Goal: Task Accomplishment & Management: Complete application form

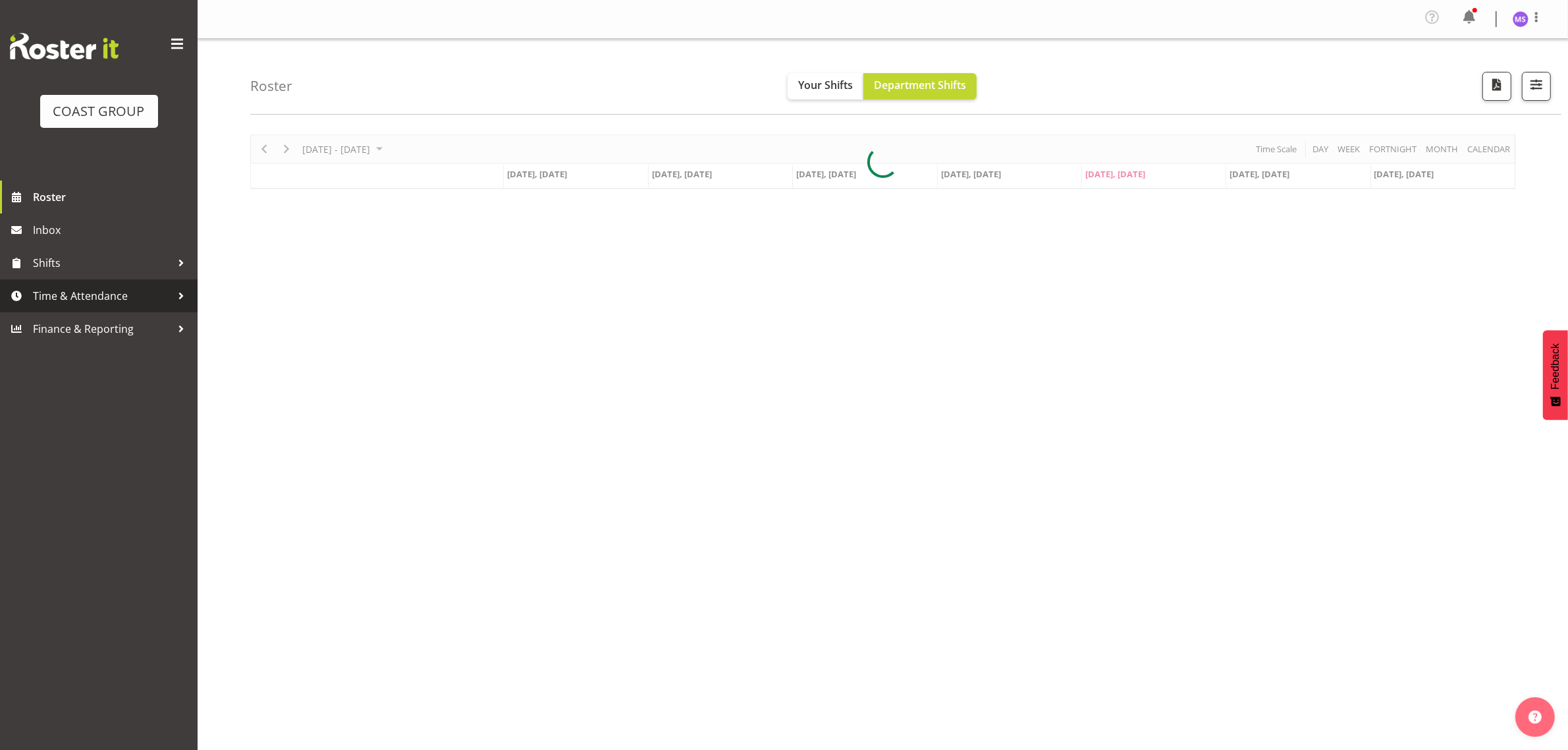
click at [74, 288] on span "Time & Attendance" at bounding box center [101, 296] width 138 height 19
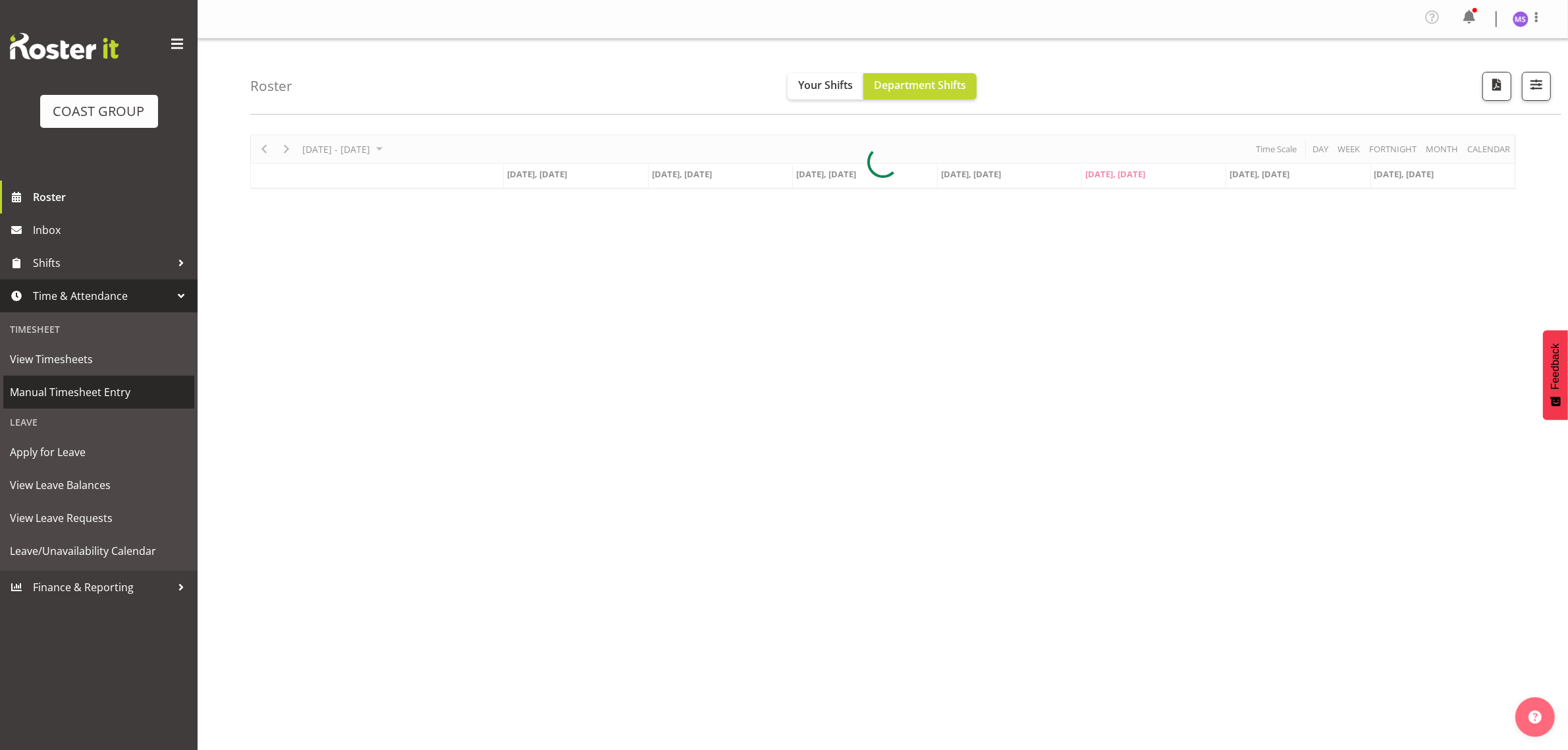
click at [138, 396] on span "Manual Timesheet Entry" at bounding box center [98, 392] width 178 height 19
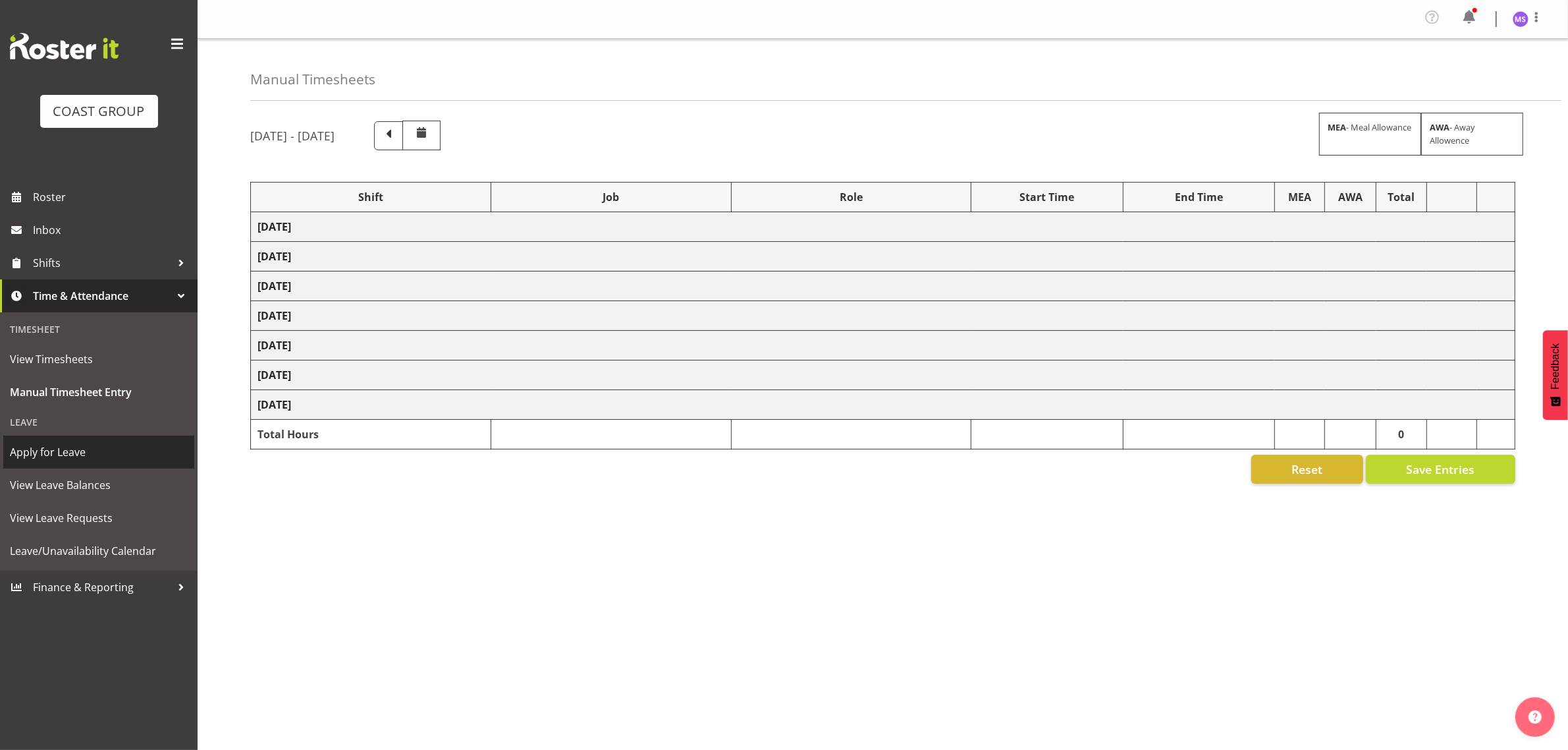
click at [98, 447] on span "Apply for Leave" at bounding box center [98, 451] width 178 height 19
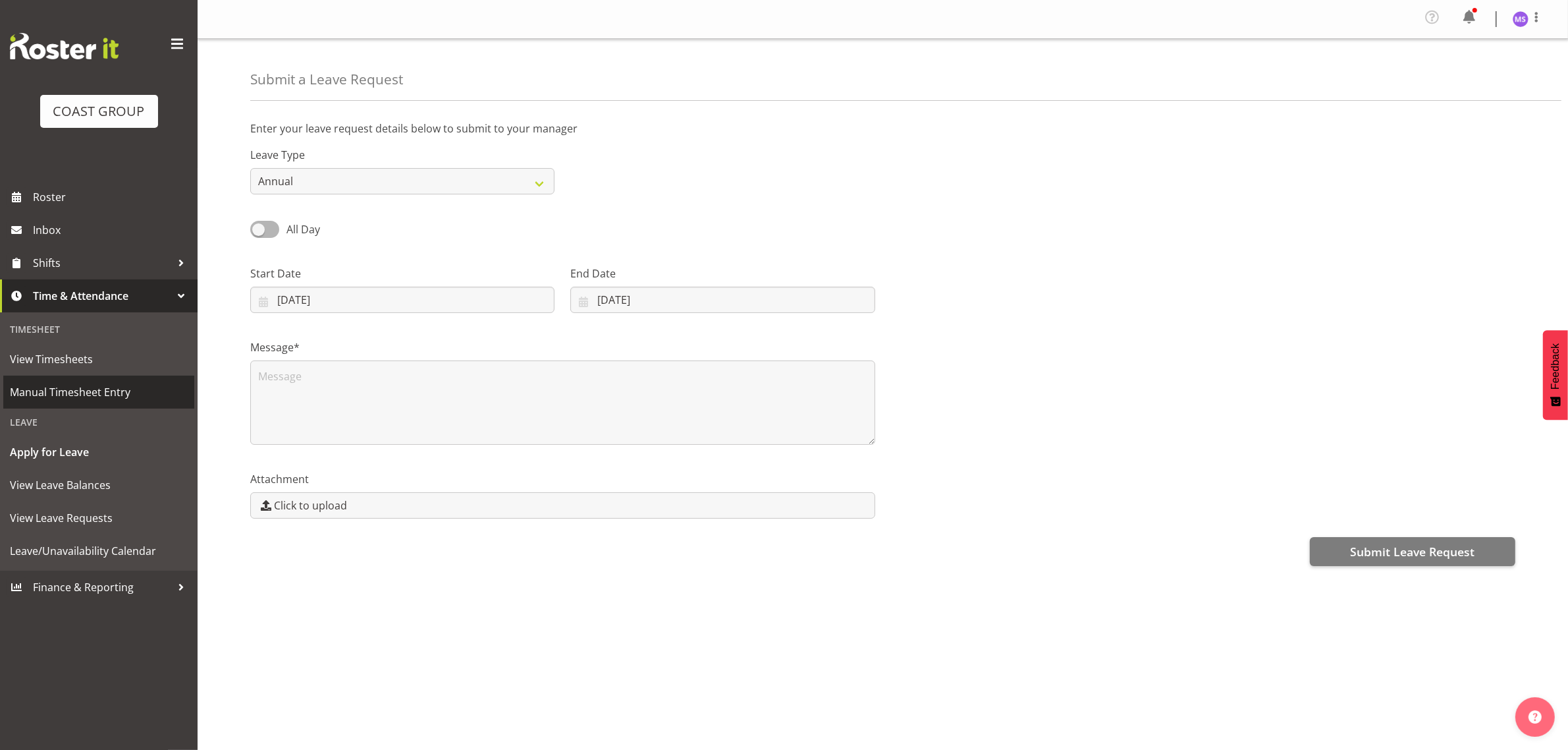
click at [105, 393] on span "Manual Timesheet Entry" at bounding box center [98, 392] width 178 height 19
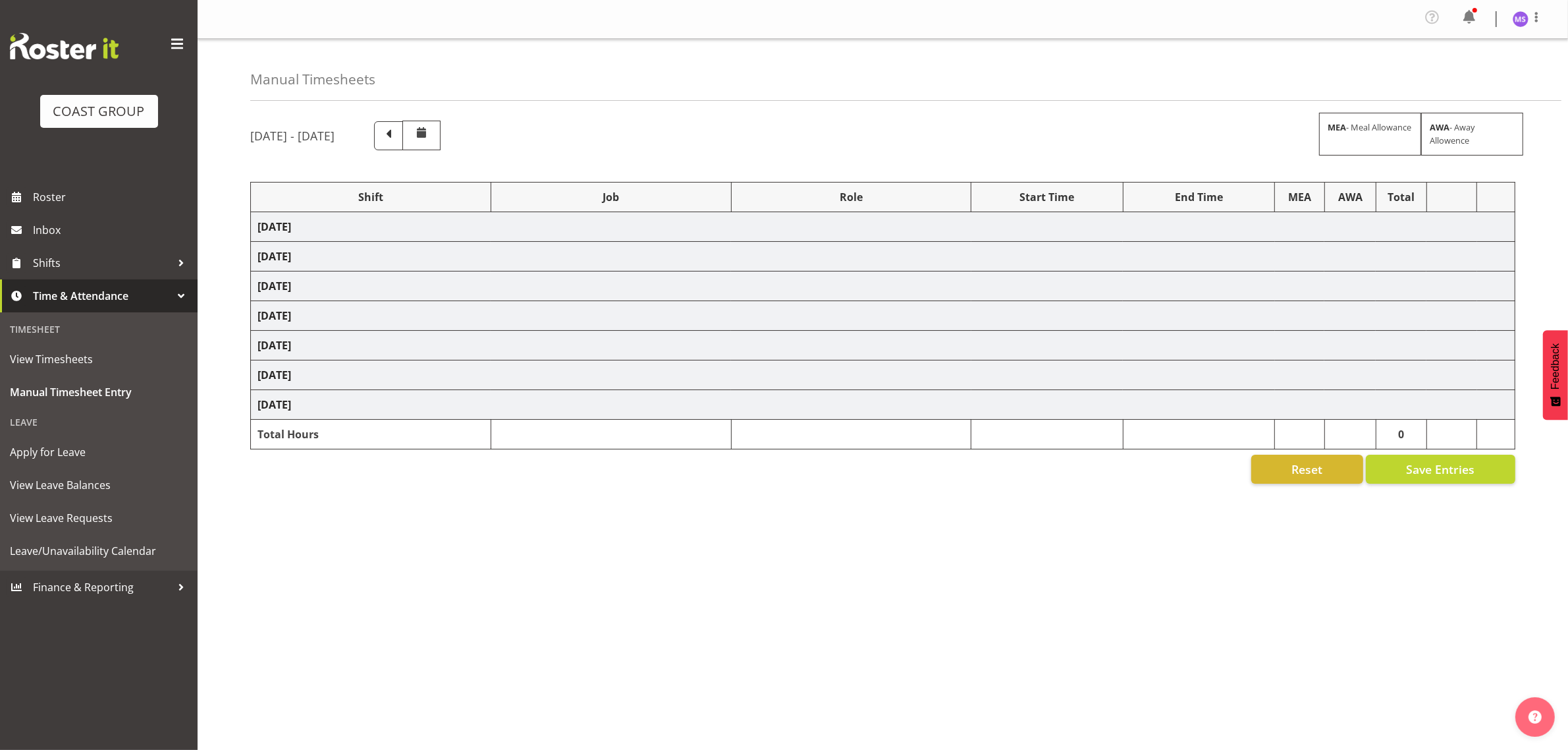
select select "1321"
select select "10542"
select select "1321"
select select "10552"
select select "1321"
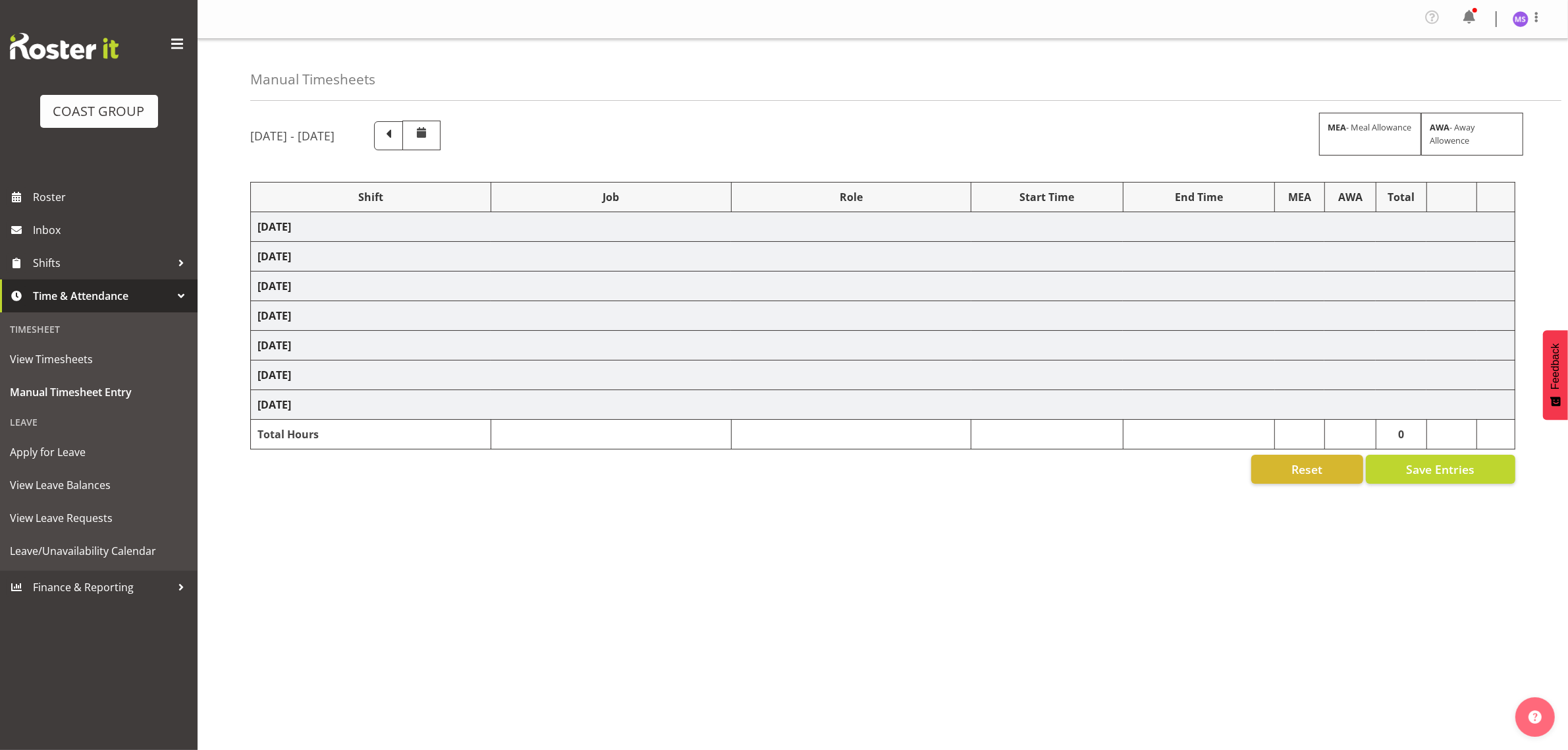
select select "10565"
select select "1321"
select select "10542"
select select "1321"
select select "9932"
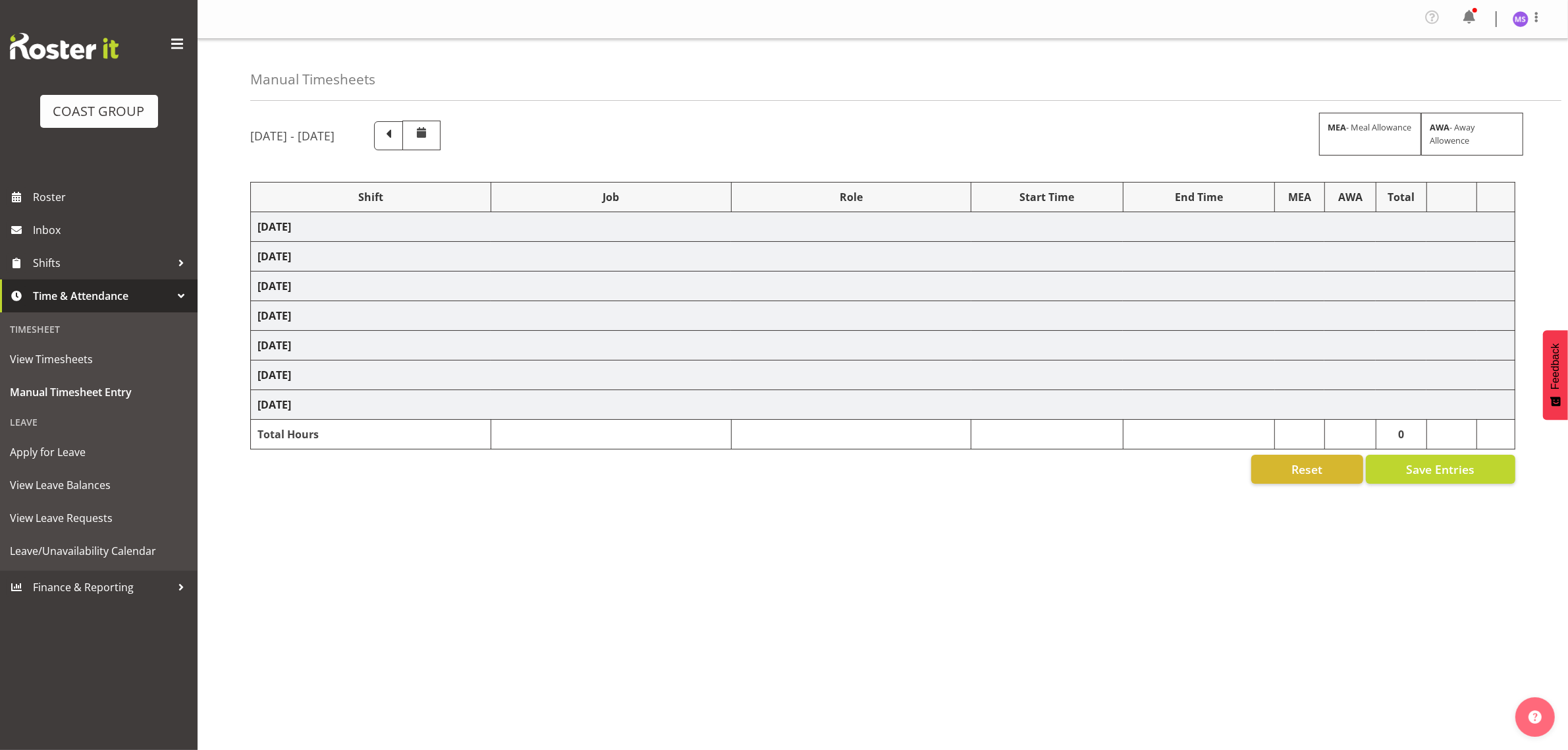
select select "1321"
select select "10270"
select select "1321"
select select "10479"
select select "1321"
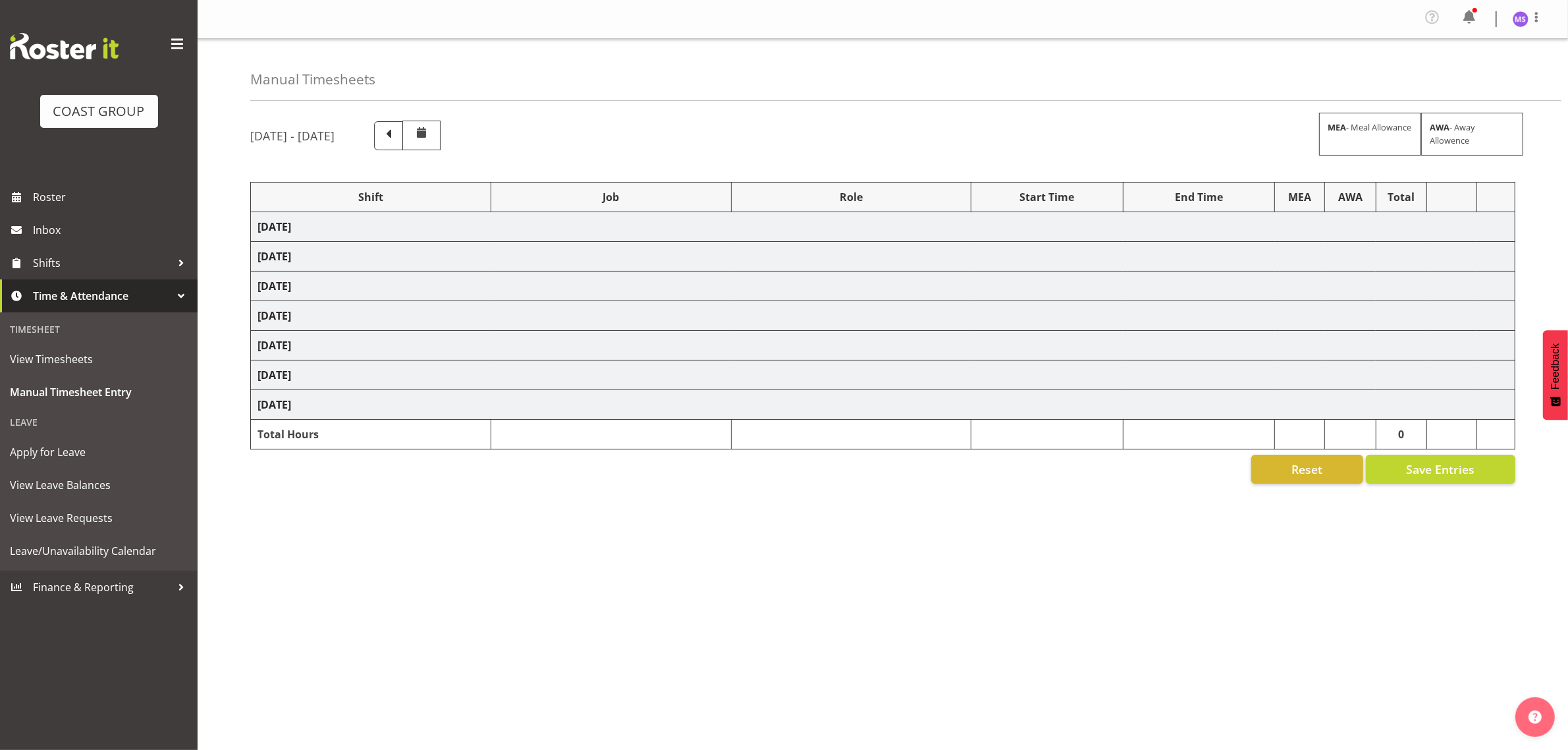
select select "10535"
select select "1321"
select select "10570"
select select "1321"
select select "9932"
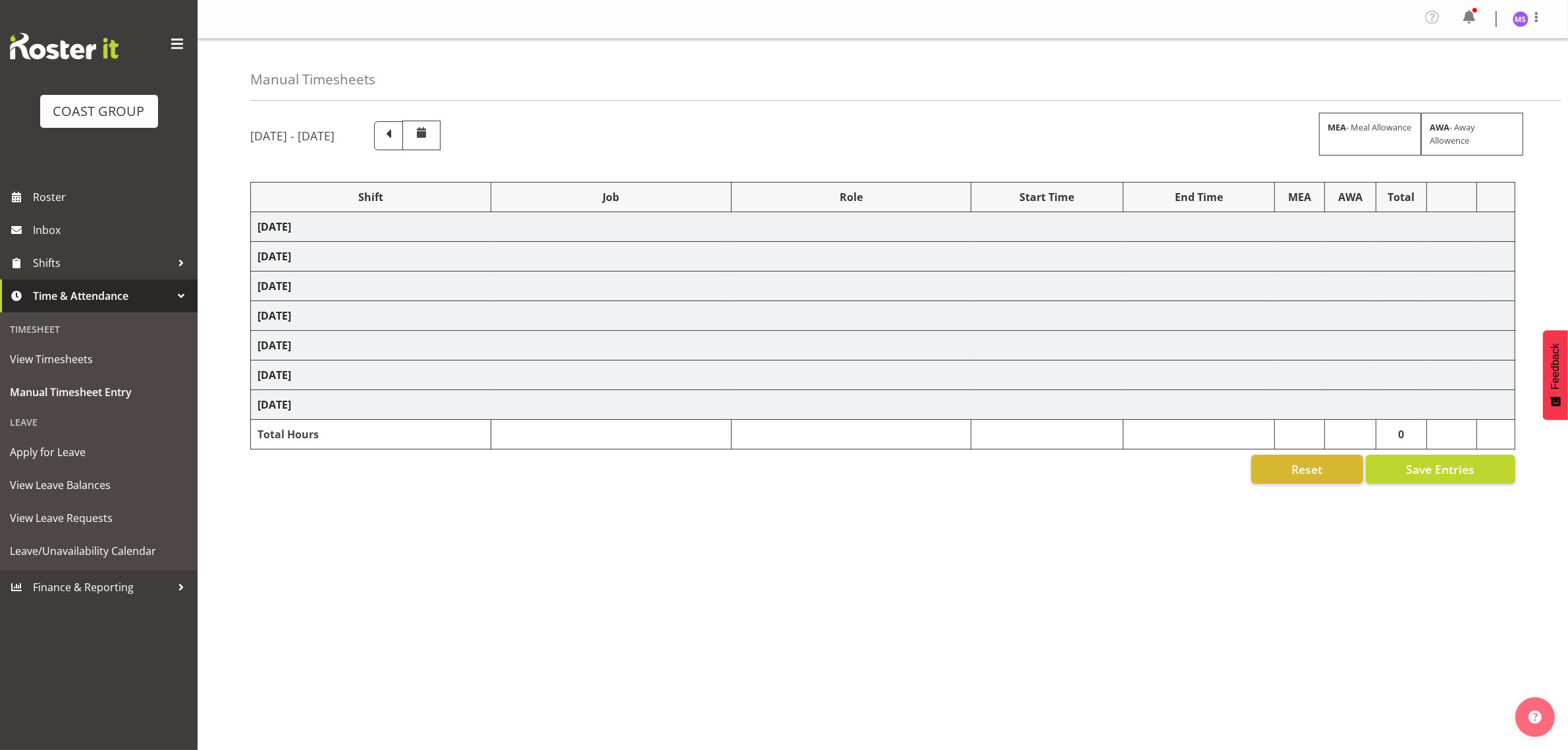
select select "1321"
select select "10546"
select select "1321"
select select "10572"
select select "1321"
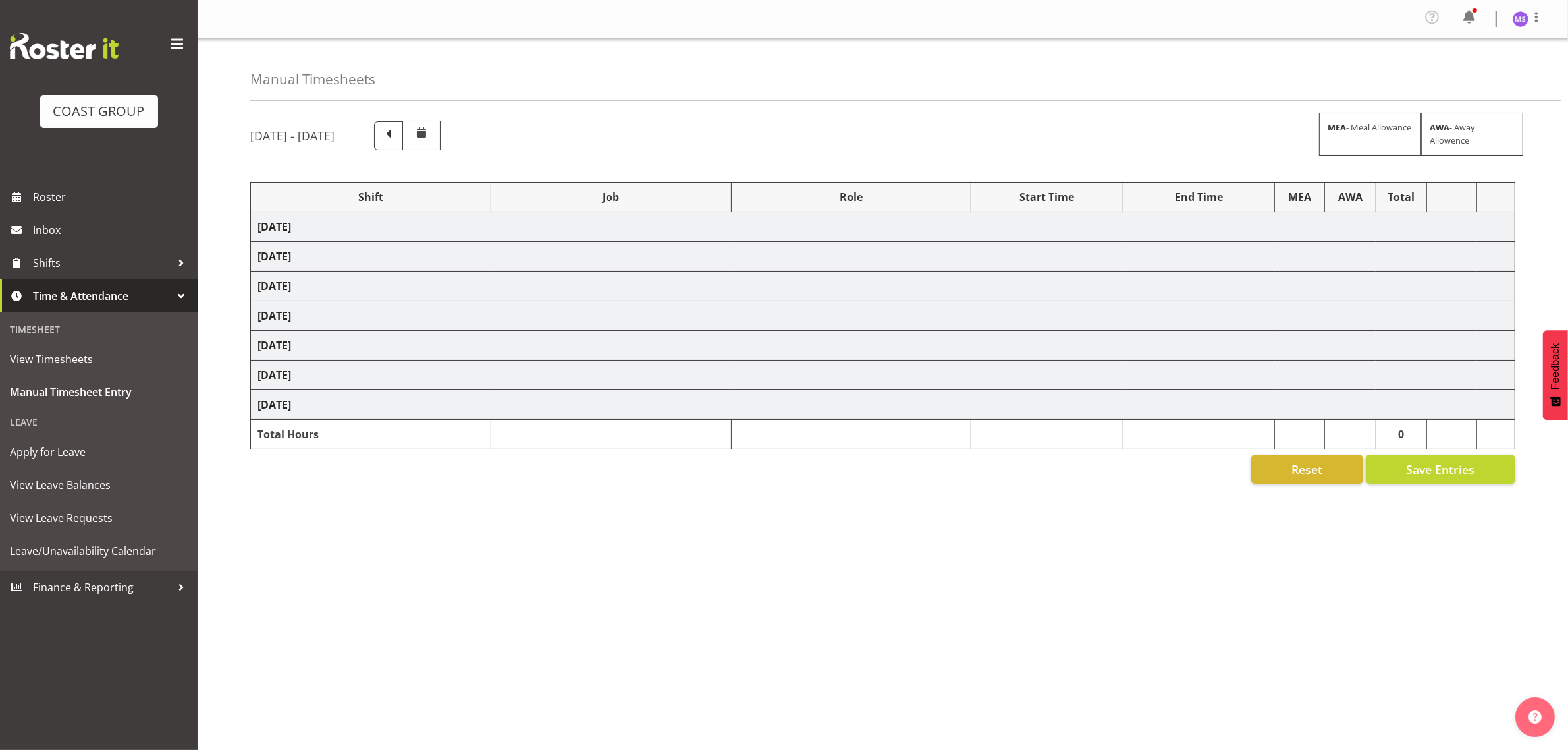
select select "10556"
select select "1321"
select select "10500"
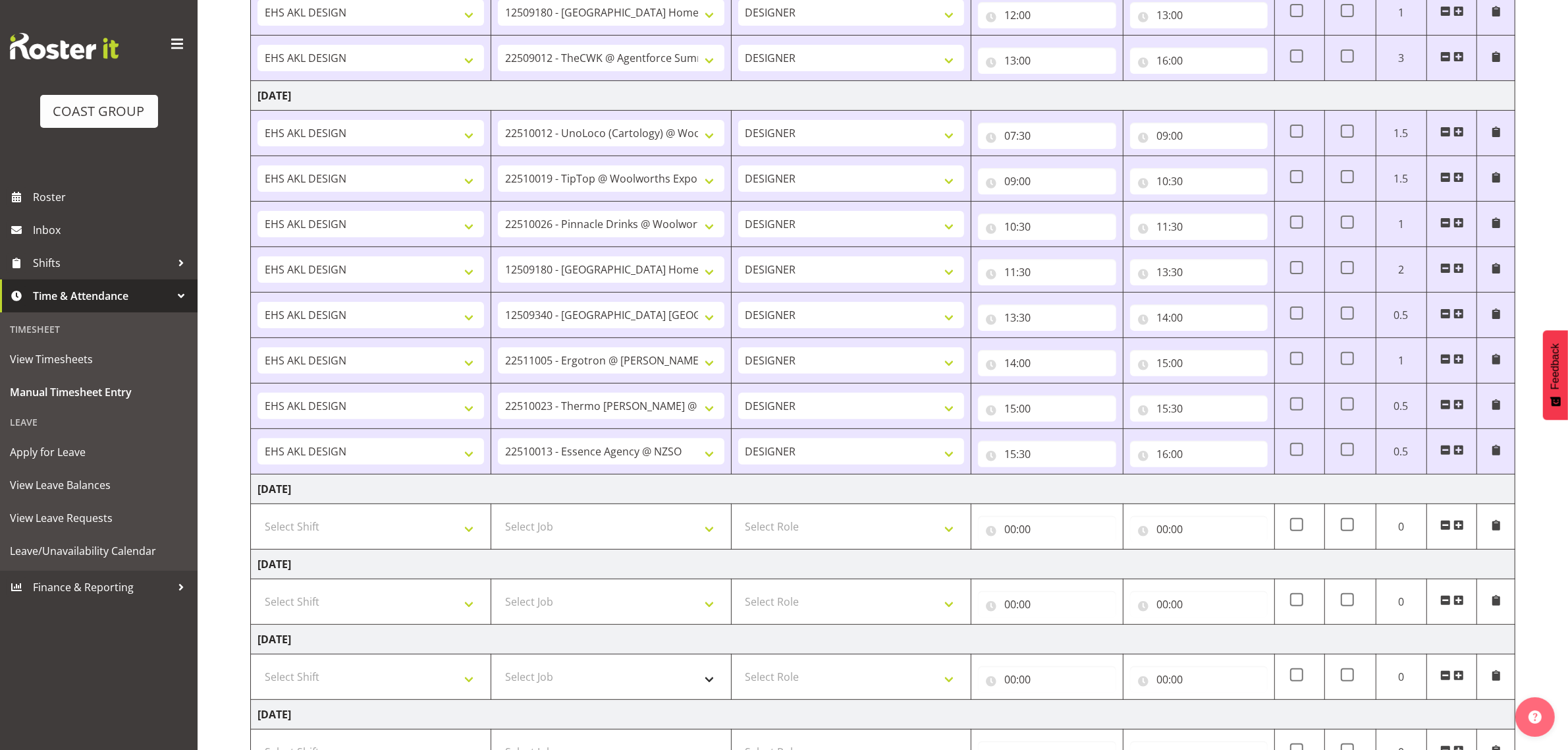
scroll to position [625, 0]
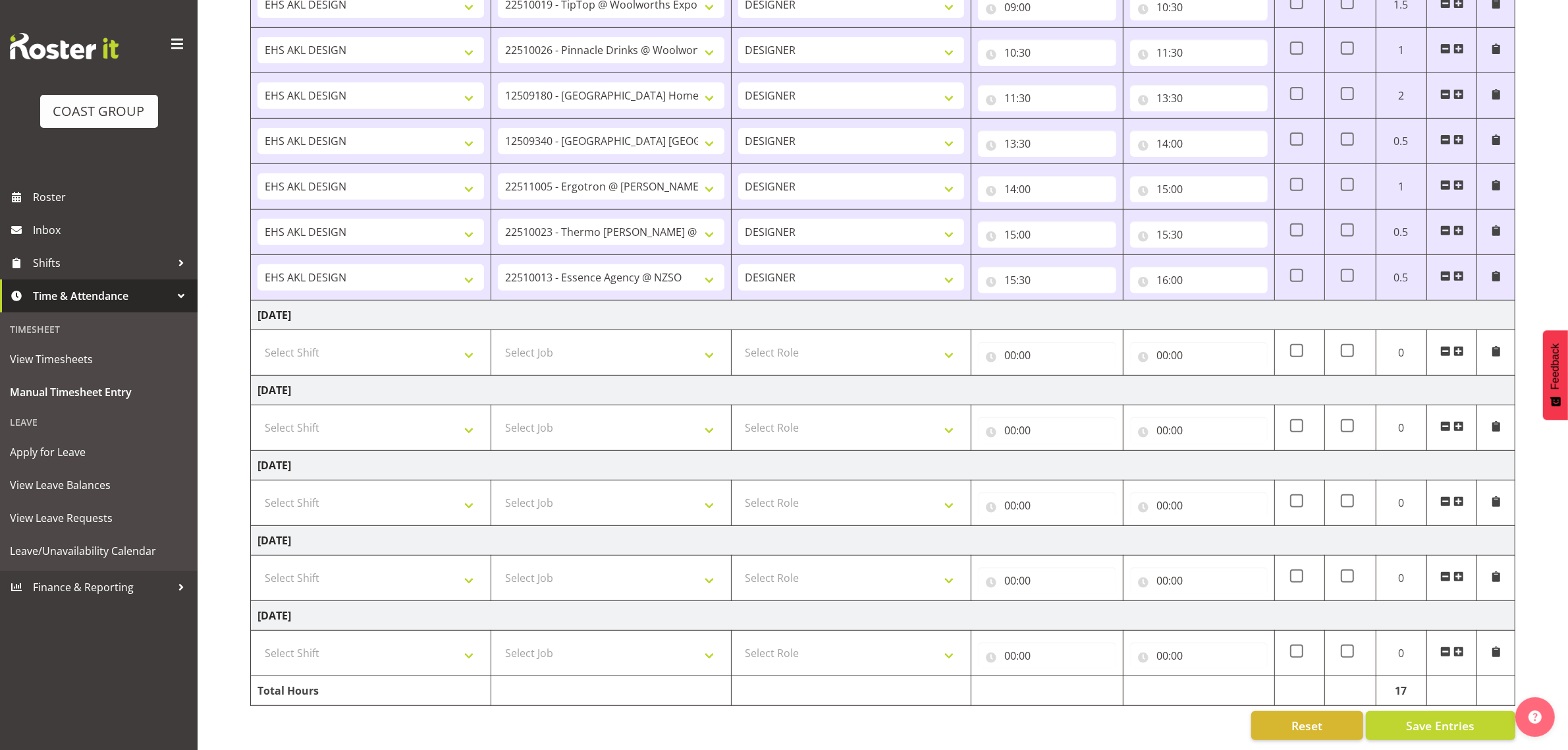
click at [1461, 271] on span at bounding box center [1459, 276] width 10 height 10
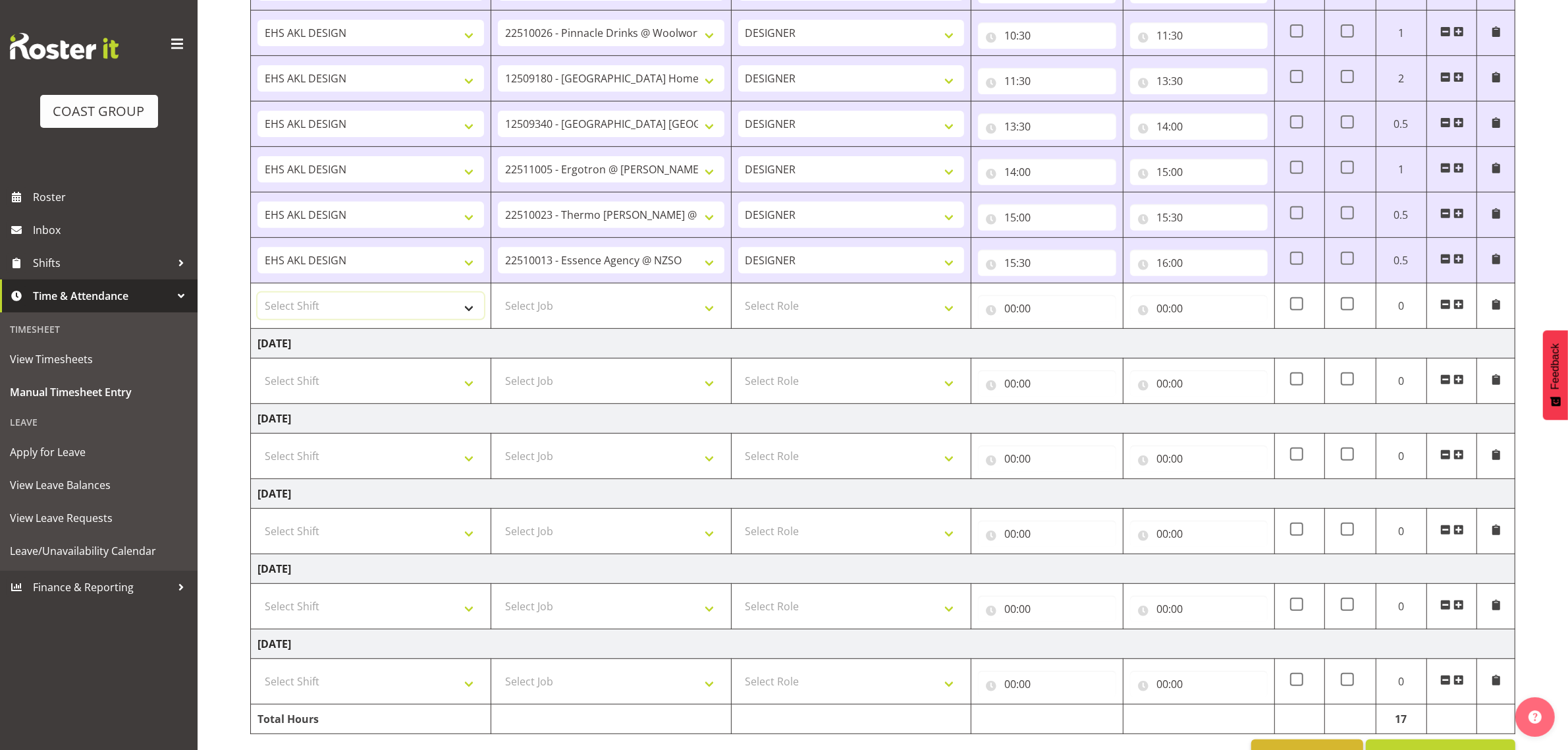
click at [322, 317] on select "Select Shift D+B @ [PERSON_NAME] D+B Build D+B Build NZACA D+B Build Tech Day […" at bounding box center [371, 305] width 227 height 26
select select "1321"
click at [257, 296] on select "Select Shift D+B @ [PERSON_NAME] D+B Build D+B Build NZACA D+B Build Tech Day […" at bounding box center [371, 305] width 227 height 26
click at [610, 300] on select "Select Job 1 Carlton Events 1 [PERSON_NAME][GEOGRAPHIC_DATA] 1 [PERSON_NAME][GE…" at bounding box center [611, 305] width 227 height 26
select select "69"
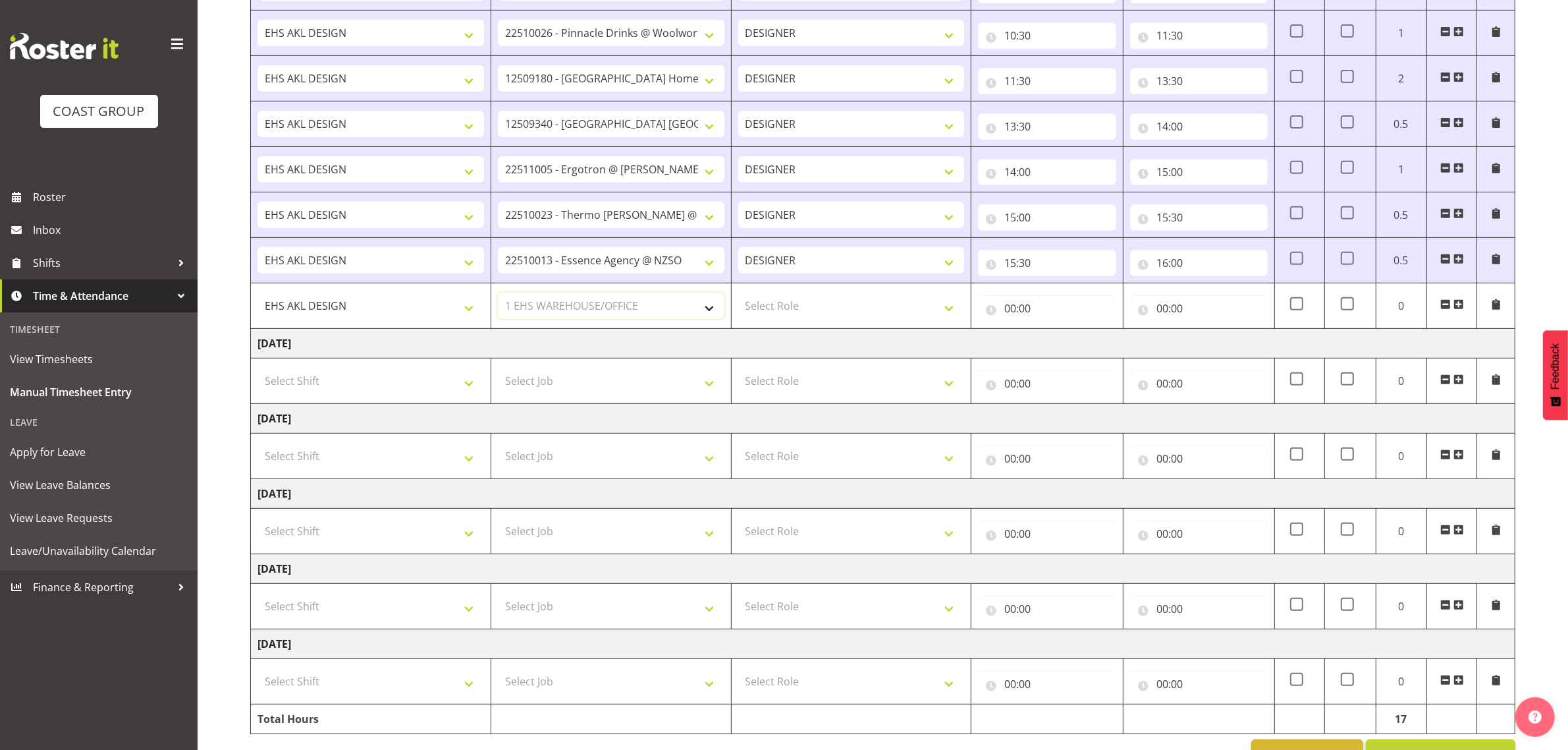
click at [498, 296] on select "Select Job 1 Carlton Events 1 [PERSON_NAME][GEOGRAPHIC_DATA] 1 [PERSON_NAME][GE…" at bounding box center [611, 305] width 227 height 26
click at [803, 319] on select "Select Role DESIGNER Designer" at bounding box center [852, 305] width 227 height 26
select select "215"
click at [738, 296] on select "Select Role DESIGNER Designer" at bounding box center [852, 305] width 227 height 26
click at [1019, 301] on input "00:00" at bounding box center [1047, 308] width 138 height 26
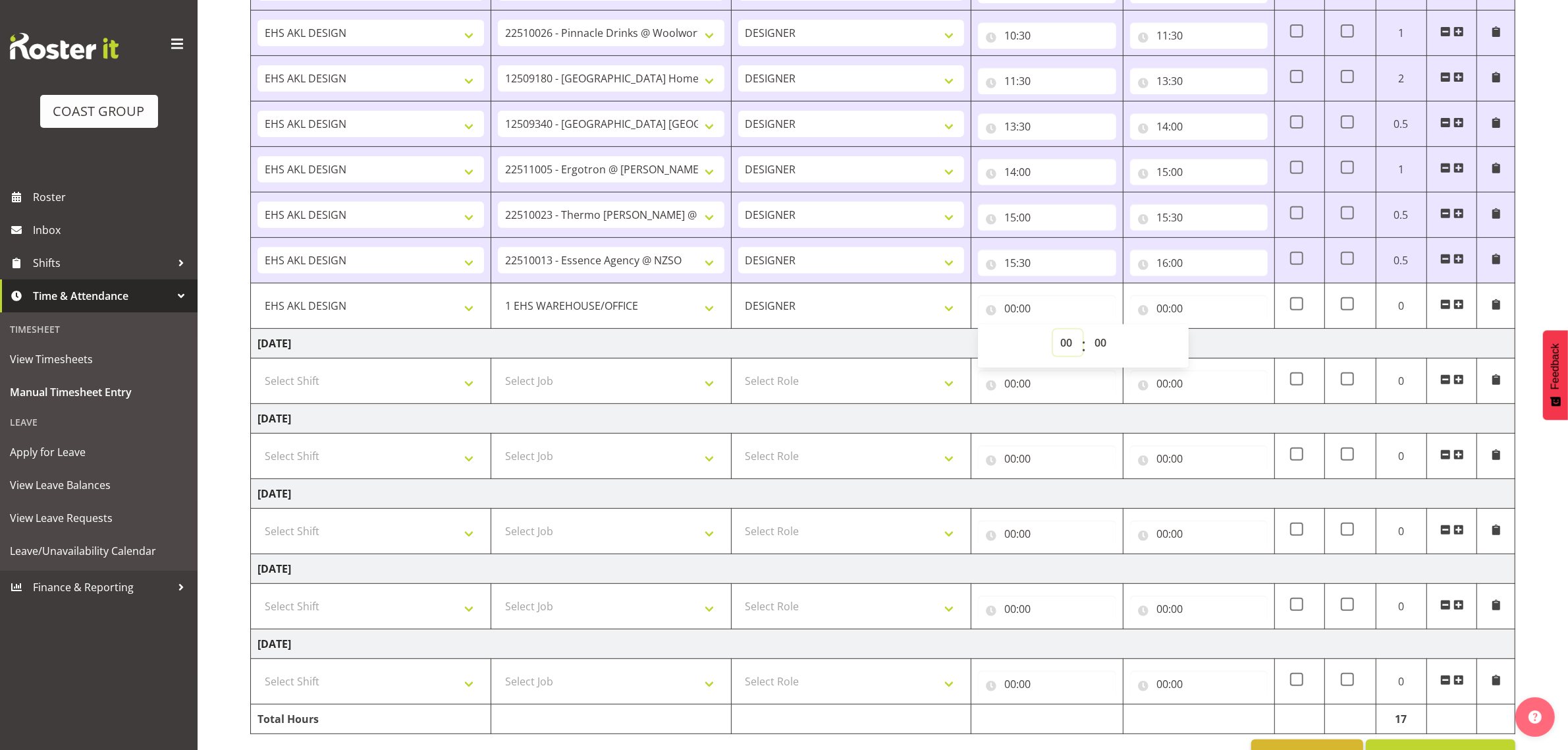
click at [1065, 348] on select "00 01 02 03 04 05 06 07 08 09 10 11 12 13 14 15 16 17 18 19 20 21 22 23" at bounding box center [1068, 342] width 30 height 26
select select "16"
click at [1053, 333] on select "00 01 02 03 04 05 06 07 08 09 10 11 12 13 14 15 16 17 18 19 20 21 22 23" at bounding box center [1068, 342] width 30 height 26
type input "16:00"
click at [1167, 310] on input "00:00" at bounding box center [1199, 308] width 138 height 26
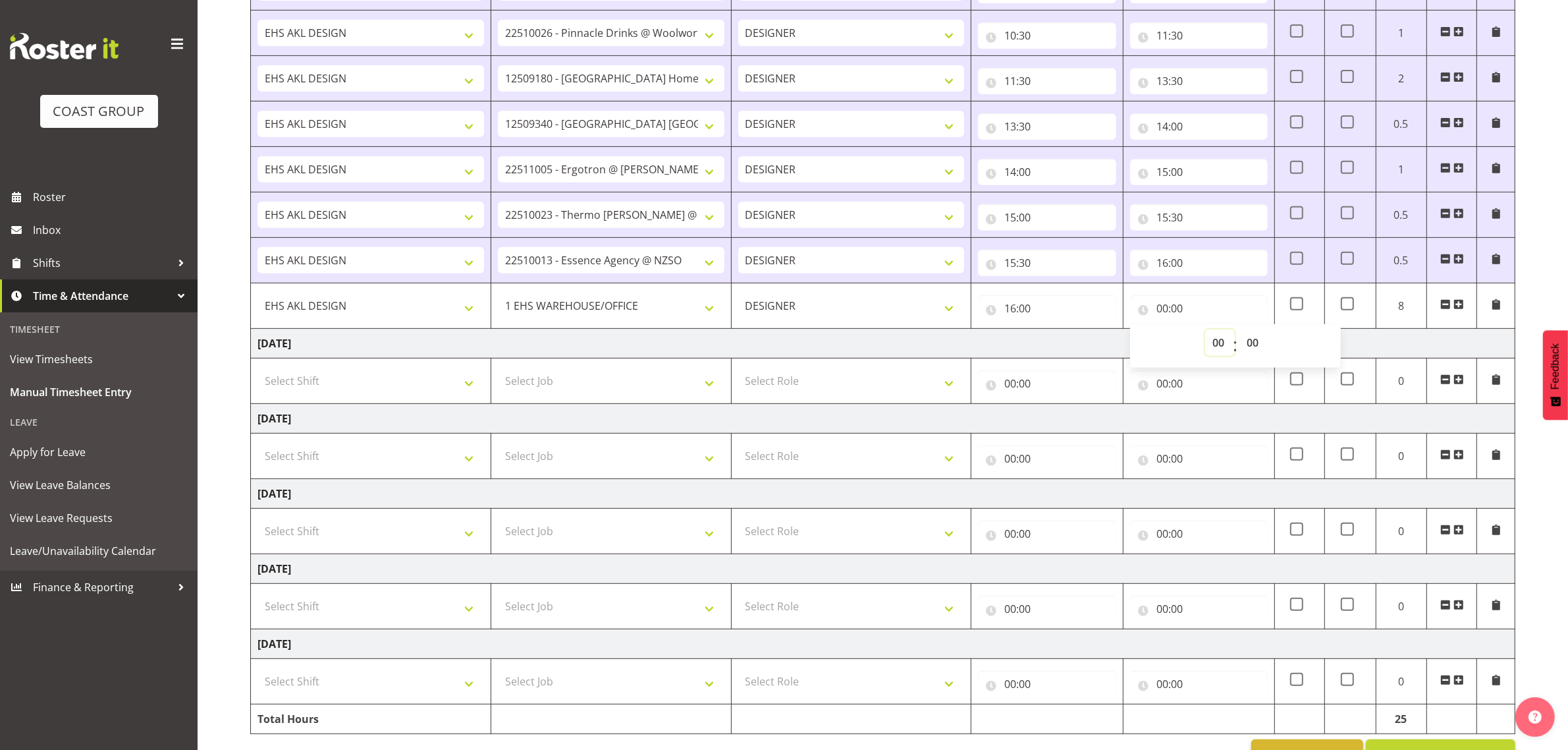
click at [1217, 345] on select "00 01 02 03 04 05 06 07 08 09 10 11 12 13 14 15 16 17 18 19 20 21 22 23" at bounding box center [1220, 342] width 30 height 26
select select "16"
click at [1205, 333] on select "00 01 02 03 04 05 06 07 08 09 10 11 12 13 14 15 16 17 18 19 20 21 22 23" at bounding box center [1220, 342] width 30 height 26
type input "16:00"
drag, startPoint x: 1252, startPoint y: 343, endPoint x: 1252, endPoint y: 335, distance: 8.0
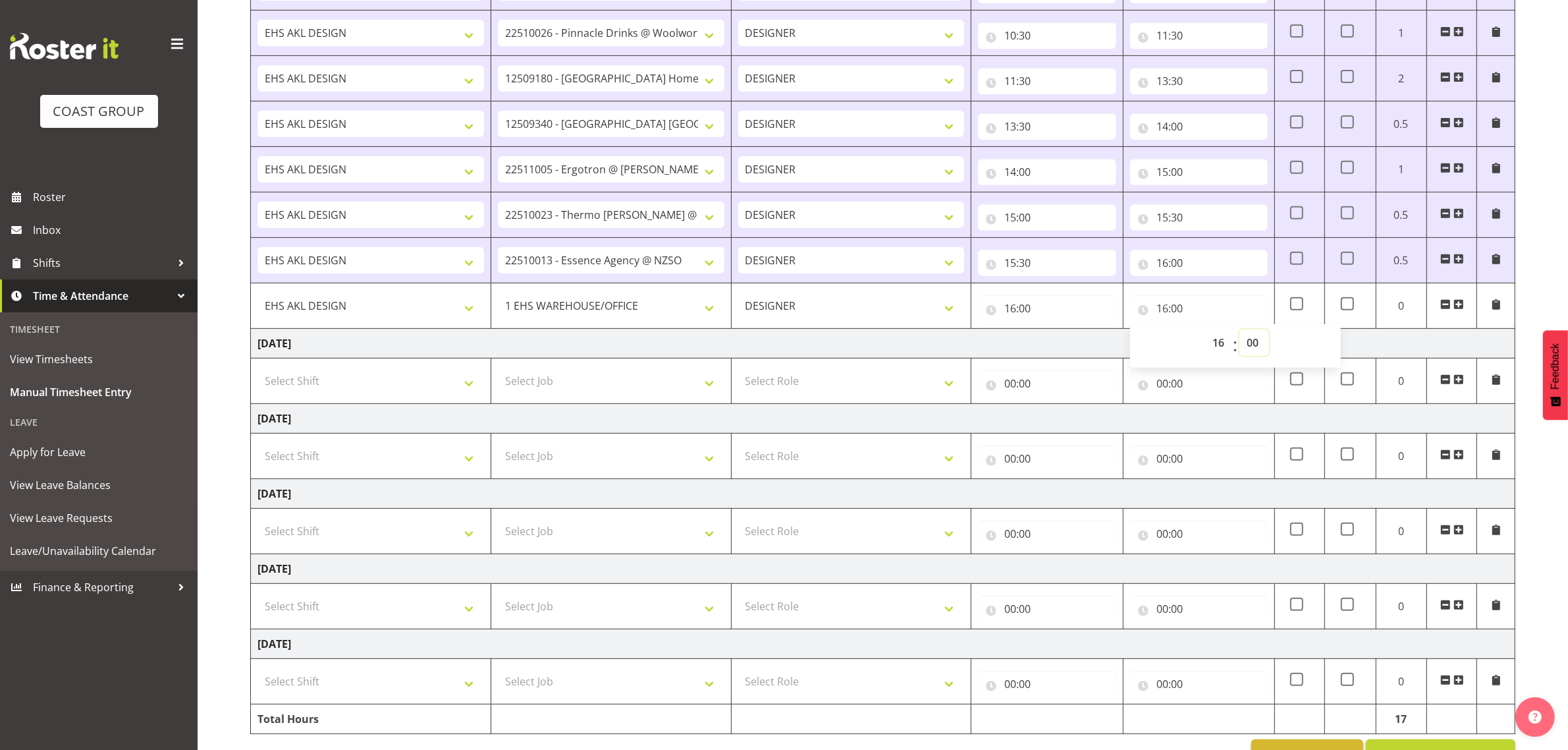
click at [1252, 343] on select "00 01 02 03 04 05 06 07 08 09 10 11 12 13 14 15 16 17 18 19 20 21 22 23 24 25 2…" at bounding box center [1255, 342] width 30 height 26
select select "30"
click at [1240, 333] on select "00 01 02 03 04 05 06 07 08 09 10 11 12 13 14 15 16 17 18 19 20 21 22 23 24 25 2…" at bounding box center [1255, 342] width 30 height 26
type input "16:30"
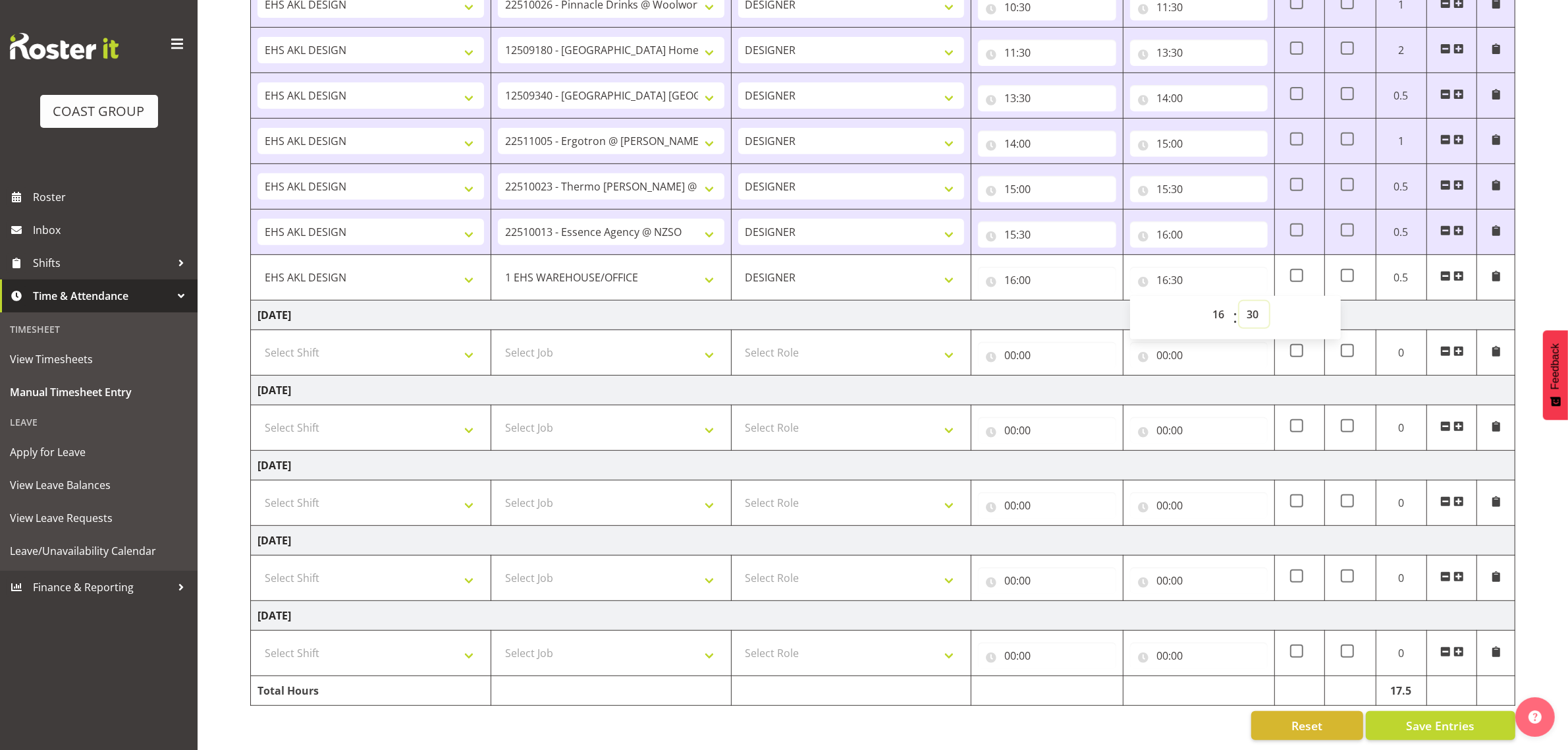
scroll to position [671, 0]
click at [1429, 717] on span "Save Entries" at bounding box center [1440, 725] width 69 height 17
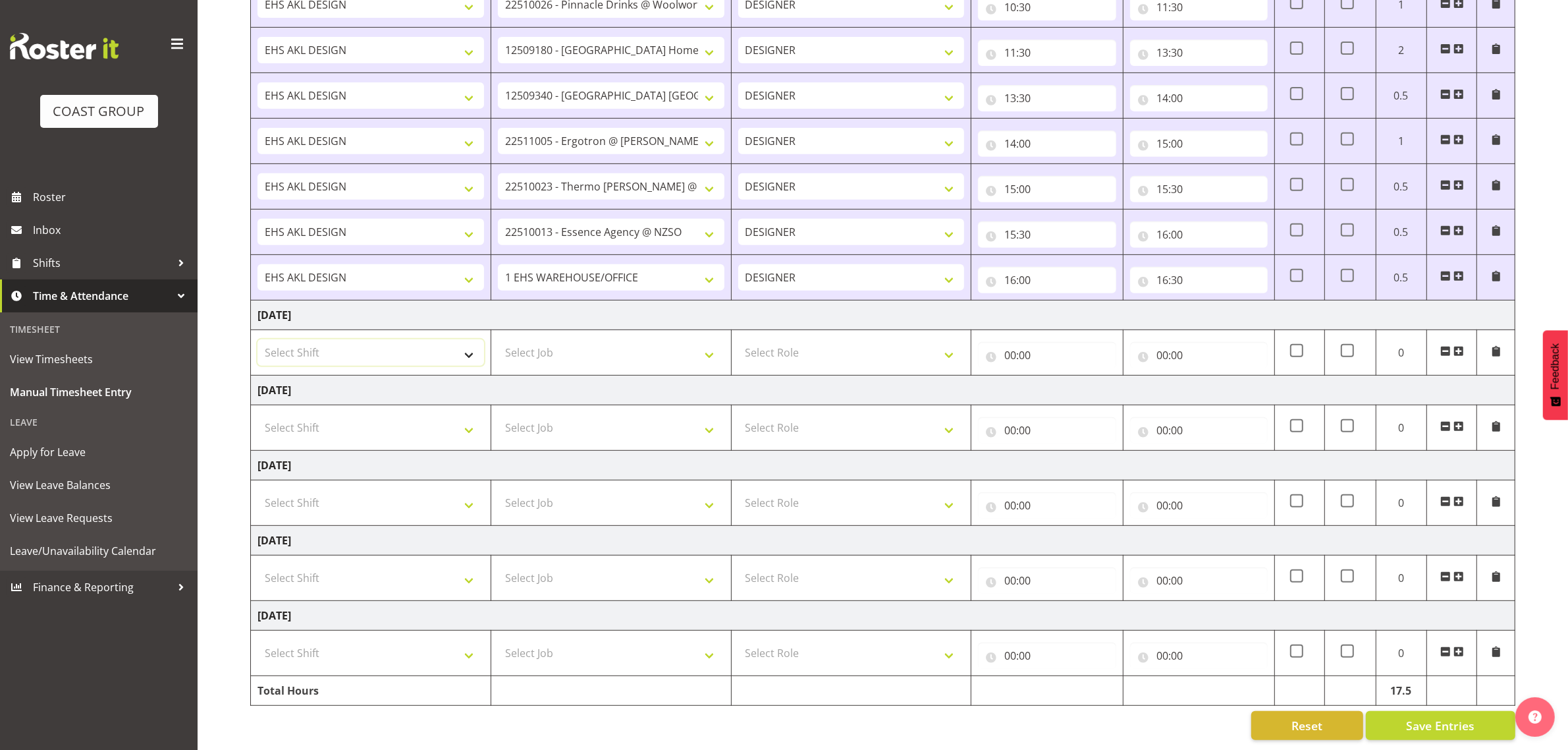
click at [349, 348] on select "Select Shift D+B @ [PERSON_NAME] D+B Build D+B Build NZACA D+B Build Tech Day […" at bounding box center [371, 352] width 227 height 26
select select "1321"
click at [257, 340] on select "Select Shift D+B @ [PERSON_NAME] D+B Build D+B Build NZACA D+B Build Tech Day […" at bounding box center [371, 352] width 227 height 26
click at [597, 343] on select "Select Job 1 Carlton Events 1 [PERSON_NAME][GEOGRAPHIC_DATA] 1 [PERSON_NAME][GE…" at bounding box center [611, 352] width 227 height 26
select select "10407"
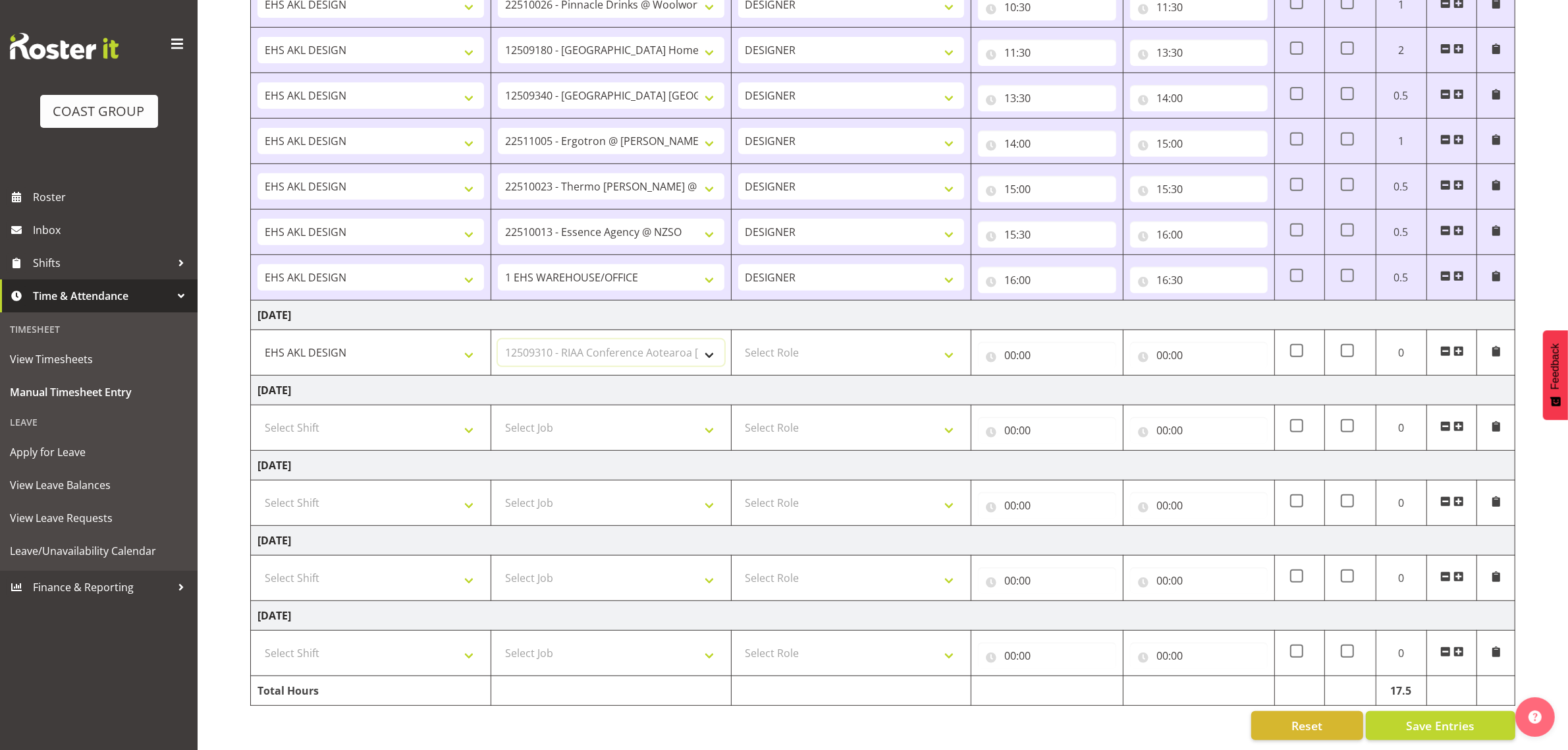
click at [498, 340] on select "Select Job 1 Carlton Events 1 [PERSON_NAME][GEOGRAPHIC_DATA] 1 [PERSON_NAME][GE…" at bounding box center [611, 352] width 227 height 26
click at [803, 340] on select "Select Role DESIGNER Designer" at bounding box center [852, 352] width 227 height 26
select select "215"
click at [738, 340] on select "Select Role DESIGNER Designer" at bounding box center [852, 352] width 227 height 26
click at [1012, 346] on input "00:00" at bounding box center [1047, 354] width 138 height 26
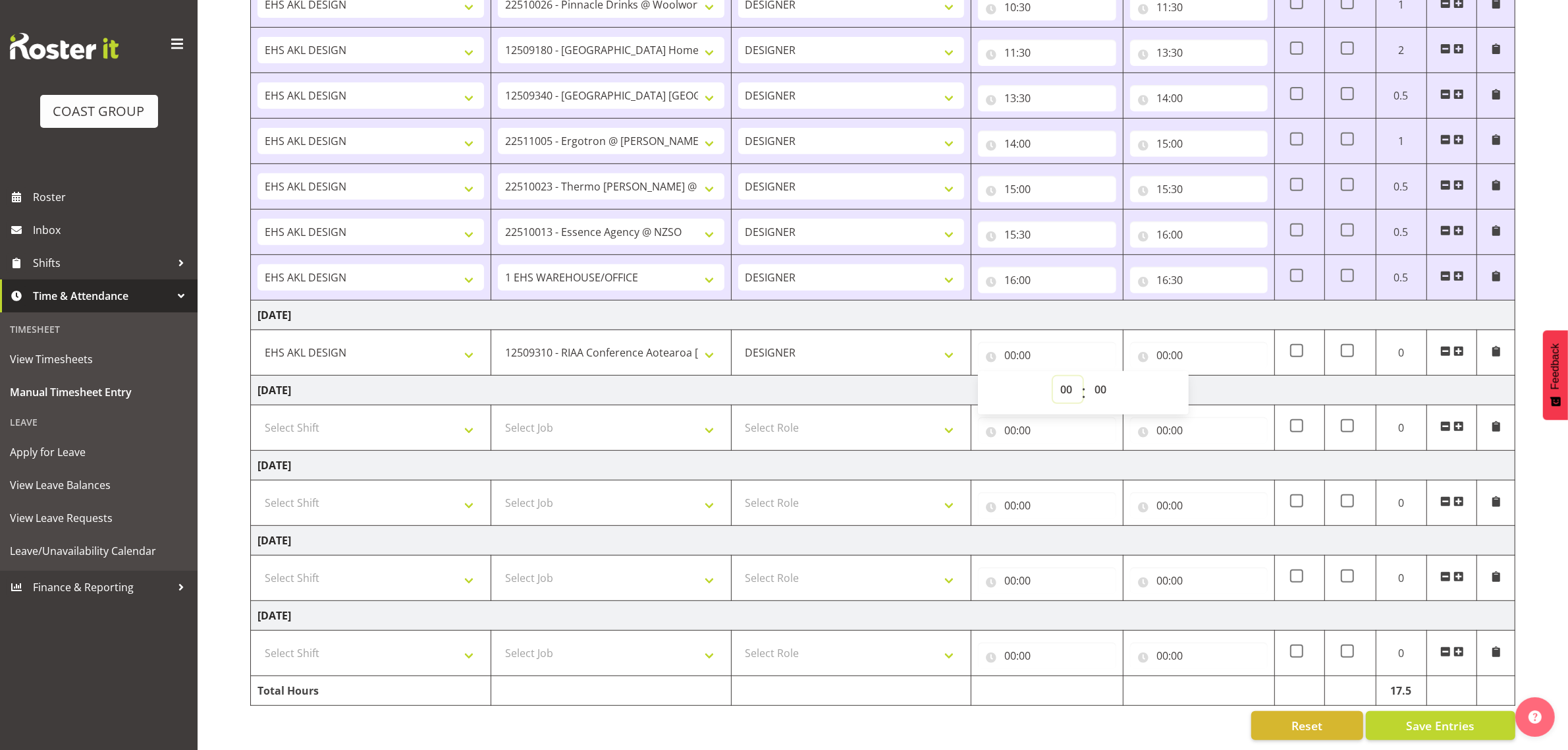
drag, startPoint x: 1069, startPoint y: 379, endPoint x: 1069, endPoint y: 363, distance: 16.0
click at [1069, 379] on select "00 01 02 03 04 05 06 07 08 09 10 11 12 13 14 15 16 17 18 19 20 21 22 23" at bounding box center [1068, 389] width 30 height 26
select select "7"
click at [1053, 376] on select "00 01 02 03 04 05 06 07 08 09 10 11 12 13 14 15 16 17 18 19 20 21 22 23" at bounding box center [1068, 389] width 30 height 26
type input "07:00"
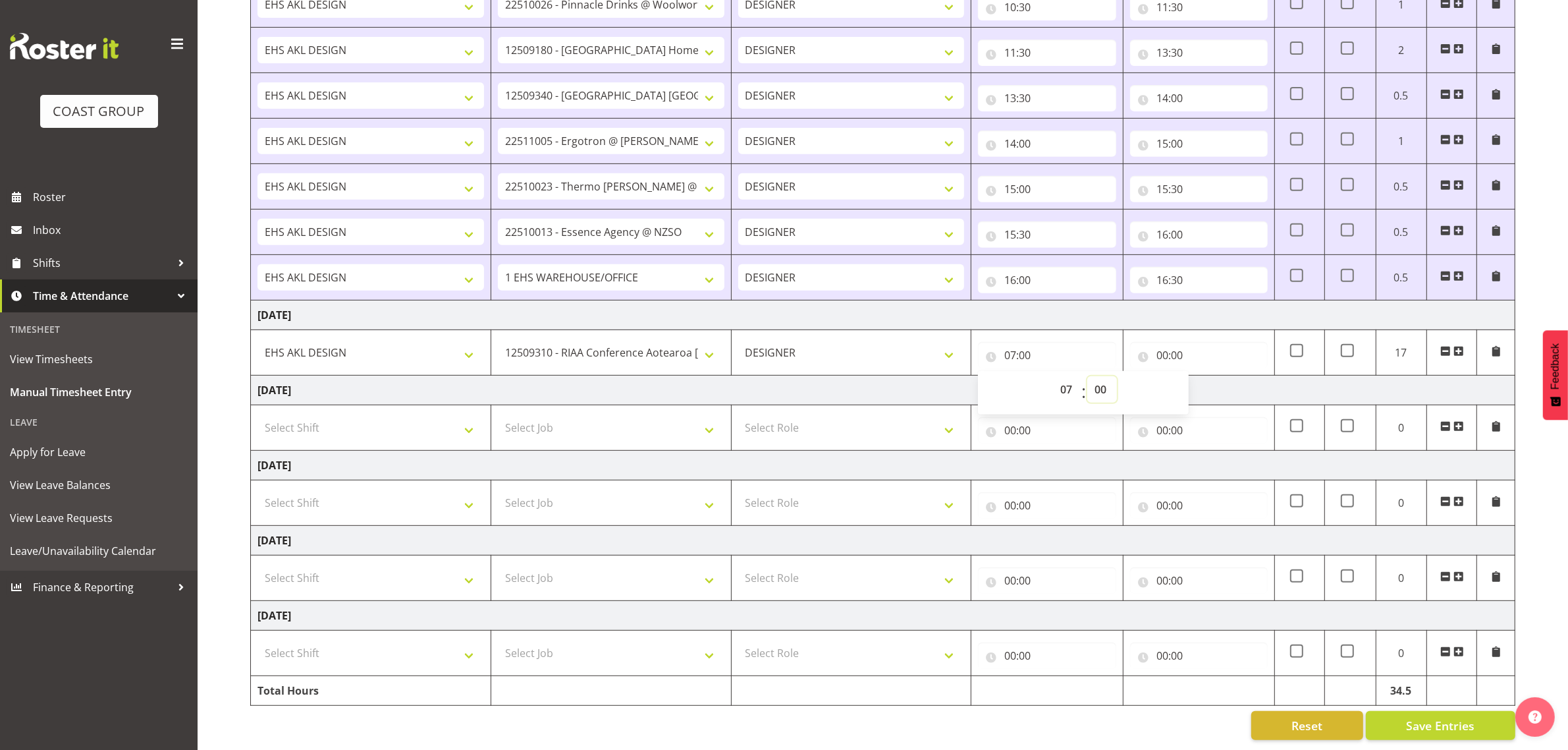
click at [1105, 376] on select "00 01 02 03 04 05 06 07 08 09 10 11 12 13 14 15 16 17 18 19 20 21 22 23 24 25 2…" at bounding box center [1103, 389] width 30 height 26
select select "30"
click at [1088, 376] on select "00 01 02 03 04 05 06 07 08 09 10 11 12 13 14 15 16 17 18 19 20 21 22 23 24 25 2…" at bounding box center [1103, 389] width 30 height 26
type input "07:30"
click at [1173, 343] on input "00:00" at bounding box center [1199, 354] width 138 height 26
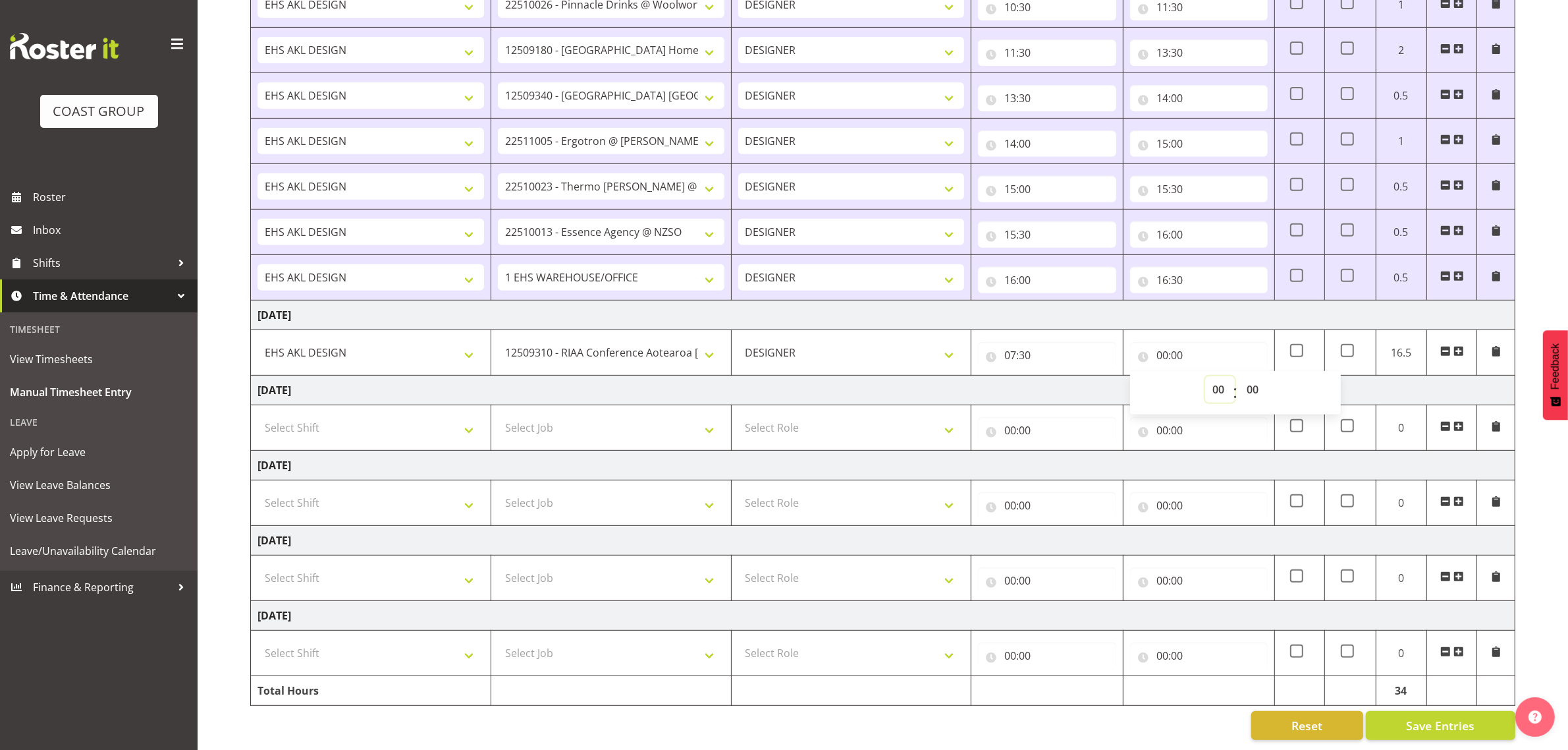
click at [1214, 377] on select "00 01 02 03 04 05 06 07 08 09 10 11 12 13 14 15 16 17 18 19 20 21 22 23" at bounding box center [1220, 389] width 30 height 26
select select "9"
click at [1205, 376] on select "00 01 02 03 04 05 06 07 08 09 10 11 12 13 14 15 16 17 18 19 20 21 22 23" at bounding box center [1220, 389] width 30 height 26
type input "09:00"
click at [1459, 346] on span at bounding box center [1459, 351] width 10 height 10
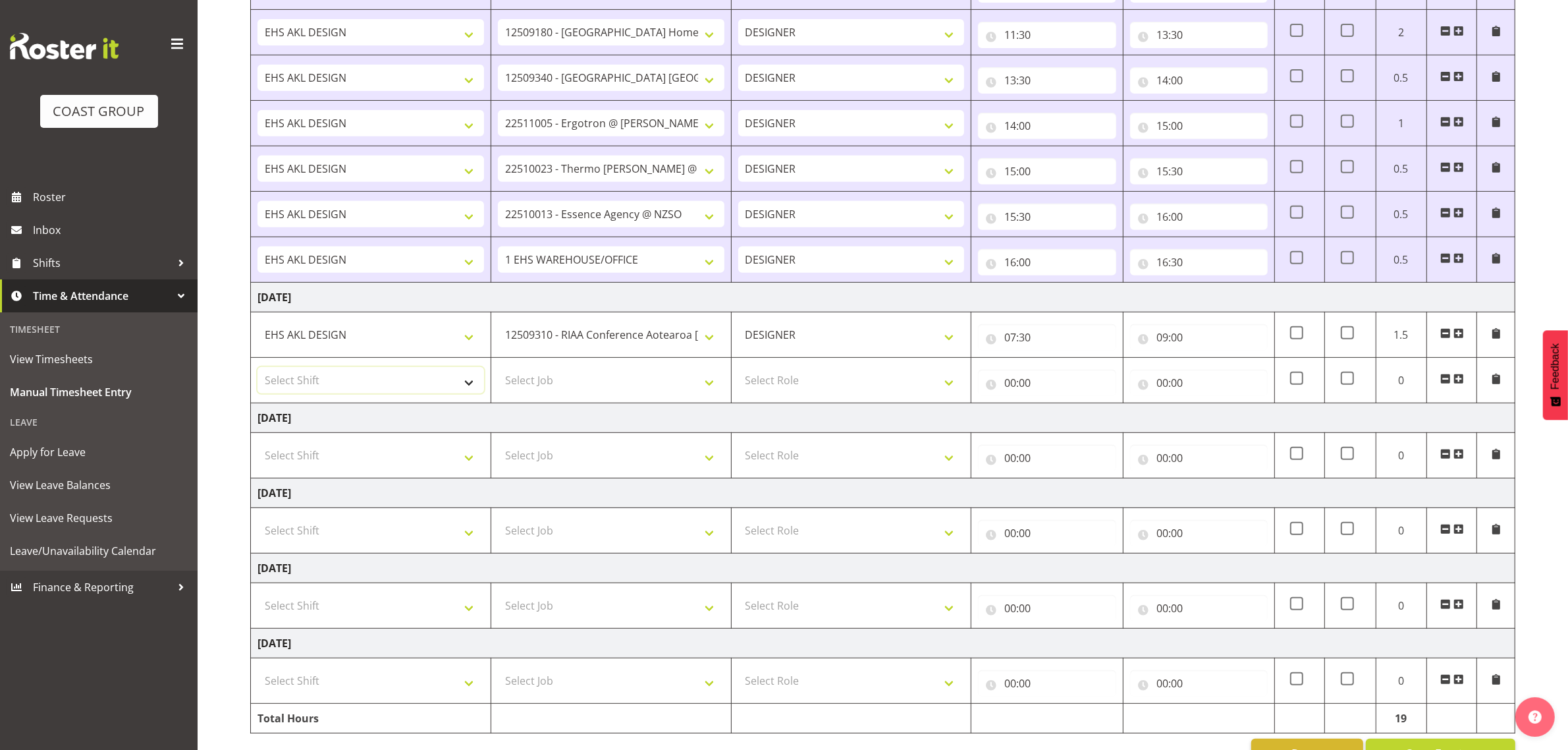
click at [366, 383] on select "Select Shift D+B @ [PERSON_NAME] D+B Build D+B Build NZACA D+B Build Tech Day […" at bounding box center [371, 380] width 227 height 26
select select "1321"
click at [257, 371] on select "Select Shift D+B @ [PERSON_NAME] D+B Build D+B Build NZACA D+B Build Tech Day […" at bounding box center [371, 380] width 227 height 26
click at [607, 393] on select "Select Job 1 Carlton Events 1 [PERSON_NAME][GEOGRAPHIC_DATA] 1 [PERSON_NAME][GE…" at bounding box center [611, 380] width 227 height 26
select select "9028"
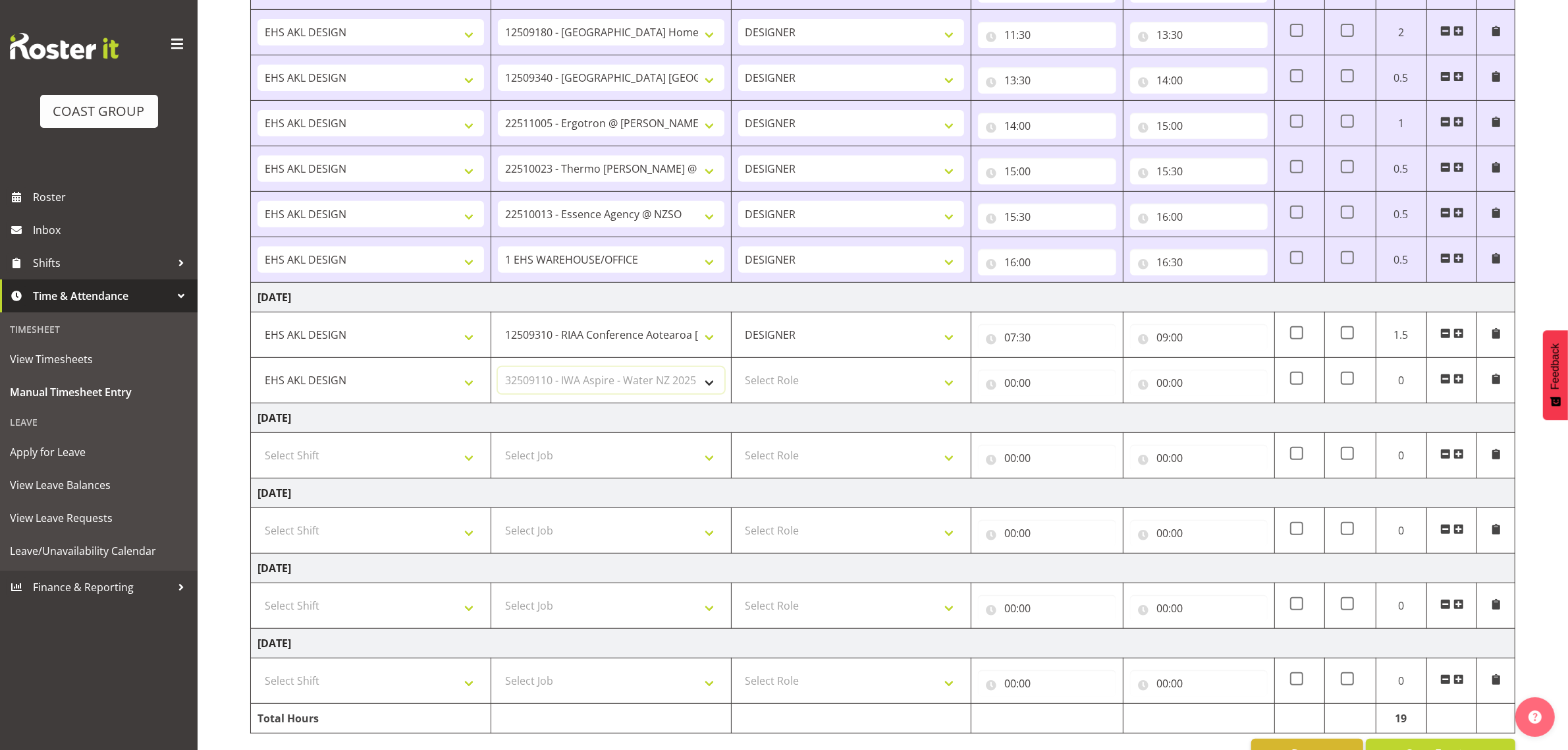
click at [498, 371] on select "Select Job 1 Carlton Events 1 [PERSON_NAME][GEOGRAPHIC_DATA] 1 [PERSON_NAME][GE…" at bounding box center [611, 380] width 227 height 26
click at [798, 393] on select "Select Role DESIGNER Designer" at bounding box center [852, 380] width 227 height 26
select select "215"
click at [738, 371] on select "Select Role DESIGNER Designer" at bounding box center [852, 380] width 227 height 26
click at [1032, 389] on input "00:00" at bounding box center [1047, 382] width 138 height 26
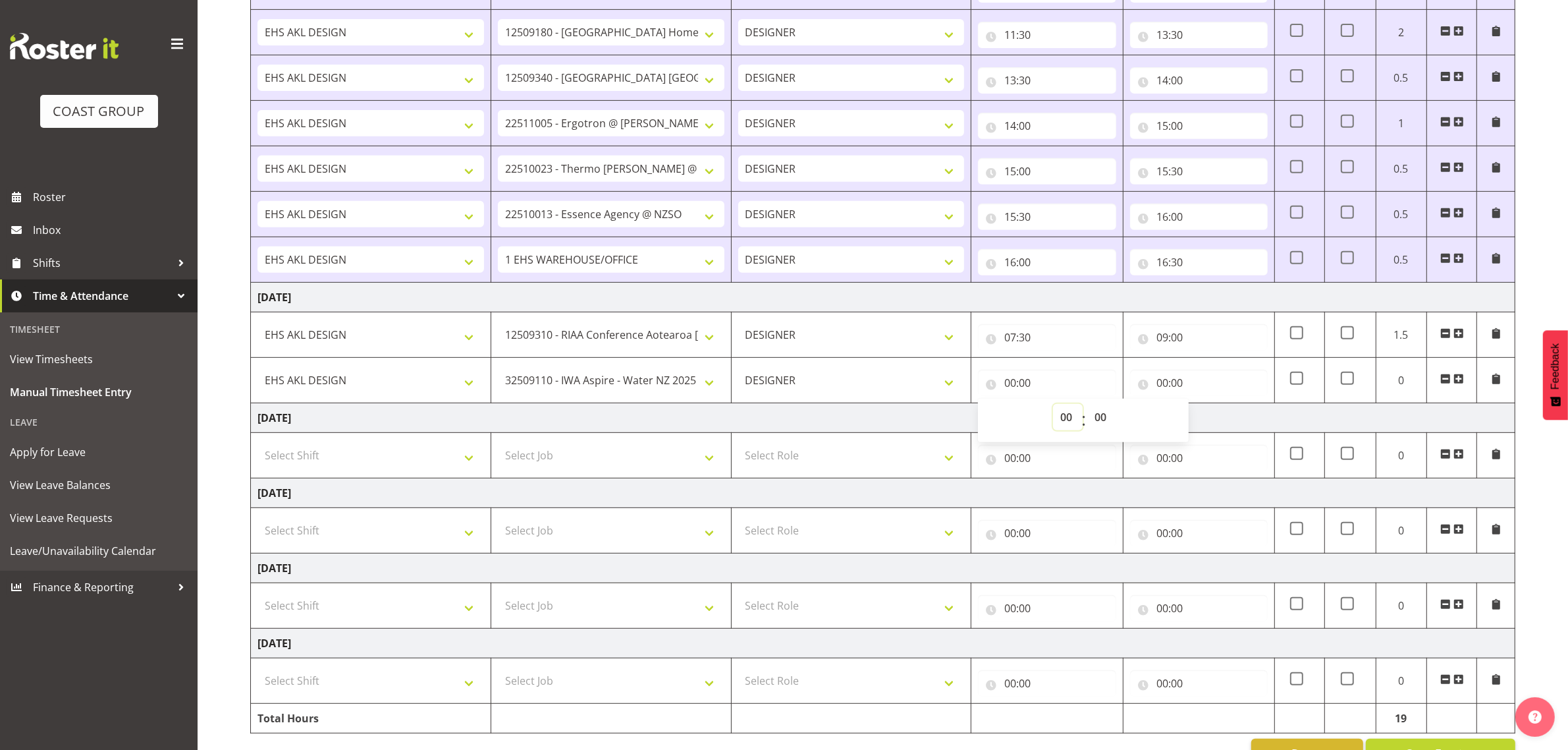
click at [1061, 422] on select "00 01 02 03 04 05 06 07 08 09 10 11 12 13 14 15 16 17 18 19 20 21 22 23" at bounding box center [1068, 416] width 30 height 26
select select "9"
click at [1053, 408] on select "00 01 02 03 04 05 06 07 08 09 10 11 12 13 14 15 16 17 18 19 20 21 22 23" at bounding box center [1068, 416] width 30 height 26
type input "09:00"
click at [1164, 392] on input "00:00" at bounding box center [1199, 382] width 138 height 26
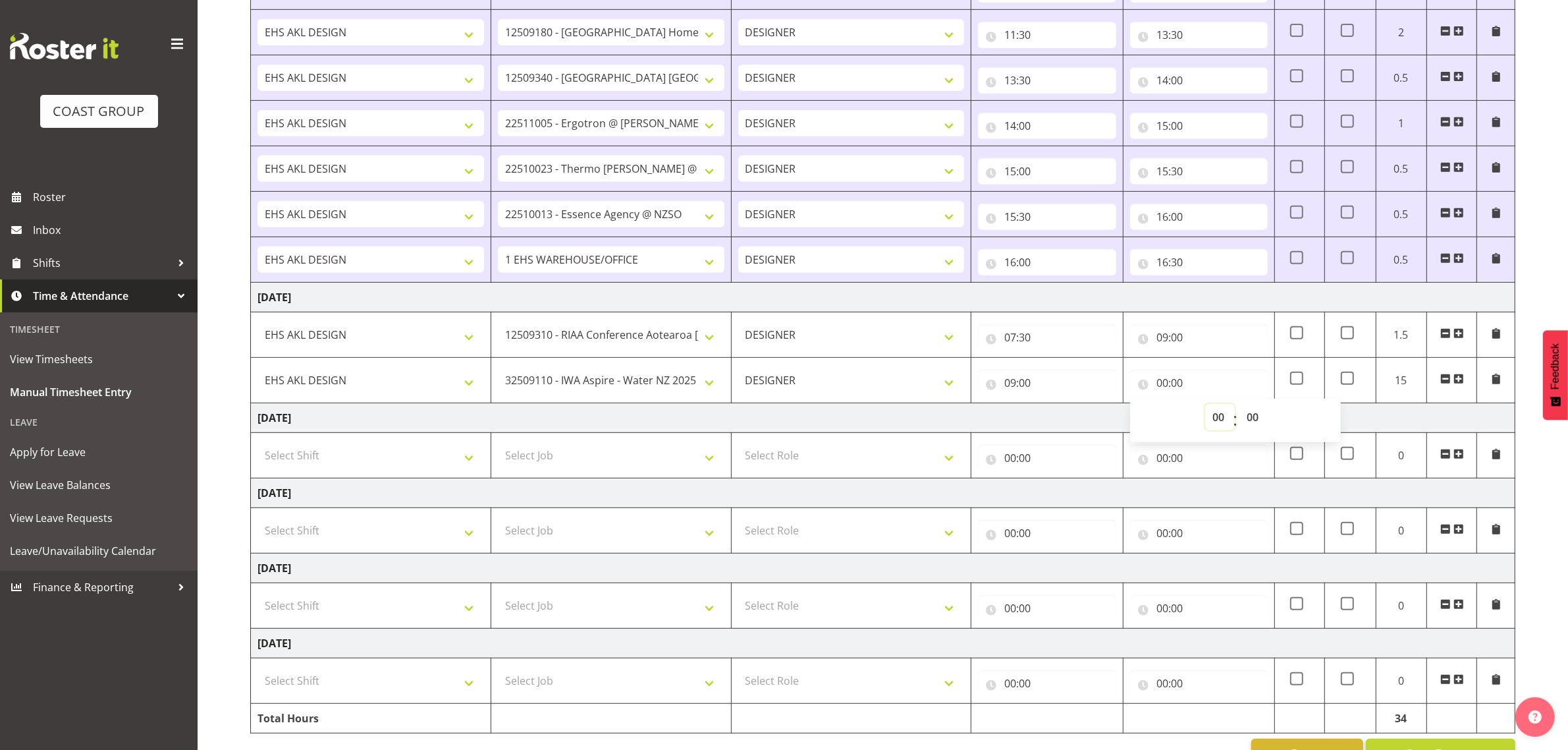
click at [1213, 417] on select "00 01 02 03 04 05 06 07 08 09 10 11 12 13 14 15 16 17 18 19 20 21 22 23" at bounding box center [1220, 416] width 30 height 26
select select "10"
click at [1205, 408] on select "00 01 02 03 04 05 06 07 08 09 10 11 12 13 14 15 16 17 18 19 20 21 22 23" at bounding box center [1220, 416] width 30 height 26
type input "10:00"
click at [1455, 382] on span at bounding box center [1459, 379] width 10 height 10
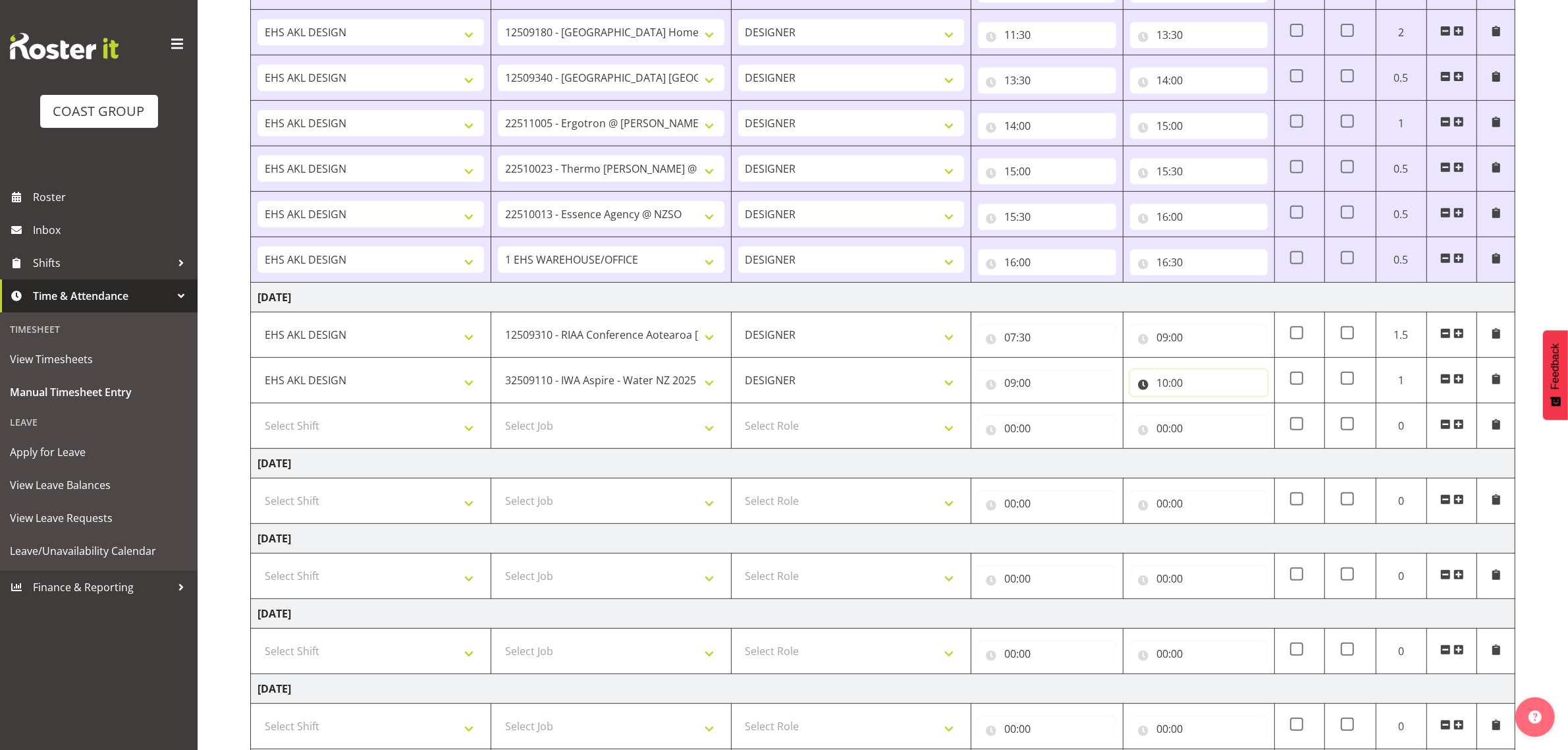
click at [1178, 387] on input "10:00" at bounding box center [1199, 382] width 138 height 26
drag, startPoint x: 1215, startPoint y: 423, endPoint x: 1215, endPoint y: 416, distance: 7.0
click at [1215, 423] on select "00 01 02 03 04 05 06 07 08 09 10 11 12 13 14 15 16 17 18 19 20 21 22 23" at bounding box center [1220, 416] width 30 height 26
select select "11"
click at [1205, 408] on select "00 01 02 03 04 05 06 07 08 09 10 11 12 13 14 15 16 17 18 19 20 21 22 23" at bounding box center [1220, 416] width 30 height 26
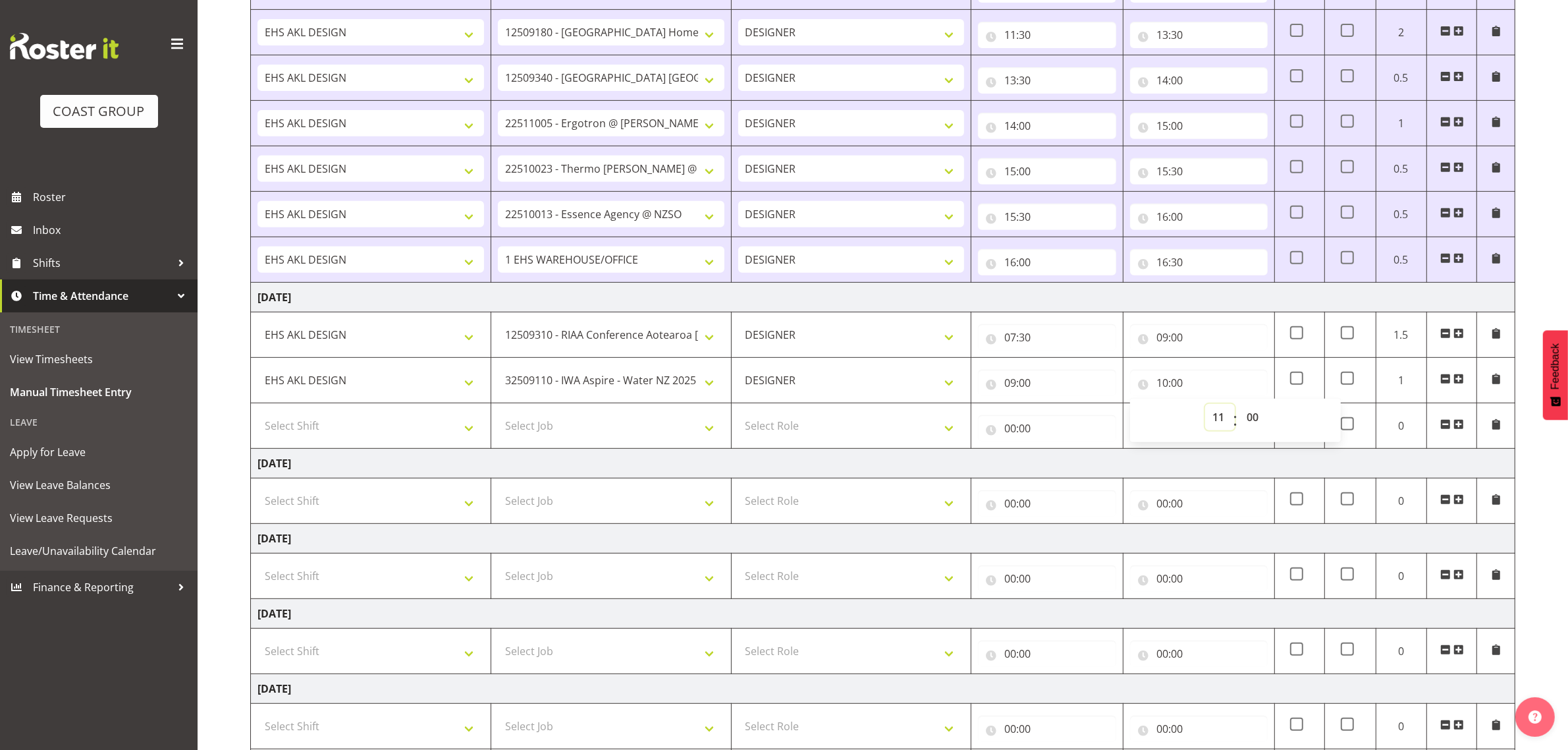
type input "11:00"
click at [377, 429] on select "Select Shift D+B @ [PERSON_NAME] D+B Build D+B Build NZACA D+B Build Tech Day […" at bounding box center [371, 425] width 227 height 26
select select "1321"
click at [257, 416] on select "Select Shift D+B @ [PERSON_NAME] D+B Build D+B Build NZACA D+B Build Tech Day […" at bounding box center [371, 425] width 227 height 26
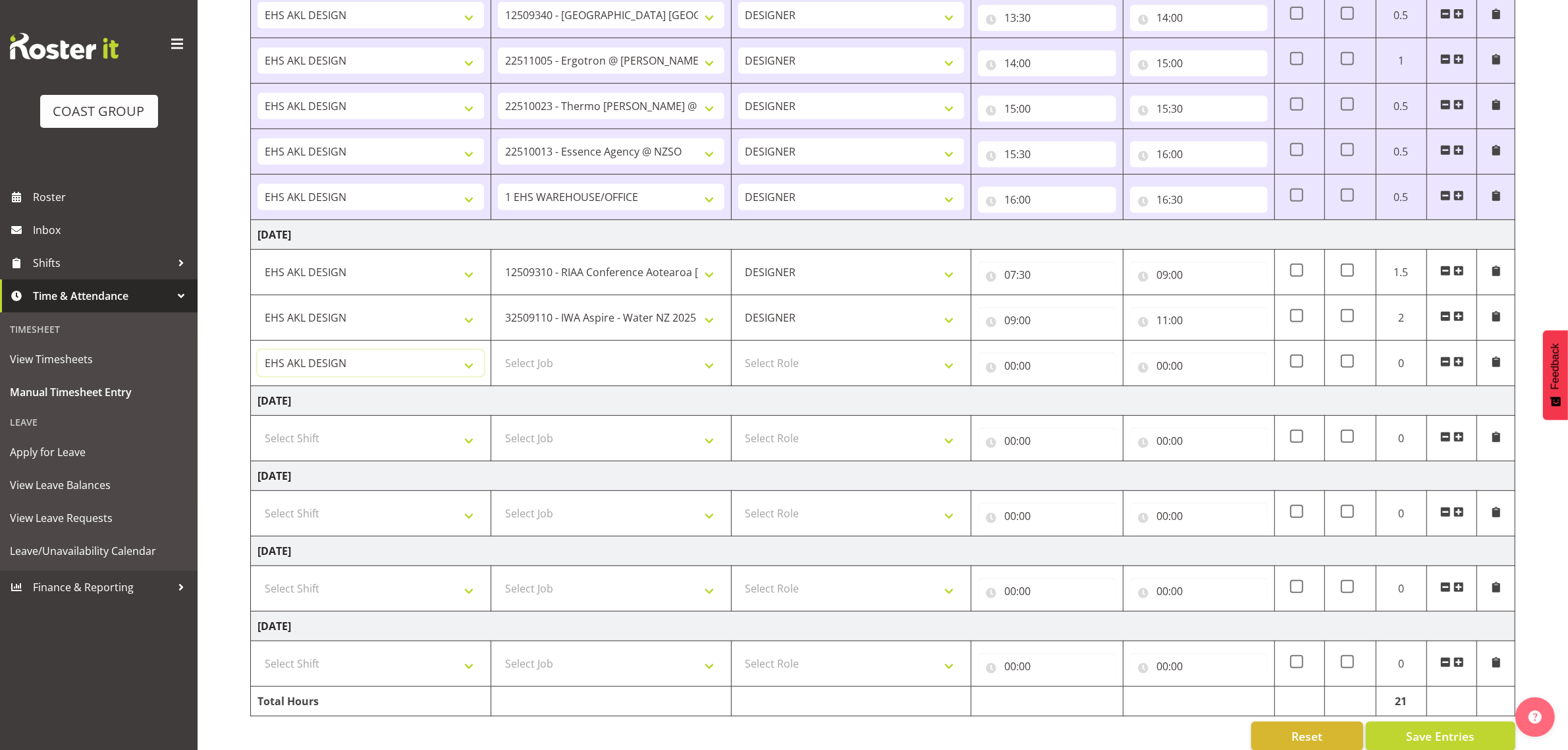
scroll to position [762, 0]
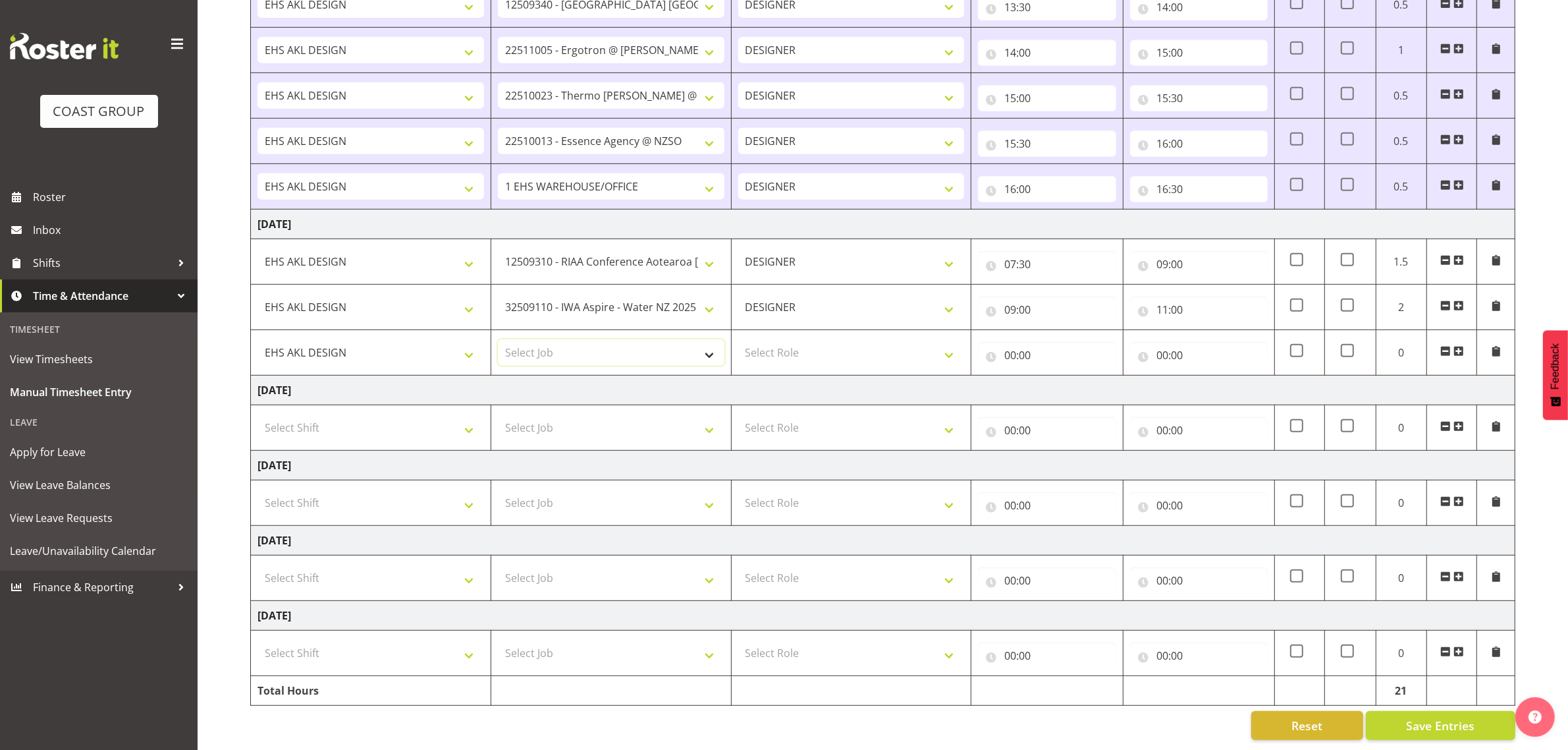
click at [612, 348] on select "Select Job 1 Carlton Events 1 [PERSON_NAME][GEOGRAPHIC_DATA] 1 [PERSON_NAME][GE…" at bounding box center [611, 352] width 227 height 26
select select "10535"
click at [498, 340] on select "1 Carlton Events 1 [PERSON_NAME] 1 [PERSON_NAME][GEOGRAPHIC_DATA] 1 EHS WAREHOU…" at bounding box center [611, 352] width 227 height 26
click at [824, 345] on select "Select Role DESIGNER Designer" at bounding box center [852, 352] width 227 height 26
select select "215"
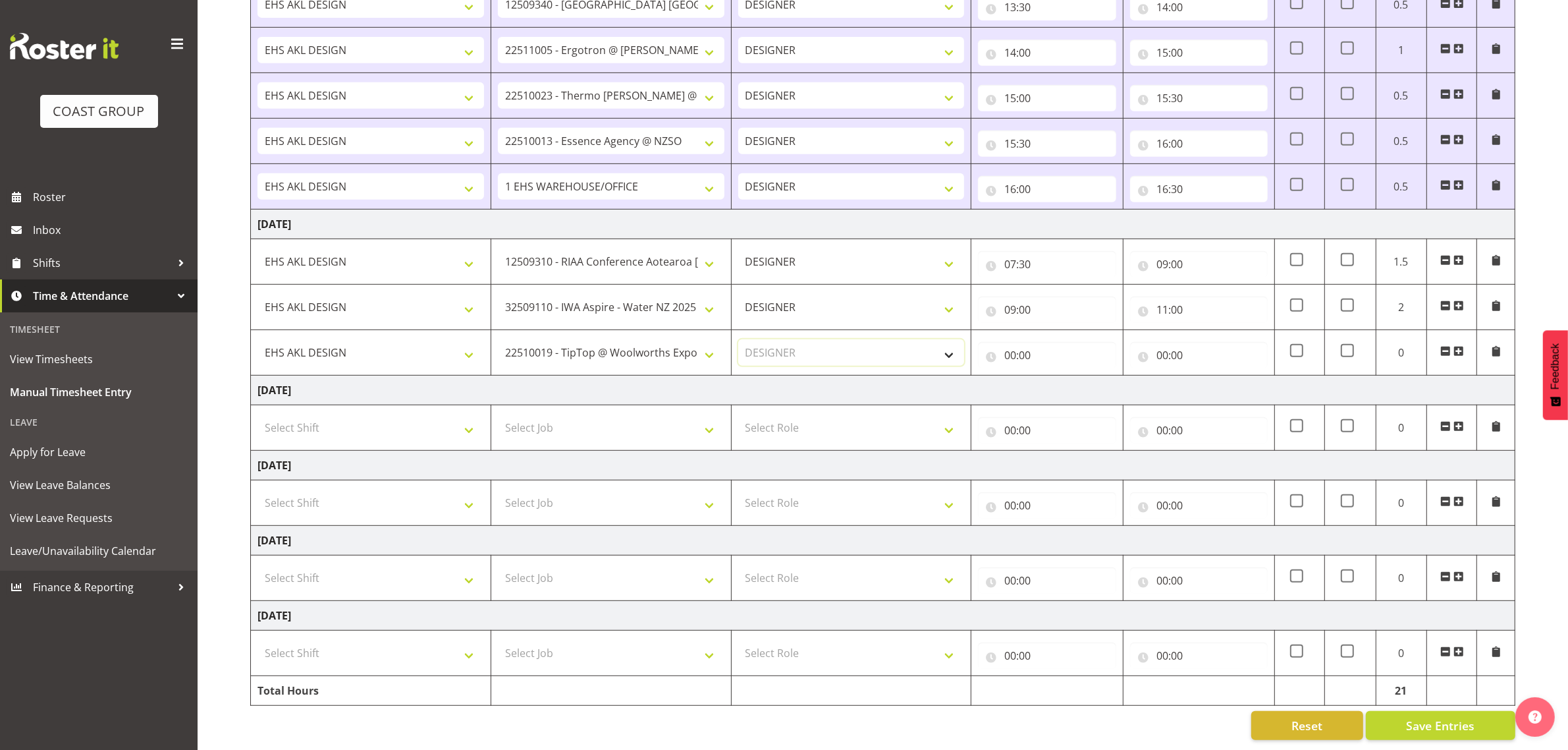
click at [738, 340] on select "Select Role DESIGNER Designer" at bounding box center [852, 352] width 227 height 26
click at [1028, 343] on input "00:00" at bounding box center [1047, 354] width 138 height 26
click at [1061, 376] on select "00 01 02 03 04 05 06 07 08 09 10 11 12 13 14 15 16 17 18 19 20 21 22 23" at bounding box center [1068, 389] width 30 height 26
select select "11"
click at [1053, 376] on select "00 01 02 03 04 05 06 07 08 09 10 11 12 13 14 15 16 17 18 19 20 21 22 23" at bounding box center [1068, 389] width 30 height 26
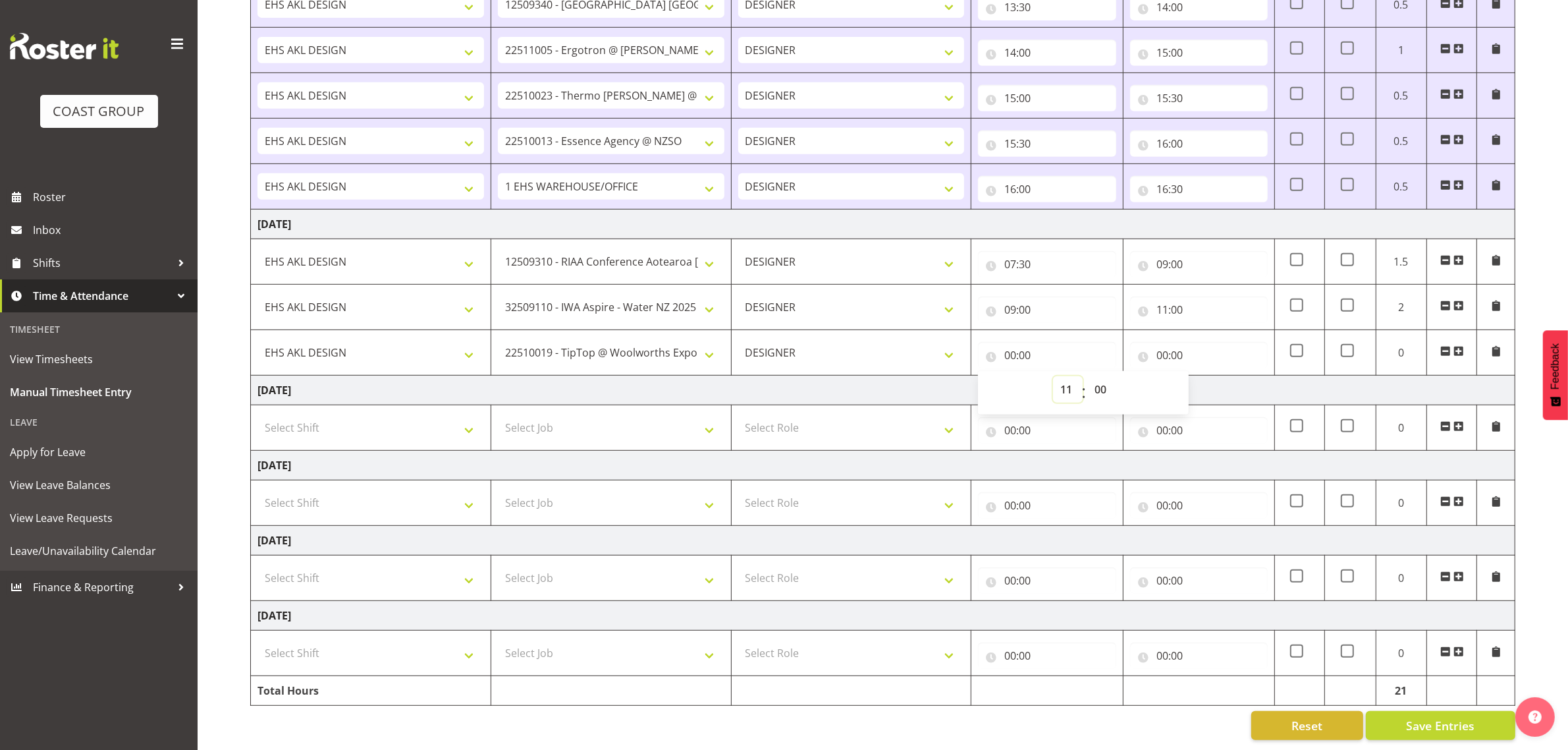
type input "11:00"
click at [1169, 342] on input "00:00" at bounding box center [1199, 354] width 138 height 26
click at [1207, 376] on select "00 01 02 03 04 05 06 07 08 09 10 11 12 13 14 15 16 17 18 19 20 21 22 23" at bounding box center [1220, 389] width 30 height 26
select select "12"
click at [1205, 376] on select "00 01 02 03 04 05 06 07 08 09 10 11 12 13 14 15 16 17 18 19 20 21 22 23" at bounding box center [1220, 389] width 30 height 26
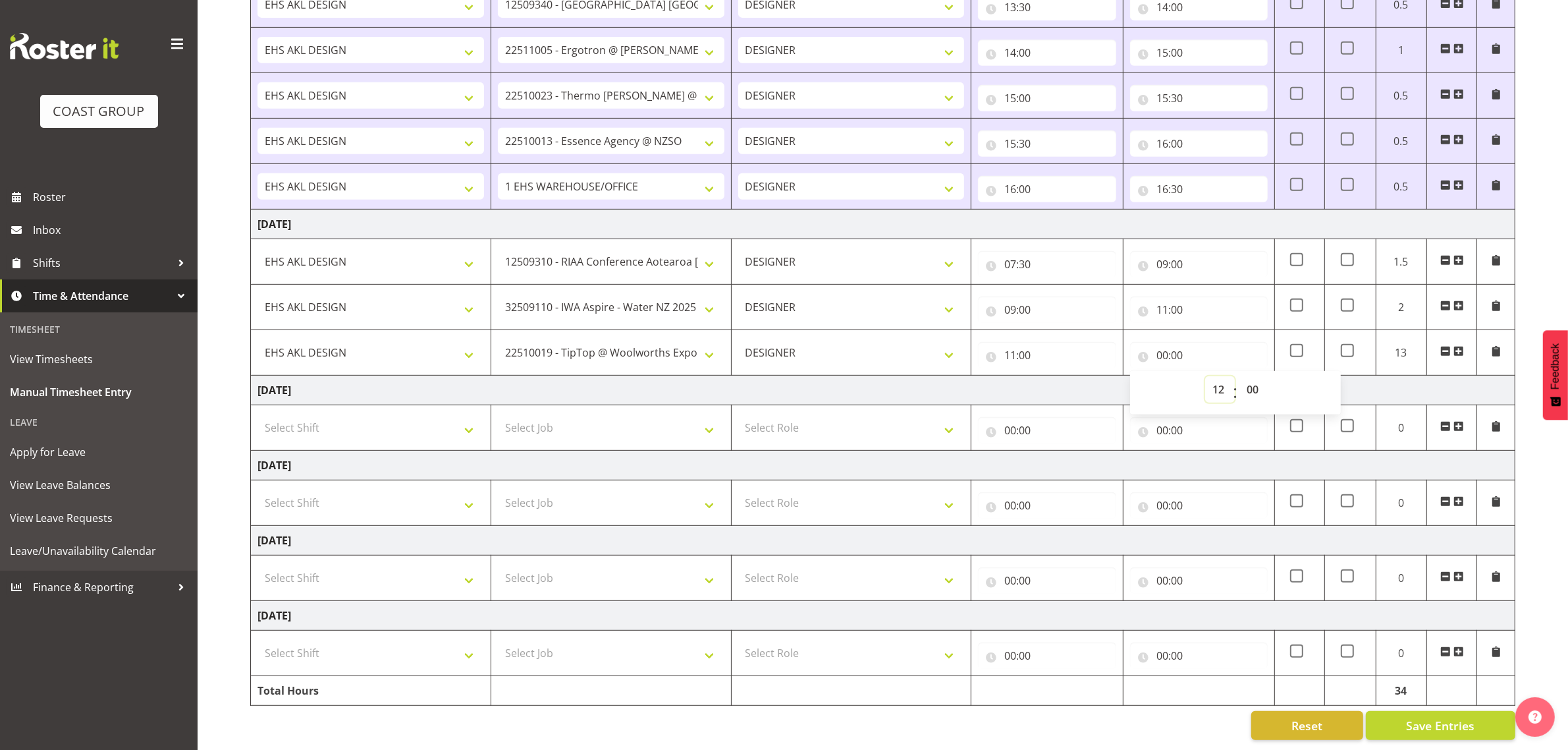
type input "12:00"
click at [1460, 346] on span at bounding box center [1459, 351] width 10 height 10
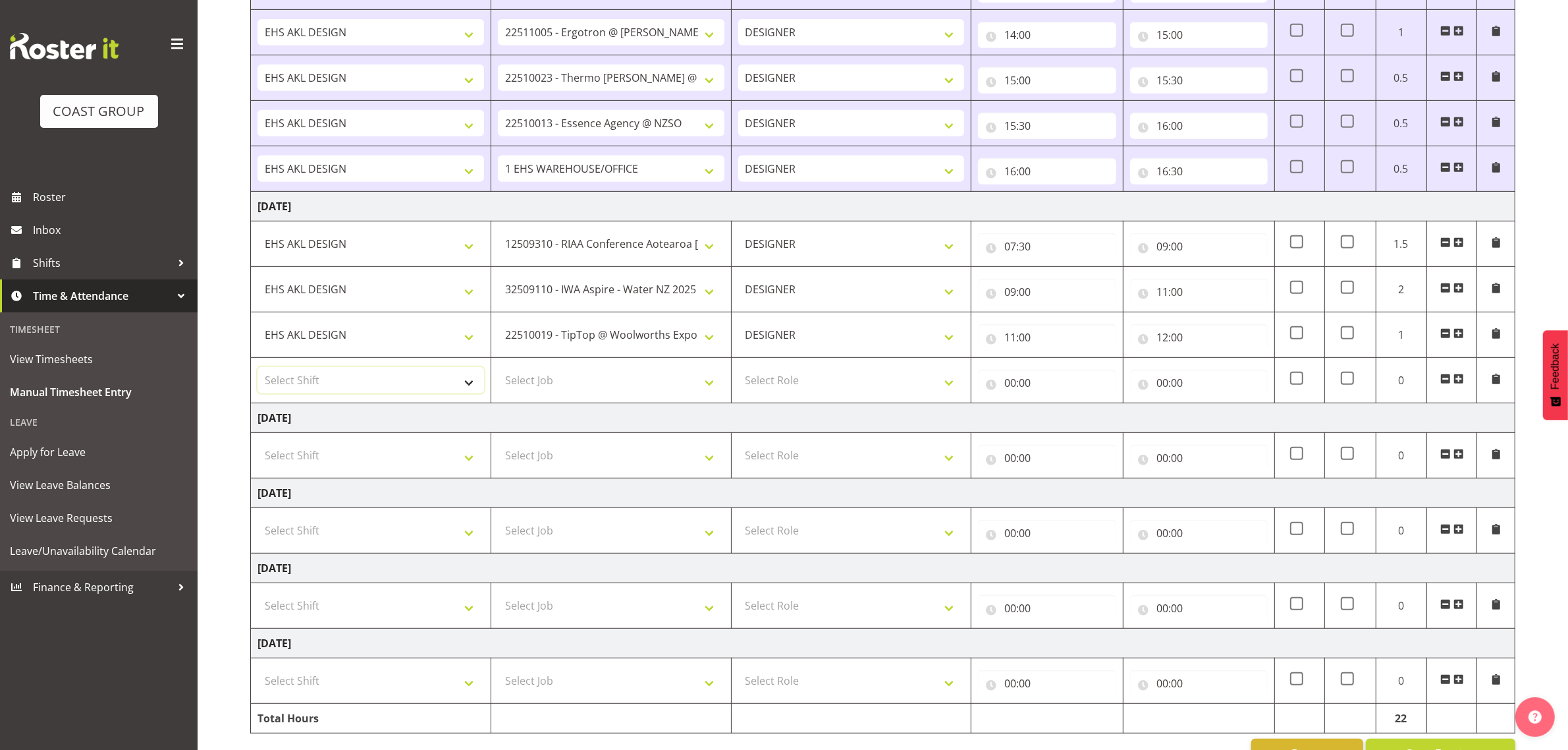
click at [374, 387] on select "Select Shift D+B @ [PERSON_NAME] D+B Build D+B Build NZACA D+B Build Tech Day […" at bounding box center [371, 380] width 227 height 26
select select "1321"
click at [257, 372] on select "Select Shift D+B @ [PERSON_NAME] D+B Build D+B Build NZACA D+B Build Tech Day […" at bounding box center [371, 380] width 227 height 26
click at [597, 385] on select "Select Job 1 Carlton Events 1 [PERSON_NAME][GEOGRAPHIC_DATA] 1 [PERSON_NAME][GE…" at bounding box center [611, 380] width 227 height 26
click at [535, 378] on select "Select Job 1 Carlton Events 1 [PERSON_NAME][GEOGRAPHIC_DATA] 1 [PERSON_NAME][GE…" at bounding box center [611, 380] width 227 height 26
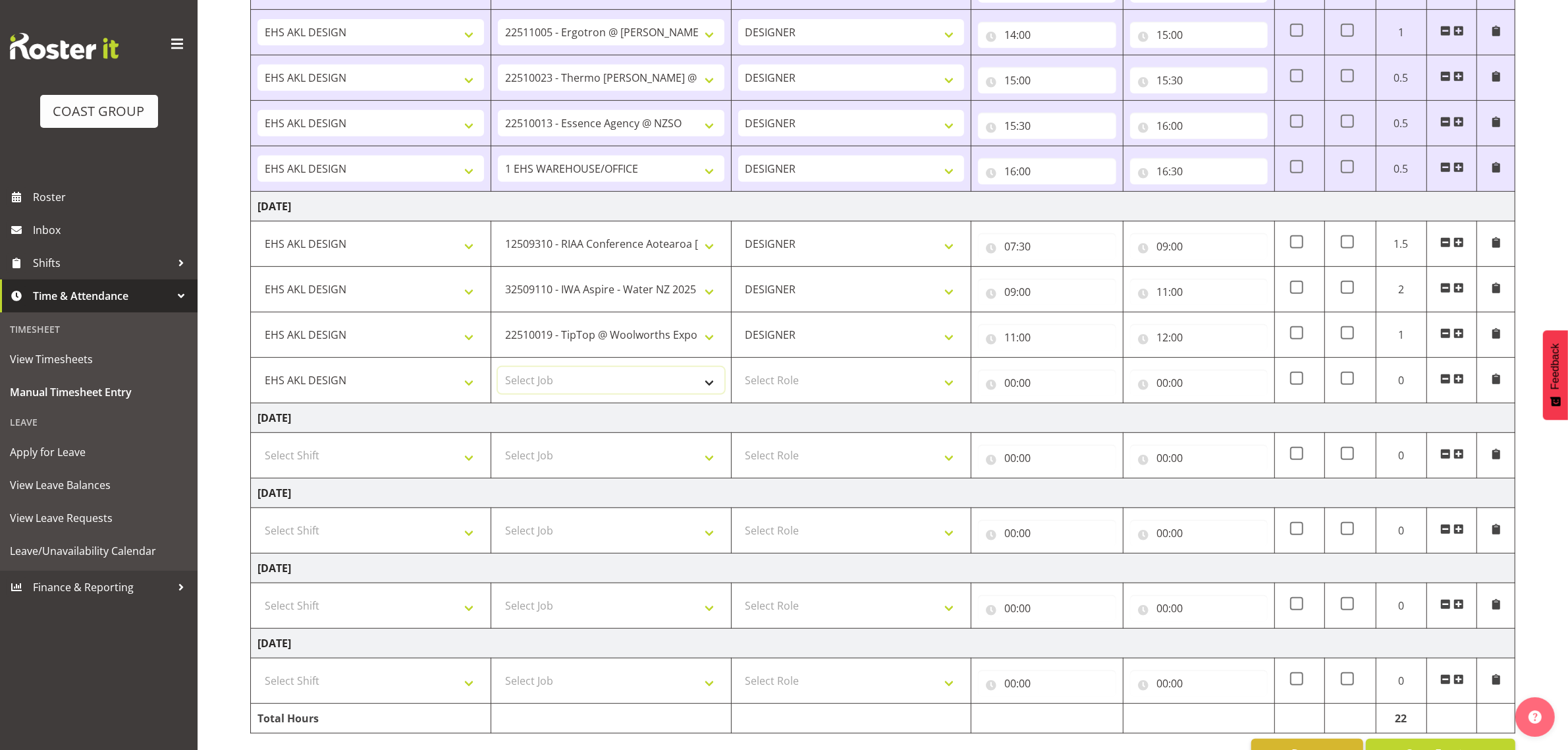
select select "9932"
click at [498, 372] on select "Select Job 1 Carlton Events 1 [PERSON_NAME][GEOGRAPHIC_DATA] 1 [PERSON_NAME][GE…" at bounding box center [611, 380] width 227 height 26
click at [824, 393] on select "Select Role DESIGNER Designer" at bounding box center [852, 380] width 227 height 26
select select "215"
click at [738, 372] on select "Select Role DESIGNER Designer" at bounding box center [852, 380] width 227 height 26
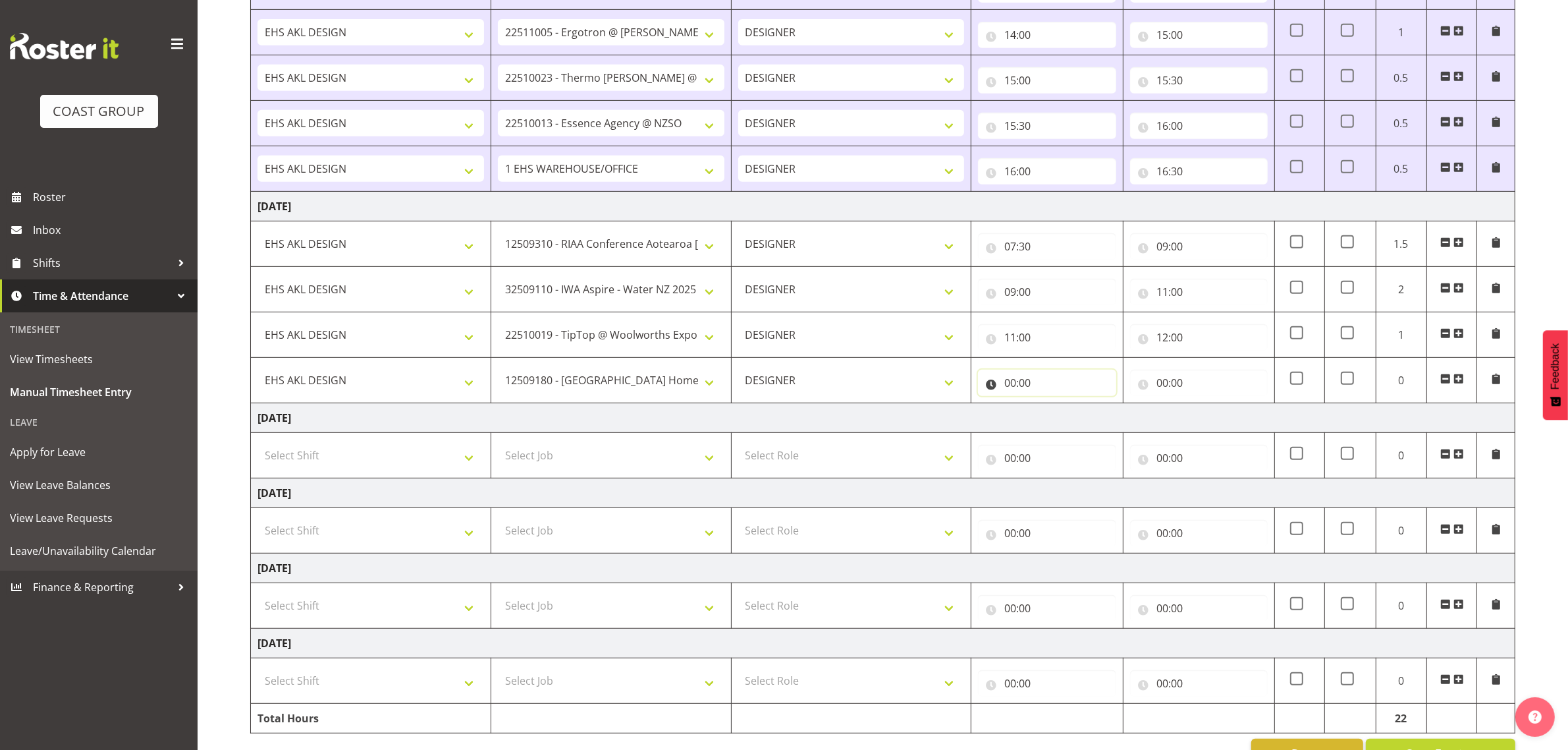
click at [1015, 383] on input "00:00" at bounding box center [1047, 382] width 138 height 26
click at [1067, 420] on select "00 01 02 03 04 05 06 07 08 09 10 11 12 13 14 15 16 17 18 19 20 21 22 23" at bounding box center [1068, 416] width 30 height 26
select select "12"
click at [1053, 408] on select "00 01 02 03 04 05 06 07 08 09 10 11 12 13 14 15 16 17 18 19 20 21 22 23" at bounding box center [1068, 416] width 30 height 26
type input "12:00"
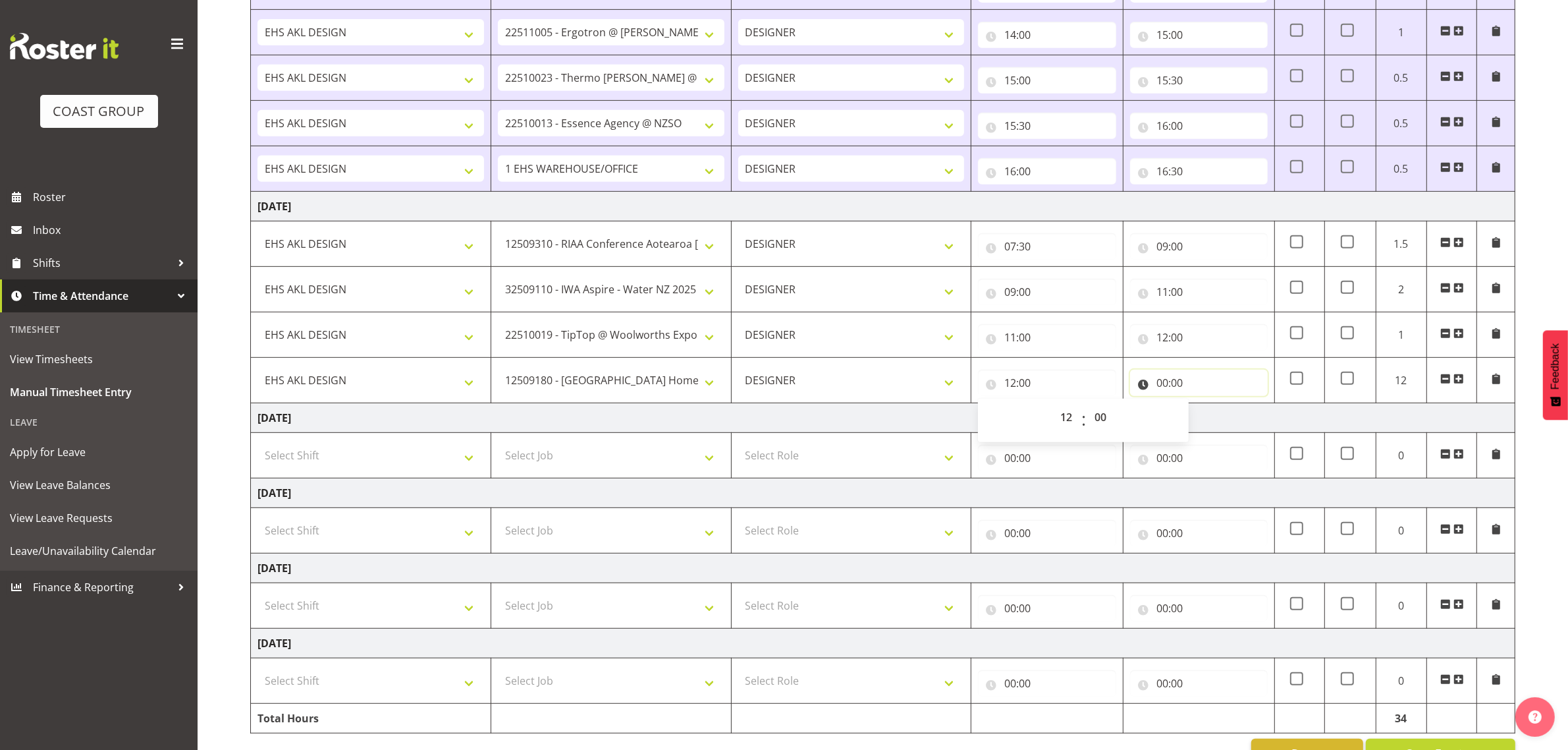
click at [1176, 387] on input "00:00" at bounding box center [1199, 382] width 138 height 26
click at [1211, 419] on select "00 01 02 03 04 05 06 07 08 09 10 11 12 13 14 15 16 17 18 19 20 21 22 23" at bounding box center [1220, 416] width 30 height 26
select select "13"
click at [1205, 408] on select "00 01 02 03 04 05 06 07 08 09 10 11 12 13 14 15 16 17 18 19 20 21 22 23" at bounding box center [1220, 416] width 30 height 26
type input "13:00"
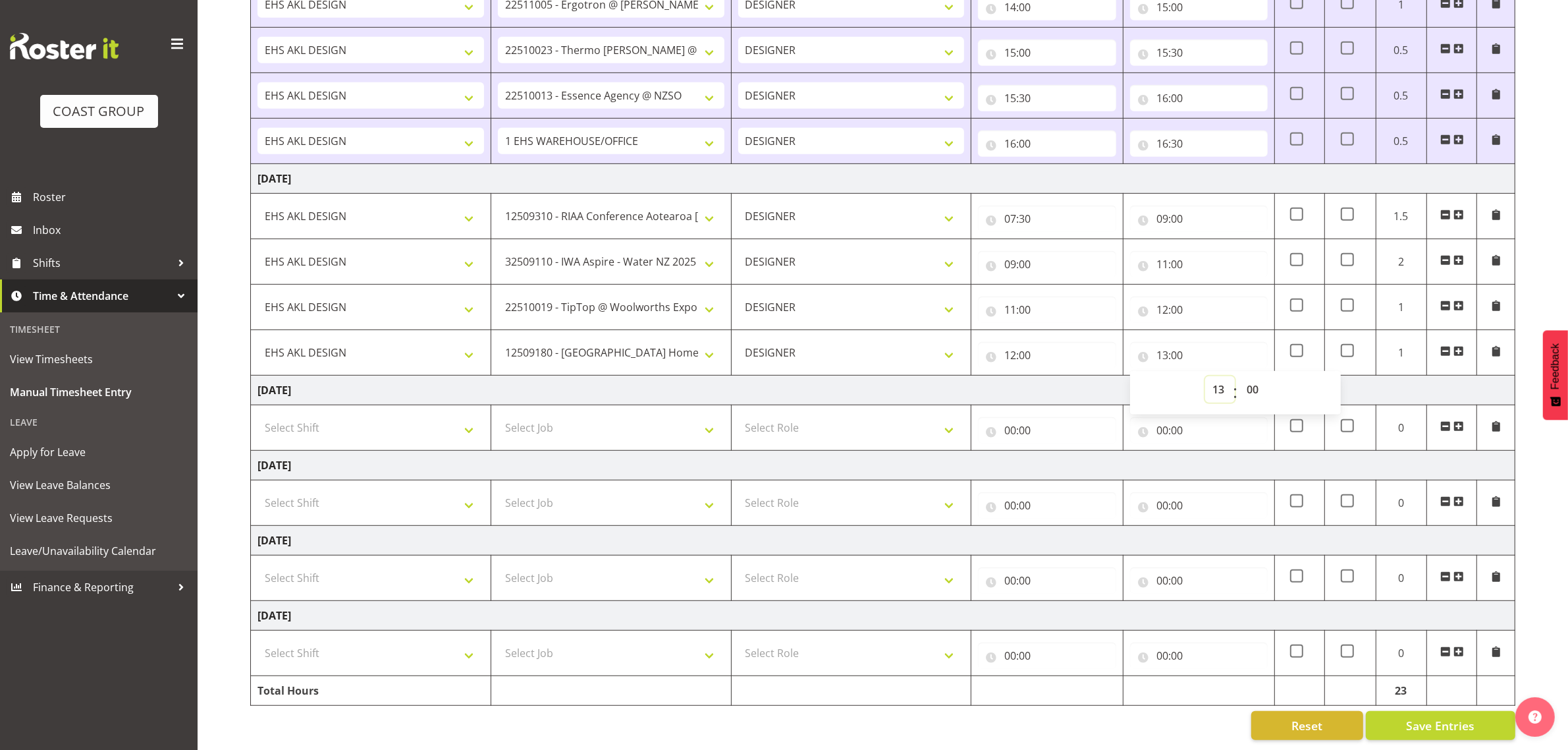
scroll to position [807, 0]
click at [1447, 717] on span "Save Entries" at bounding box center [1440, 725] width 69 height 17
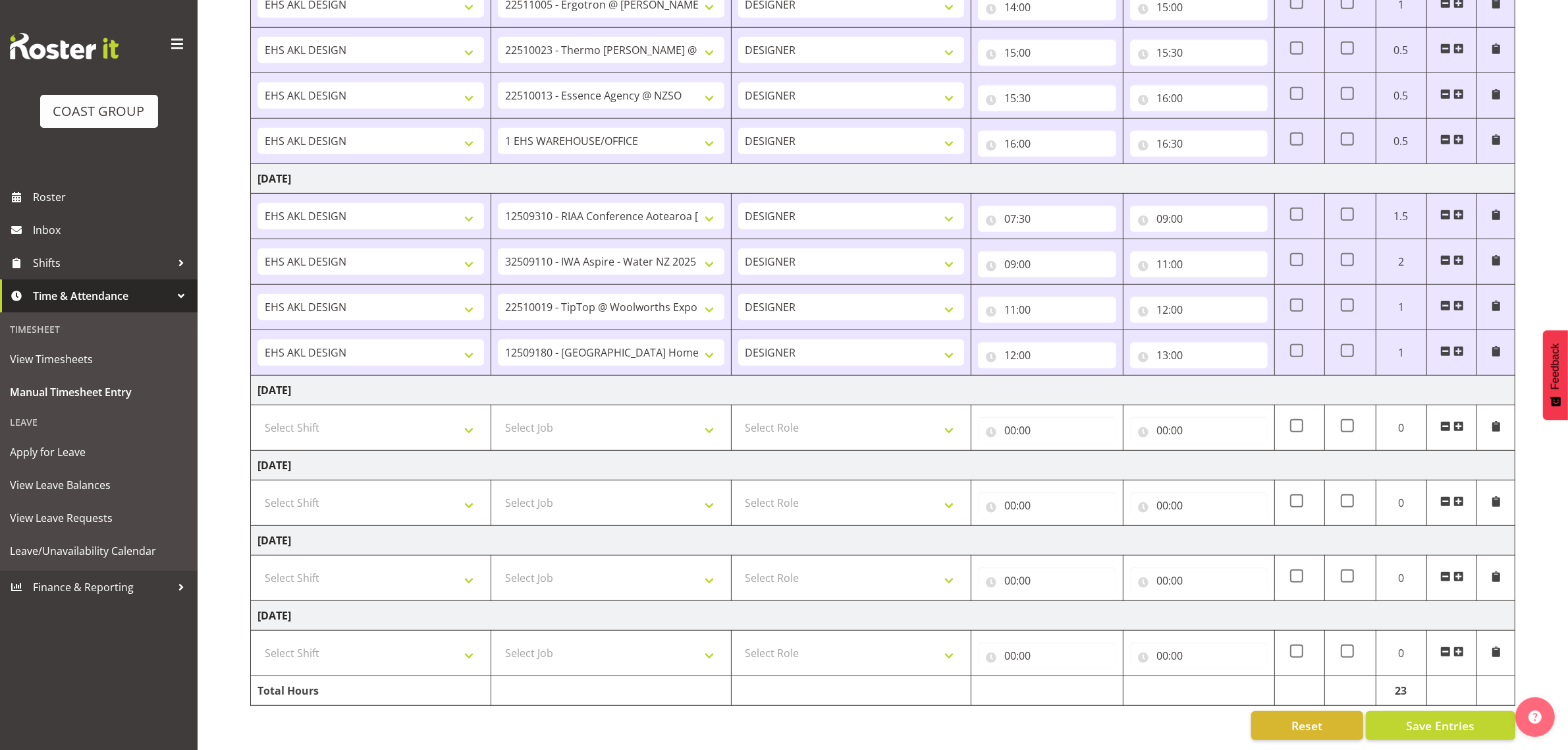
drag, startPoint x: 1464, startPoint y: 334, endPoint x: 1454, endPoint y: 352, distance: 20.6
click at [1464, 334] on td at bounding box center [1452, 352] width 51 height 46
click at [1459, 346] on span at bounding box center [1459, 351] width 10 height 10
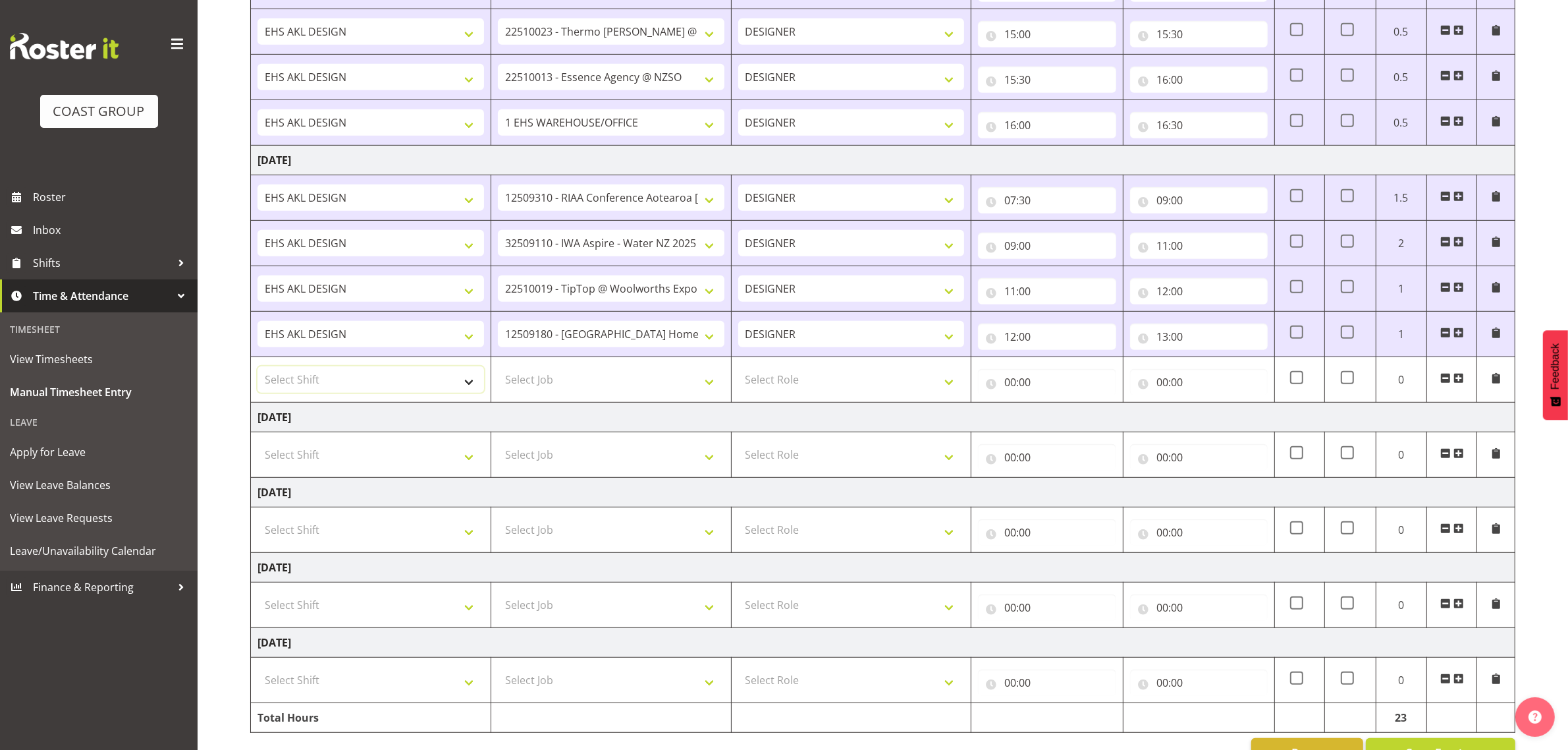
click at [350, 389] on select "Select Shift D+B @ [PERSON_NAME] D+B Build D+B Build NZACA D+B Build Tech Day […" at bounding box center [371, 379] width 227 height 26
select select "1321"
click at [257, 371] on select "Select Shift D+B @ [PERSON_NAME] D+B Build D+B Build NZACA D+B Build Tech Day […" at bounding box center [371, 379] width 227 height 26
click at [626, 393] on select "Select Job 1 Carlton Events 1 [PERSON_NAME][GEOGRAPHIC_DATA] 1 [PERSON_NAME][GE…" at bounding box center [611, 379] width 227 height 26
select select "9028"
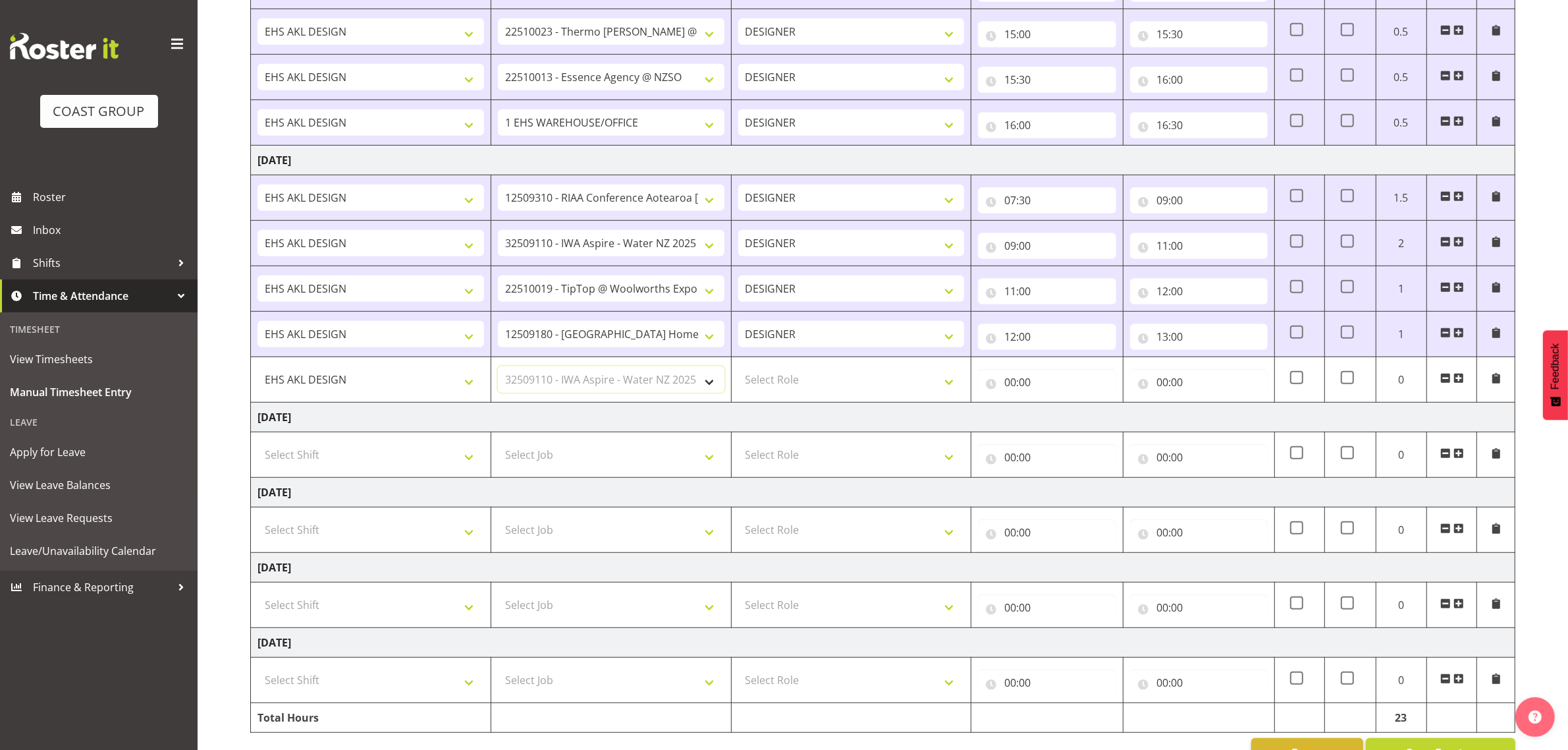
click at [498, 371] on select "Select Job 1 Carlton Events 1 [PERSON_NAME][GEOGRAPHIC_DATA] 1 [PERSON_NAME][GE…" at bounding box center [611, 379] width 227 height 26
click at [860, 387] on select "Select Role DESIGNER Designer" at bounding box center [852, 379] width 227 height 26
select select "215"
click at [738, 371] on select "Select Role DESIGNER Designer" at bounding box center [852, 379] width 227 height 26
click at [1025, 383] on input "00:00" at bounding box center [1047, 381] width 138 height 26
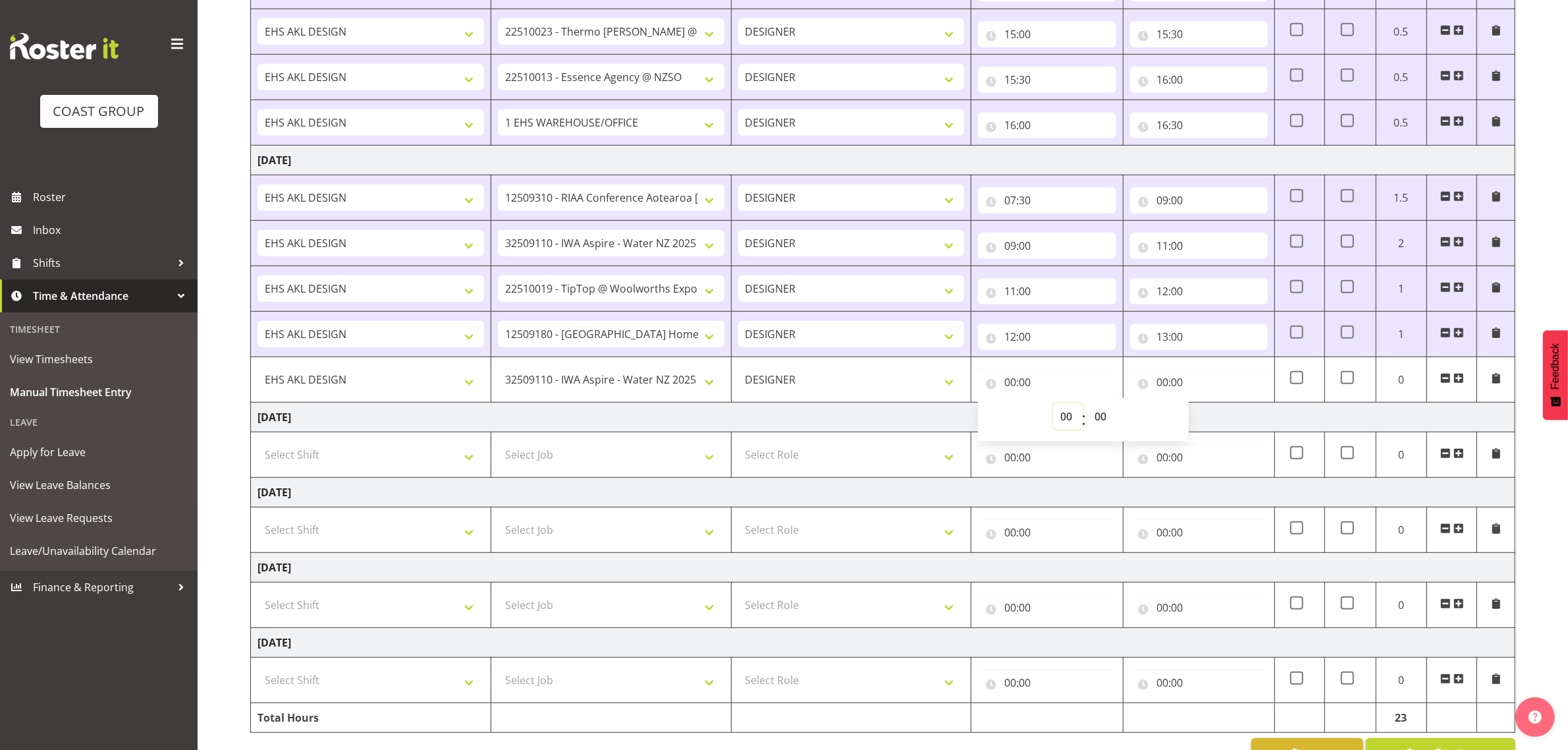
click at [1056, 419] on select "00 01 02 03 04 05 06 07 08 09 10 11 12 13 14 15 16 17 18 19 20 21 22 23" at bounding box center [1068, 416] width 30 height 26
select select "13"
click at [1053, 408] on select "00 01 02 03 04 05 06 07 08 09 10 11 12 13 14 15 16 17 18 19 20 21 22 23" at bounding box center [1068, 416] width 30 height 26
type input "13:00"
click at [1176, 387] on input "00:00" at bounding box center [1199, 381] width 138 height 26
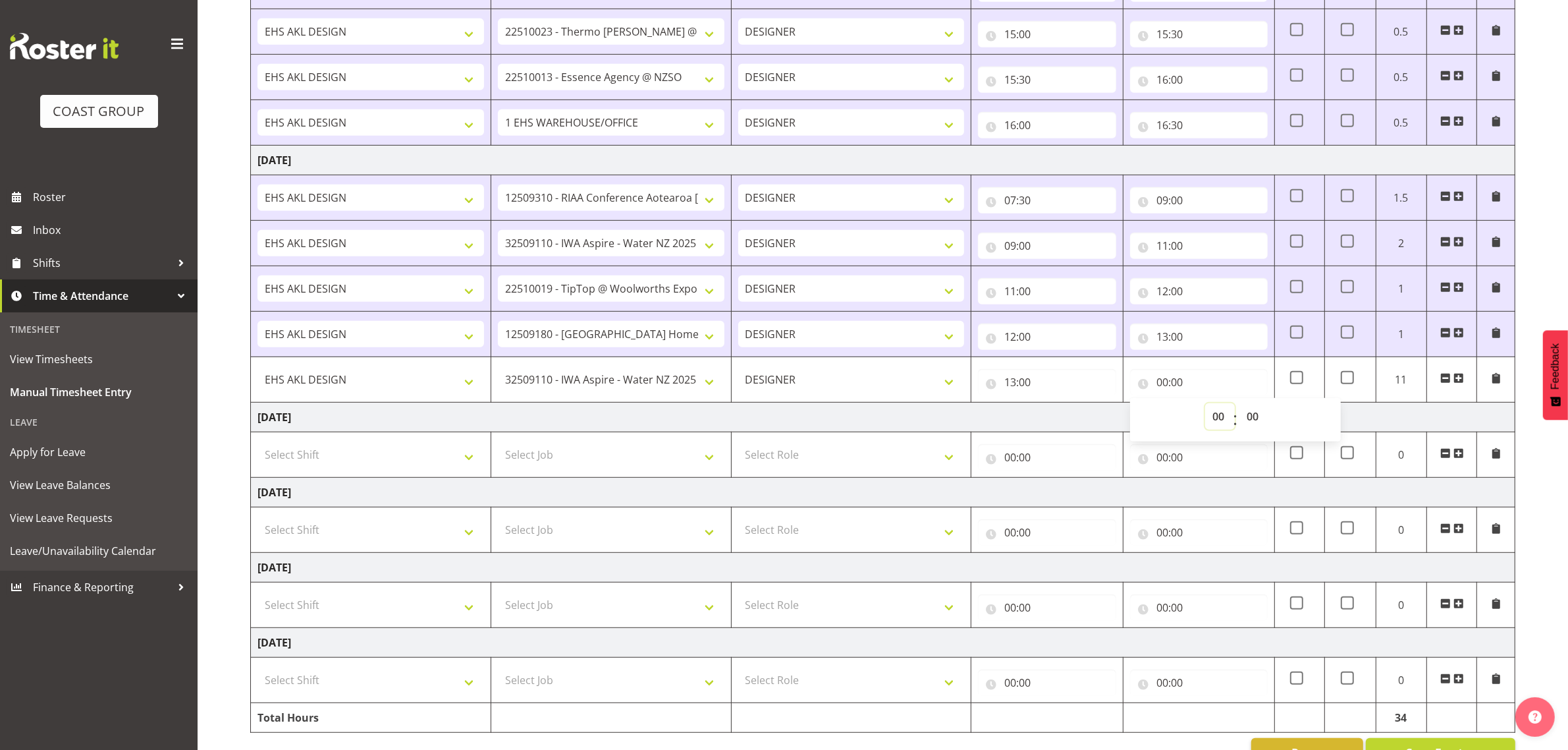
click at [1214, 417] on select "00 01 02 03 04 05 06 07 08 09 10 11 12 13 14 15 16 17 18 19 20 21 22 23" at bounding box center [1220, 416] width 30 height 26
select select "13"
click at [1205, 408] on select "00 01 02 03 04 05 06 07 08 09 10 11 12 13 14 15 16 17 18 19 20 21 22 23" at bounding box center [1220, 416] width 30 height 26
type input "13:00"
click at [1249, 413] on select "00 01 02 03 04 05 06 07 08 09 10 11 12 13 14 15 16 17 18 19 20 21 22 23 24 25 2…" at bounding box center [1255, 416] width 30 height 26
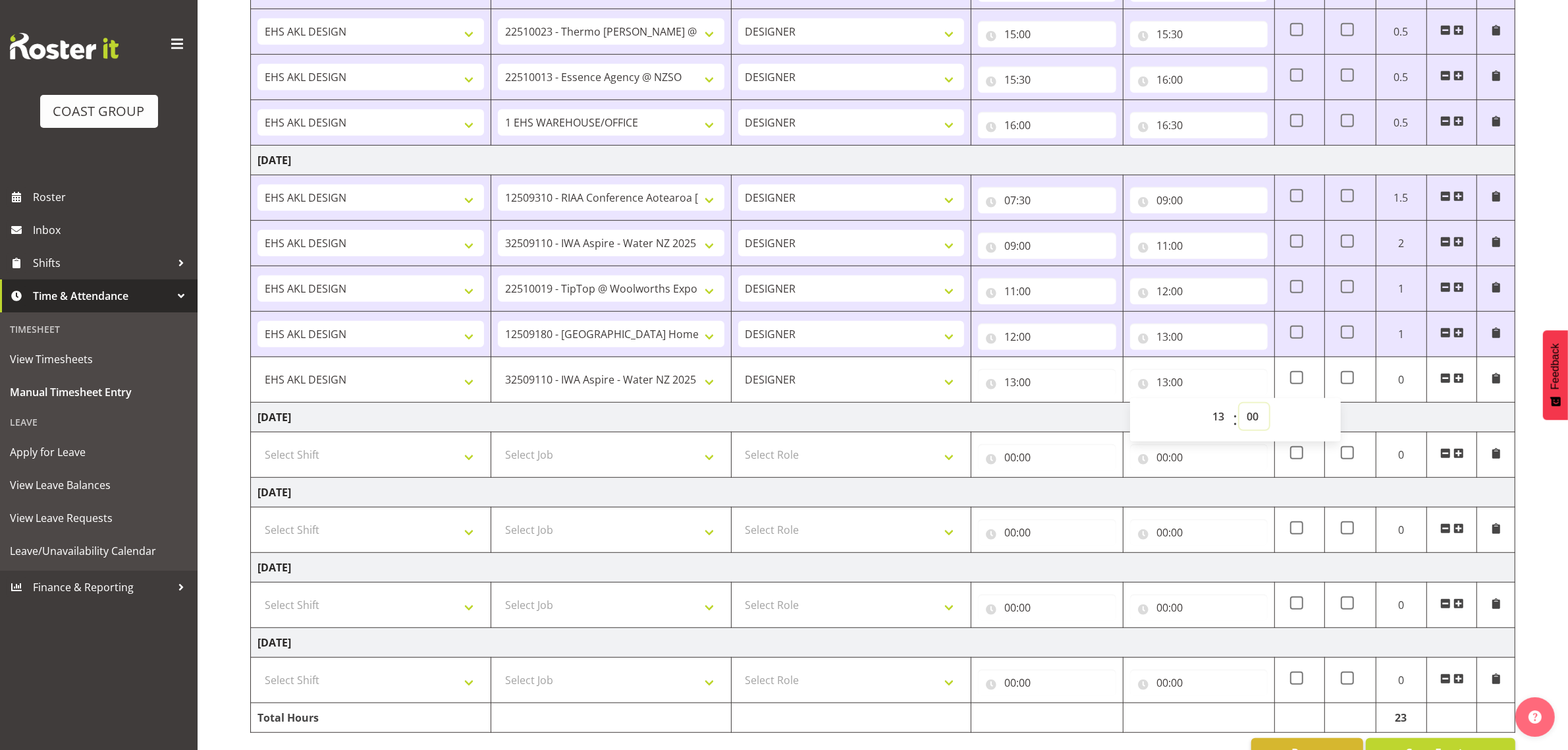
select select "30"
click at [1240, 408] on select "00 01 02 03 04 05 06 07 08 09 10 11 12 13 14 15 16 17 18 19 20 21 22 23 24 25 2…" at bounding box center [1255, 416] width 30 height 26
type input "13:30"
click at [1458, 383] on span at bounding box center [1459, 378] width 10 height 10
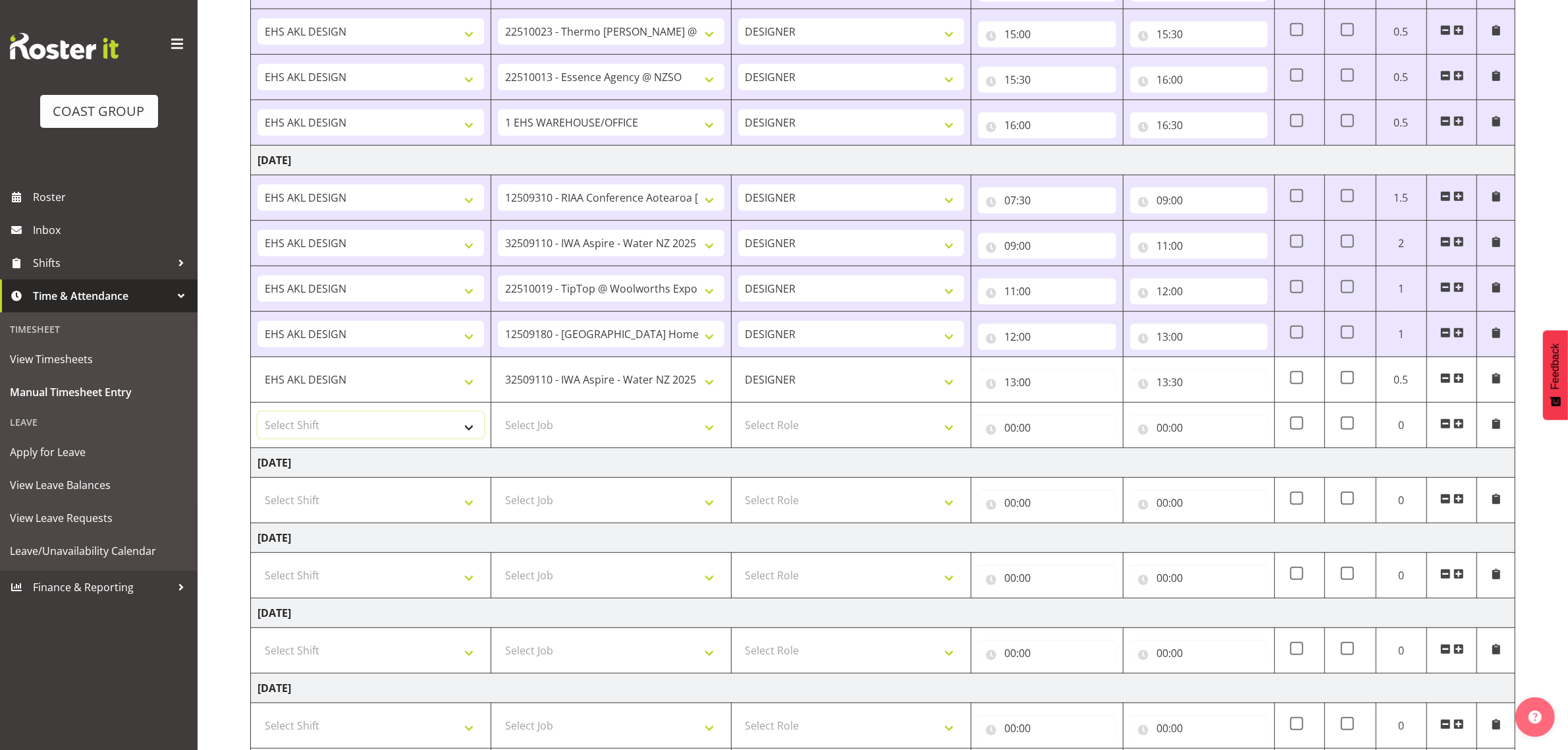
drag, startPoint x: 382, startPoint y: 431, endPoint x: 382, endPoint y: 419, distance: 12.0
click at [382, 431] on select "Select Shift D+B @ [PERSON_NAME] D+B Build D+B Build NZACA D+B Build Tech Day […" at bounding box center [371, 425] width 227 height 26
select select "1321"
click at [257, 416] on select "Select Shift D+B @ [PERSON_NAME] D+B Build D+B Build NZACA D+B Build Tech Day […" at bounding box center [371, 425] width 227 height 26
click at [567, 428] on select "Select Job 1 Carlton Events 1 [PERSON_NAME][GEOGRAPHIC_DATA] 1 [PERSON_NAME][GE…" at bounding box center [611, 425] width 227 height 26
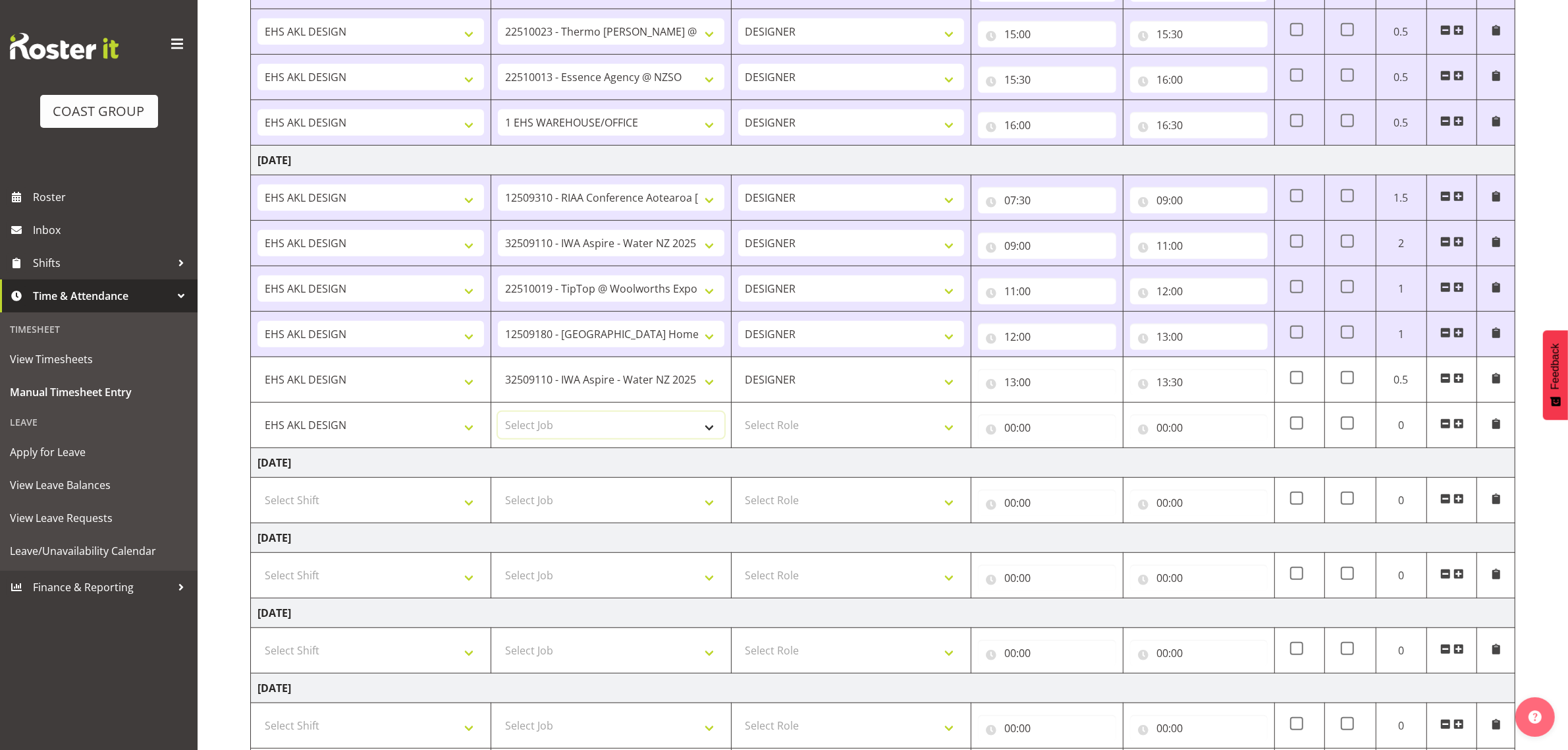
select select "9204"
click at [498, 416] on select "Select Job 1 Carlton Events 1 [PERSON_NAME][GEOGRAPHIC_DATA] 1 [PERSON_NAME][GE…" at bounding box center [611, 425] width 227 height 26
click at [807, 438] on select "Select Role DESIGNER Designer" at bounding box center [852, 425] width 227 height 26
select select "215"
click at [738, 416] on select "Select Role DESIGNER Designer" at bounding box center [852, 425] width 227 height 26
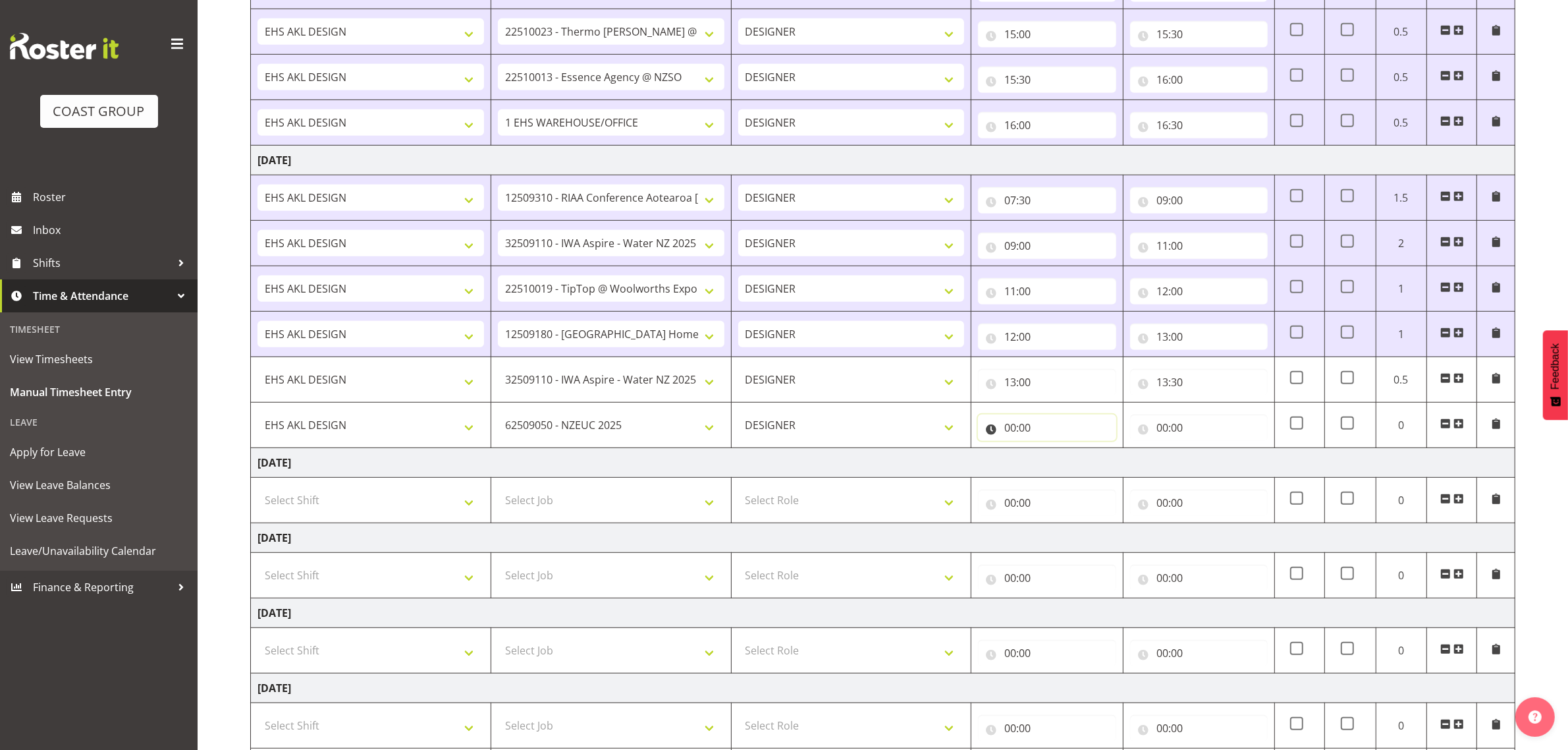
click at [1019, 426] on input "00:00" at bounding box center [1047, 427] width 138 height 26
click at [1071, 468] on select "00 01 02 03 04 05 06 07 08 09 10 11 12 13 14 15 16 17 18 19 20 21 22 23" at bounding box center [1068, 461] width 30 height 26
select select "13"
click at [1053, 453] on select "00 01 02 03 04 05 06 07 08 09 10 11 12 13 14 15 16 17 18 19 20 21 22 23" at bounding box center [1068, 461] width 30 height 26
type input "13:00"
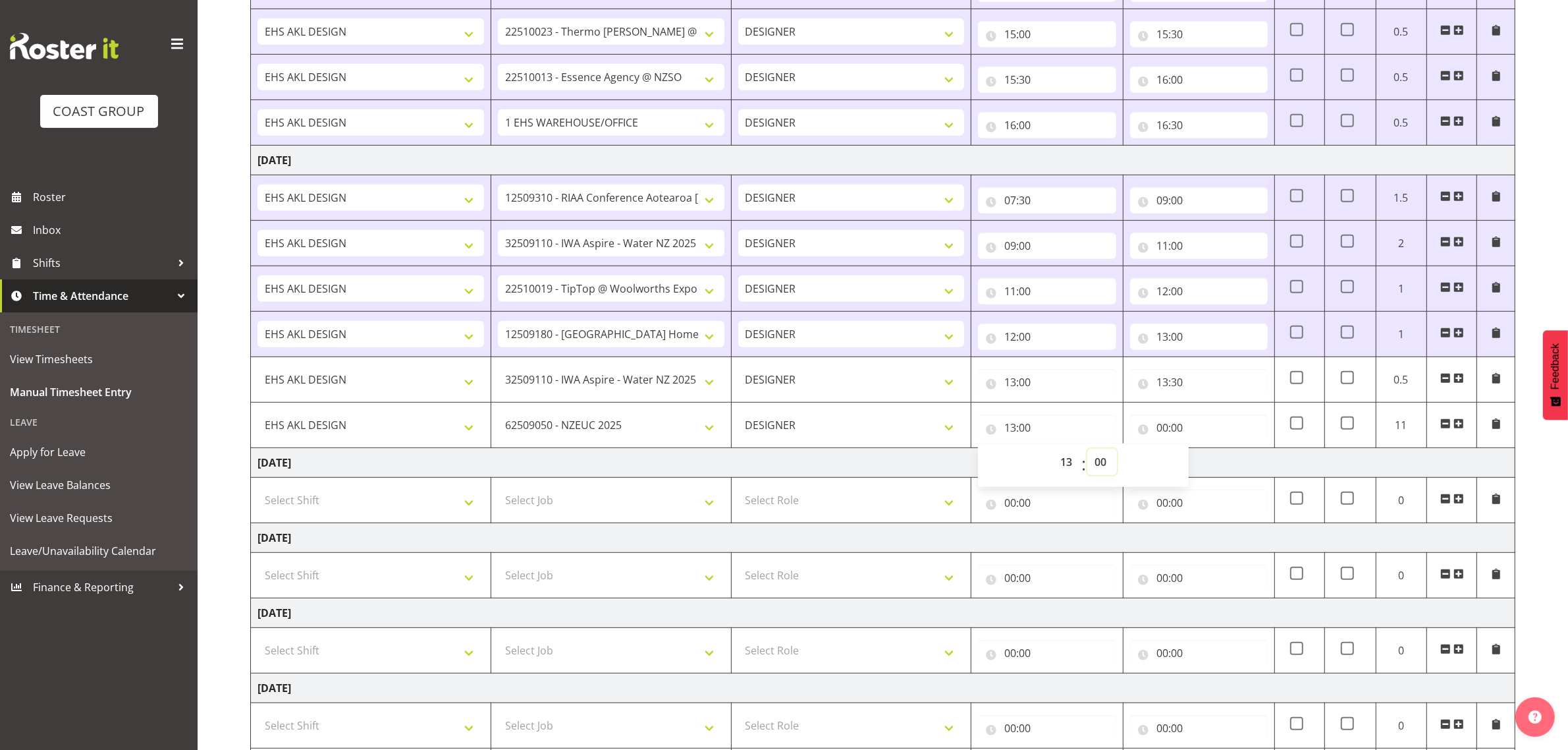
click at [1103, 464] on select "00 01 02 03 04 05 06 07 08 09 10 11 12 13 14 15 16 17 18 19 20 21 22 23 24 25 2…" at bounding box center [1103, 461] width 30 height 26
select select "30"
click at [1088, 453] on select "00 01 02 03 04 05 06 07 08 09 10 11 12 13 14 15 16 17 18 19 20 21 22 23 24 25 2…" at bounding box center [1103, 461] width 30 height 26
type input "13:30"
click at [1176, 425] on input "00:00" at bounding box center [1199, 427] width 138 height 26
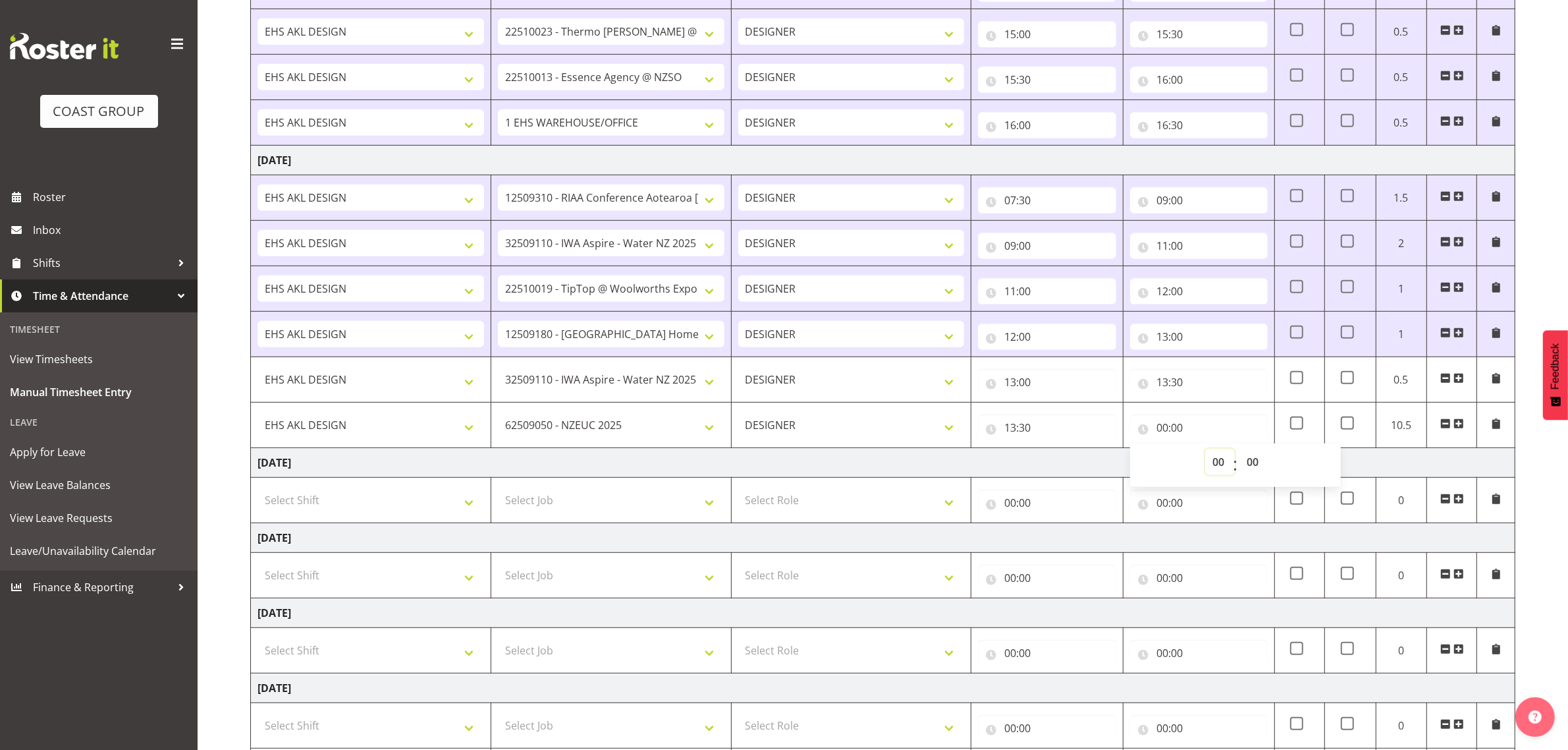
click at [1209, 470] on select "00 01 02 03 04 05 06 07 08 09 10 11 12 13 14 15 16 17 18 19 20 21 22 23" at bounding box center [1220, 461] width 30 height 26
select select "14"
click at [1205, 453] on select "00 01 02 03 04 05 06 07 08 09 10 11 12 13 14 15 16 17 18 19 20 21 22 23" at bounding box center [1220, 461] width 30 height 26
type input "14:00"
click at [1459, 428] on span at bounding box center [1459, 424] width 10 height 10
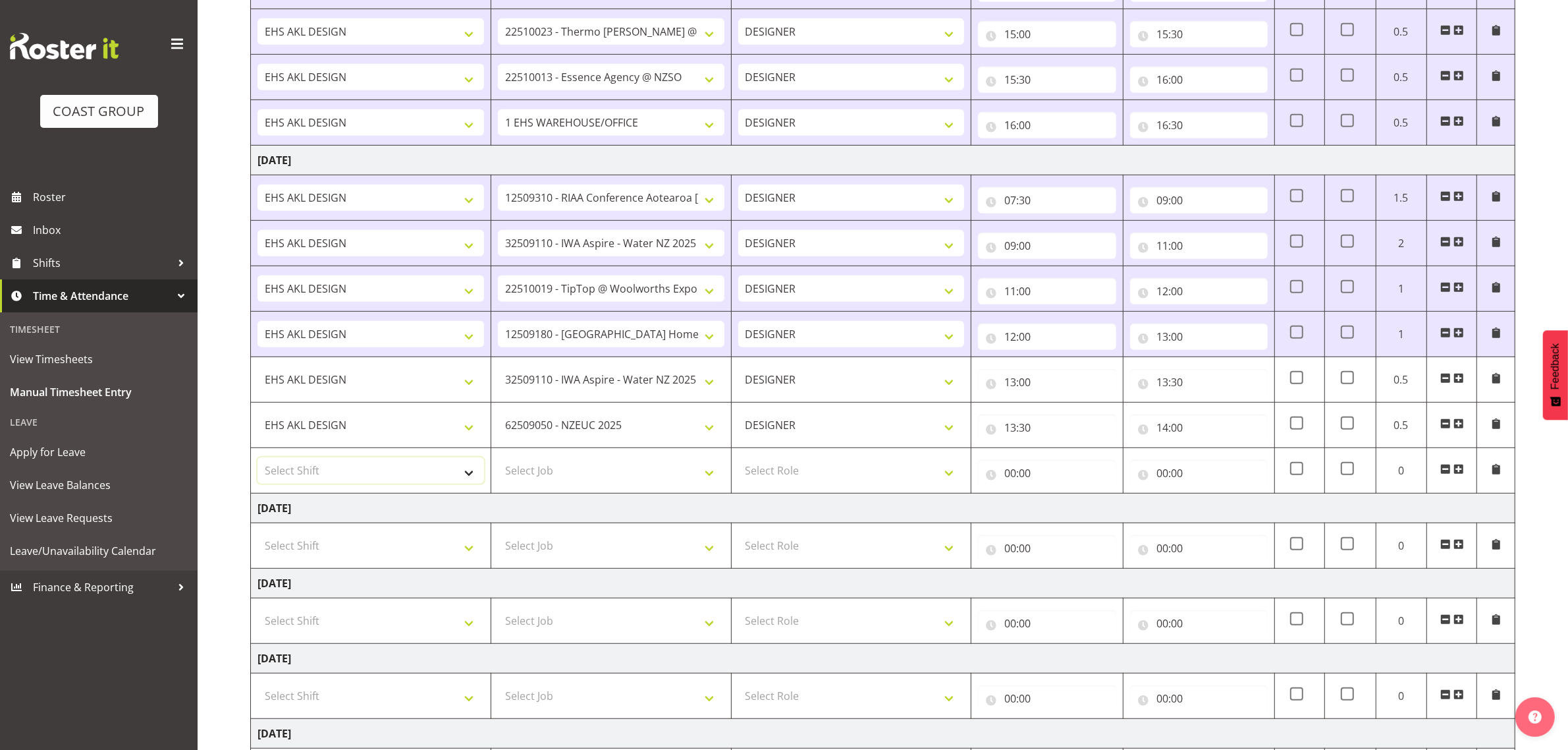
click at [334, 463] on select "Select Shift D+B @ [PERSON_NAME] D+B Build D+B Build NZACA D+B Build Tech Day […" at bounding box center [371, 470] width 227 height 26
select select "1321"
click at [257, 463] on select "Select Shift D+B @ [PERSON_NAME] D+B Build D+B Build NZACA D+B Build Tech Day […" at bounding box center [371, 470] width 227 height 26
click at [574, 480] on select "Select Job 1 Carlton Events 1 [PERSON_NAME][GEOGRAPHIC_DATA] 1 [PERSON_NAME][GE…" at bounding box center [611, 470] width 227 height 26
click at [647, 484] on select "Select Job 1 Carlton Events 1 [PERSON_NAME][GEOGRAPHIC_DATA] 1 [PERSON_NAME][GE…" at bounding box center [611, 470] width 227 height 26
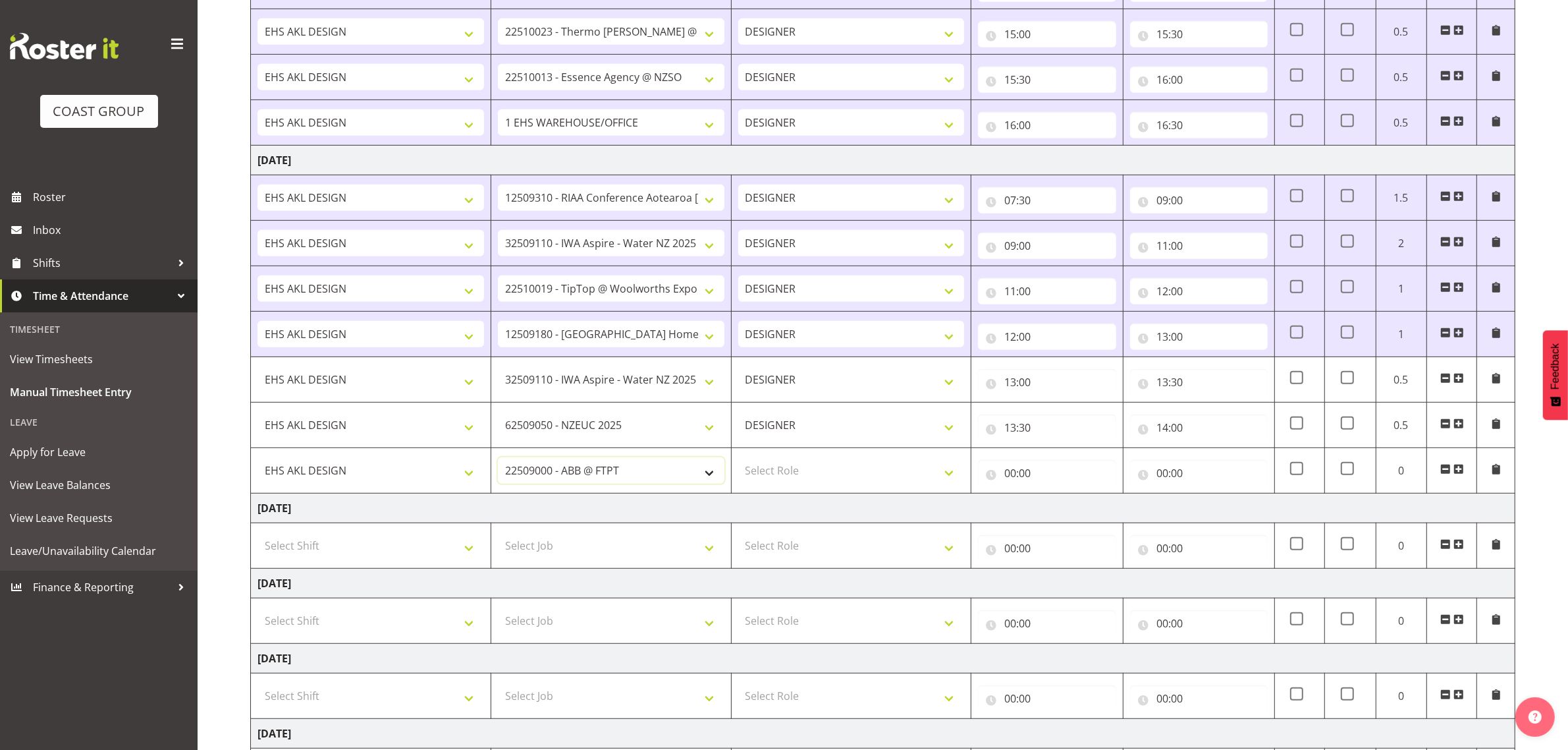
click at [647, 484] on select "1 Carlton Events 1 [PERSON_NAME] 1 [PERSON_NAME][GEOGRAPHIC_DATA] 1 EHS WAREHOU…" at bounding box center [611, 470] width 227 height 26
select select "9932"
click at [498, 463] on select "1 Carlton Events 1 [PERSON_NAME] 1 [PERSON_NAME][GEOGRAPHIC_DATA] 1 EHS WAREHOU…" at bounding box center [611, 470] width 227 height 26
click at [799, 484] on select "Select Role DESIGNER Designer" at bounding box center [852, 470] width 227 height 26
select select "215"
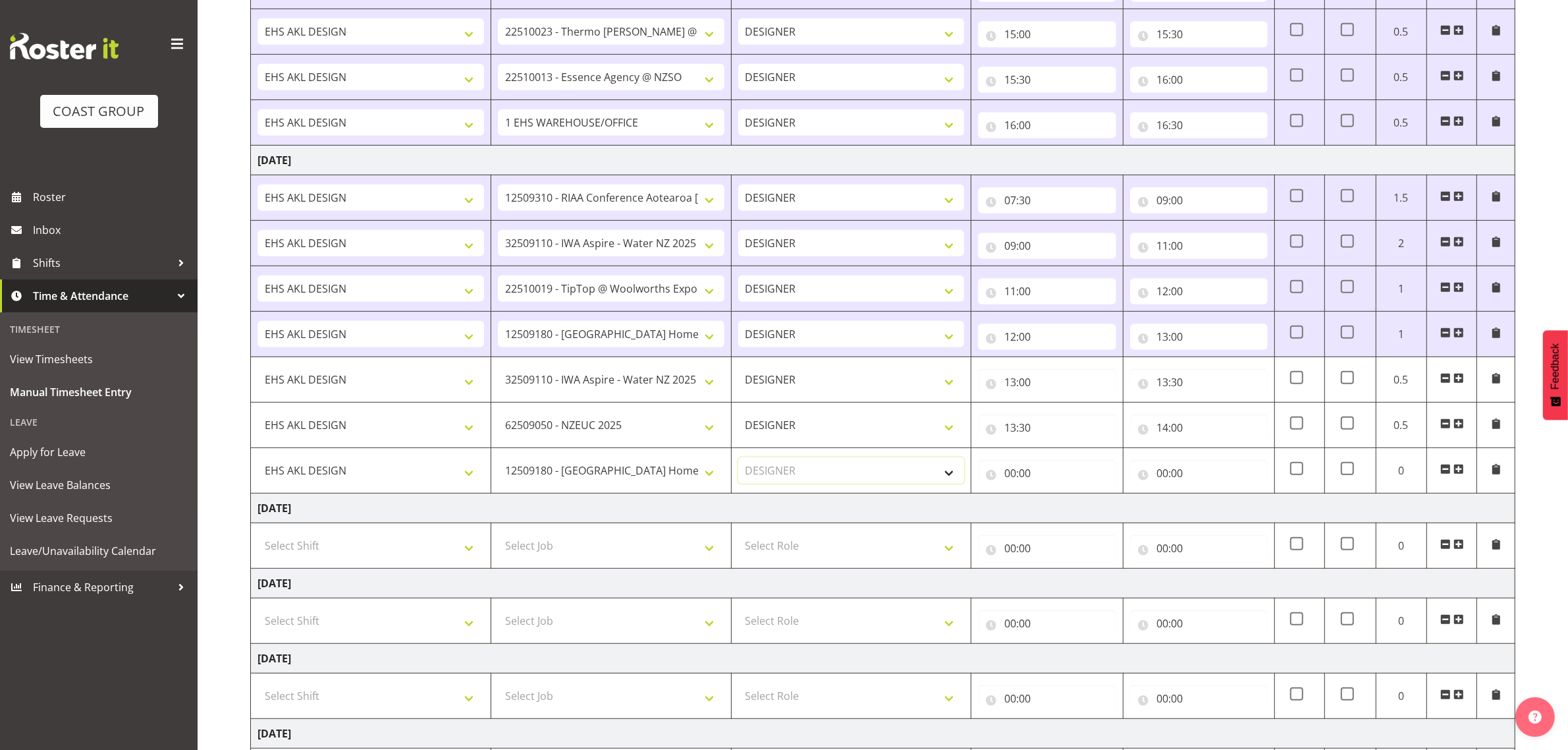
click at [738, 463] on select "Select Role DESIGNER Designer" at bounding box center [852, 470] width 227 height 26
click at [1009, 476] on input "00:00" at bounding box center [1047, 472] width 138 height 26
click at [1067, 505] on select "00 01 02 03 04 05 06 07 08 09 10 11 12 13 14 15 16 17 18 19 20 21 22 23" at bounding box center [1068, 507] width 30 height 26
select select "14"
click at [1053, 499] on select "00 01 02 03 04 05 06 07 08 09 10 11 12 13 14 15 16 17 18 19 20 21 22 23" at bounding box center [1068, 507] width 30 height 26
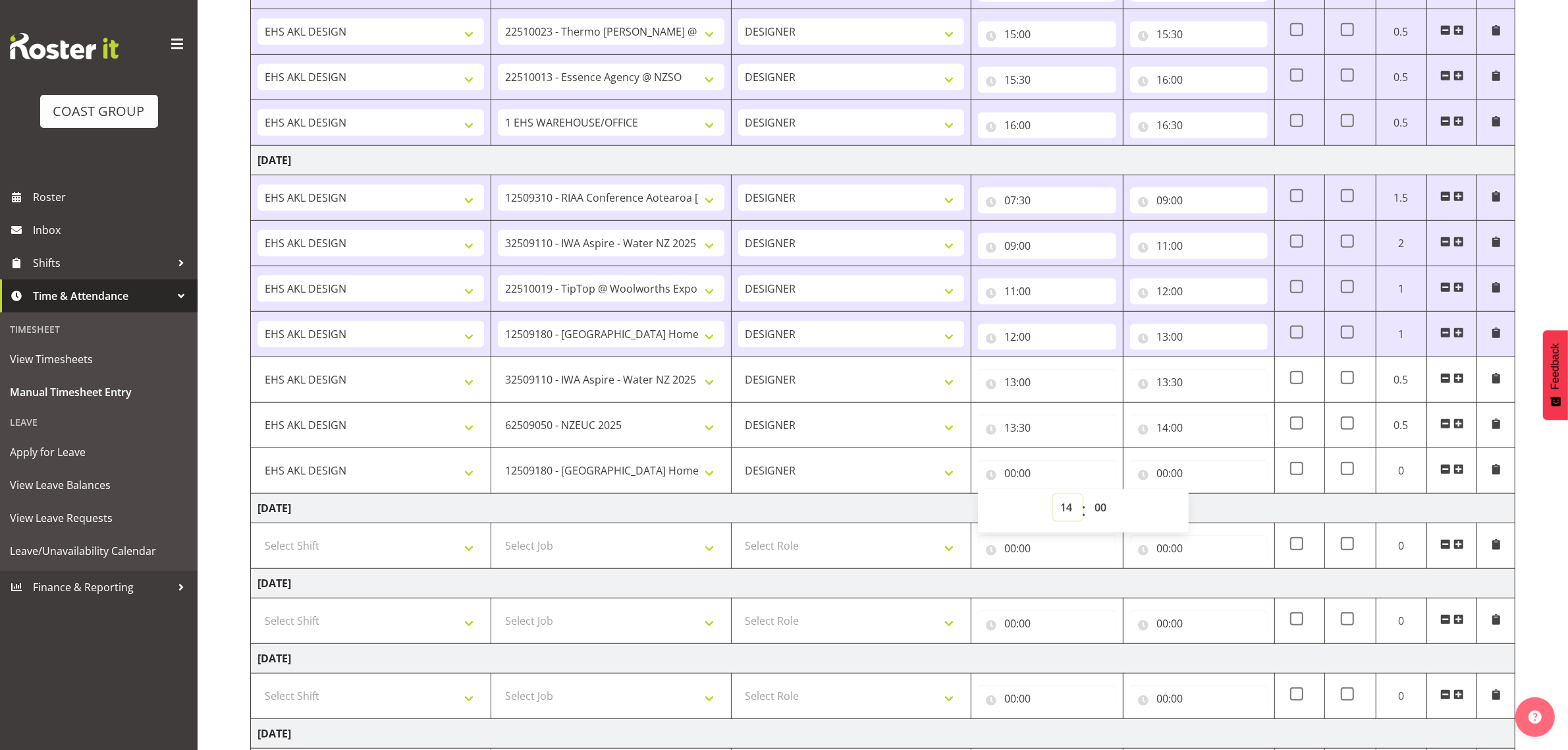
type input "14:00"
click at [1177, 475] on input "00:00" at bounding box center [1199, 472] width 138 height 26
click at [1217, 511] on select "00 01 02 03 04 05 06 07 08 09 10 11 12 13 14 15 16 17 18 19 20 21 22 23" at bounding box center [1220, 507] width 30 height 26
select select "16"
click at [1205, 499] on select "00 01 02 03 04 05 06 07 08 09 10 11 12 13 14 15 16 17 18 19 20 21 22 23" at bounding box center [1220, 507] width 30 height 26
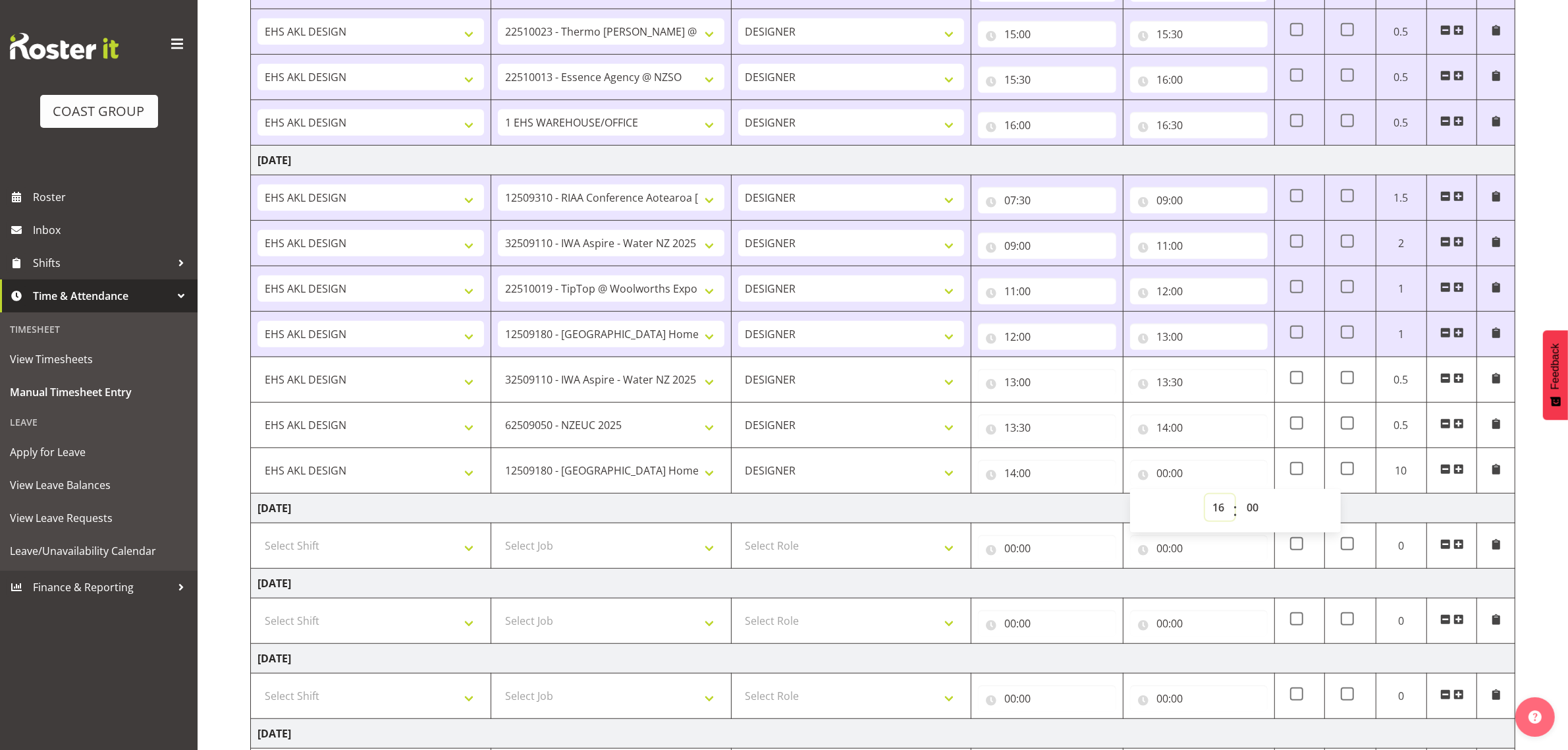
type input "16:00"
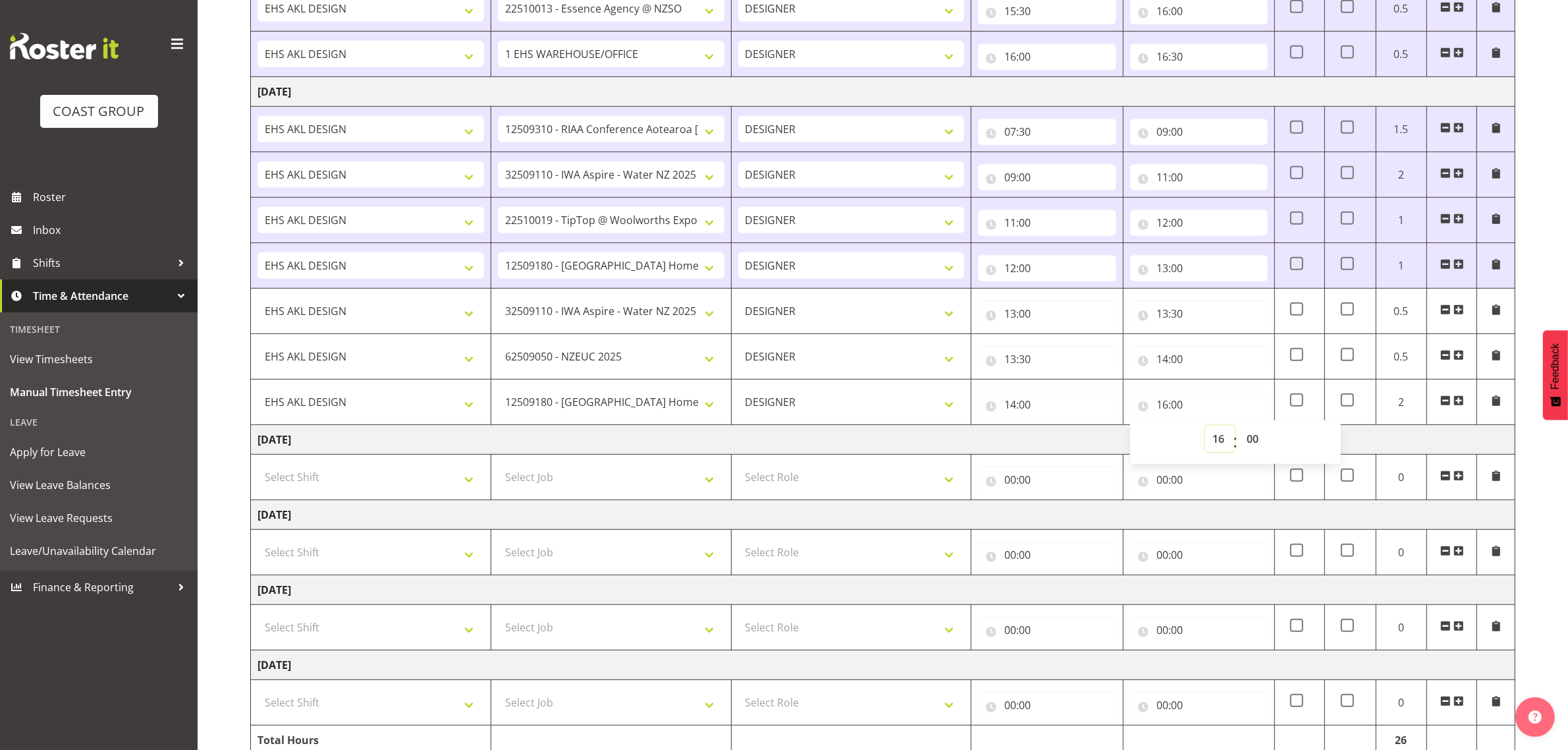
scroll to position [944, 0]
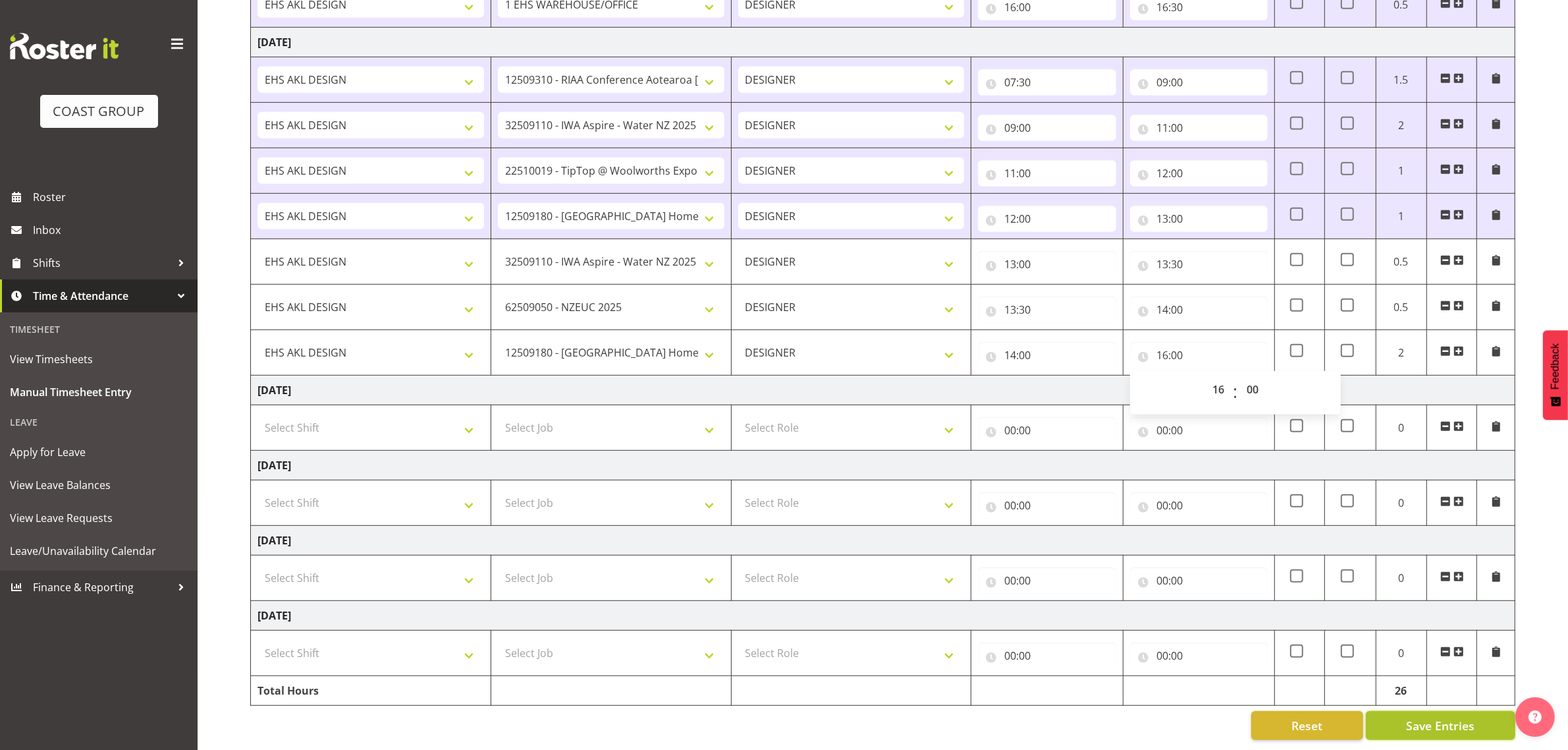
click at [1450, 722] on span "Save Entries" at bounding box center [1440, 725] width 69 height 17
